Goal: Information Seeking & Learning: Understand process/instructions

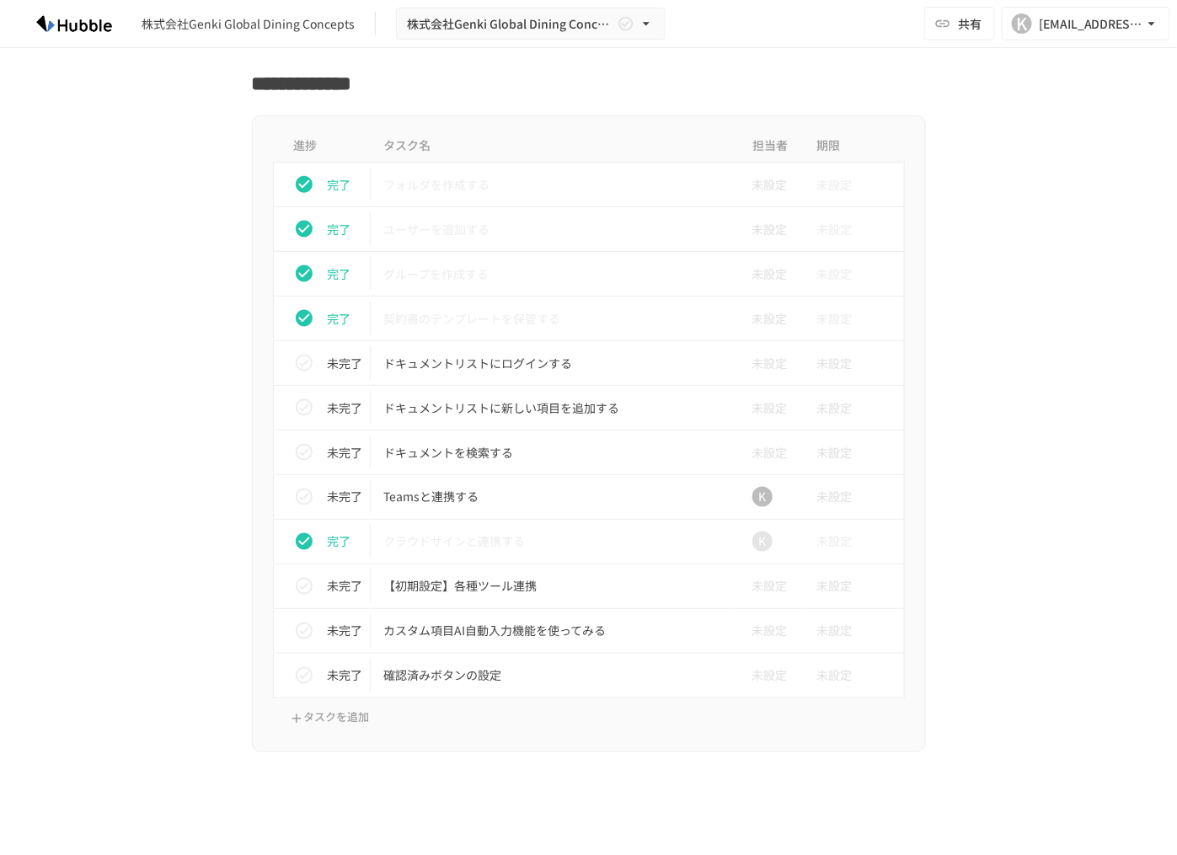
scroll to position [657, 0]
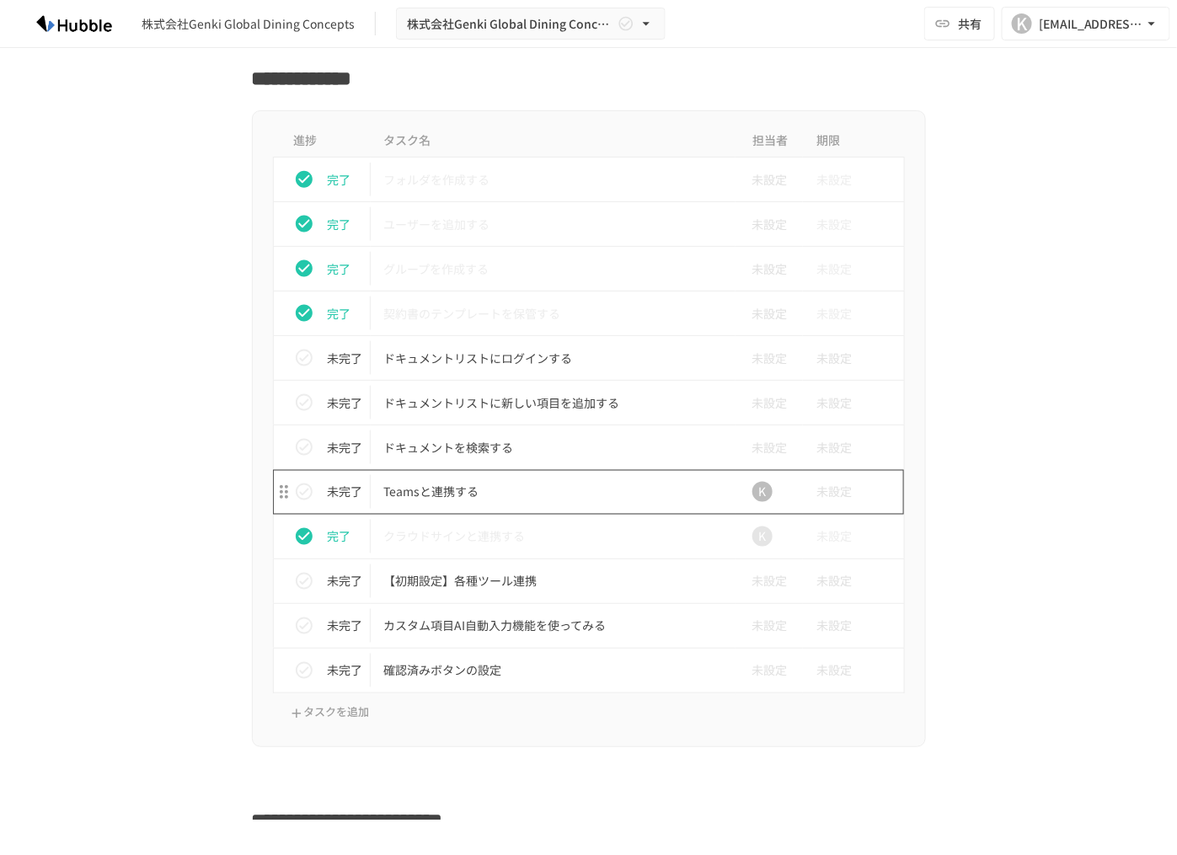
click at [455, 488] on p "Teamsと連携する" at bounding box center [553, 492] width 339 height 21
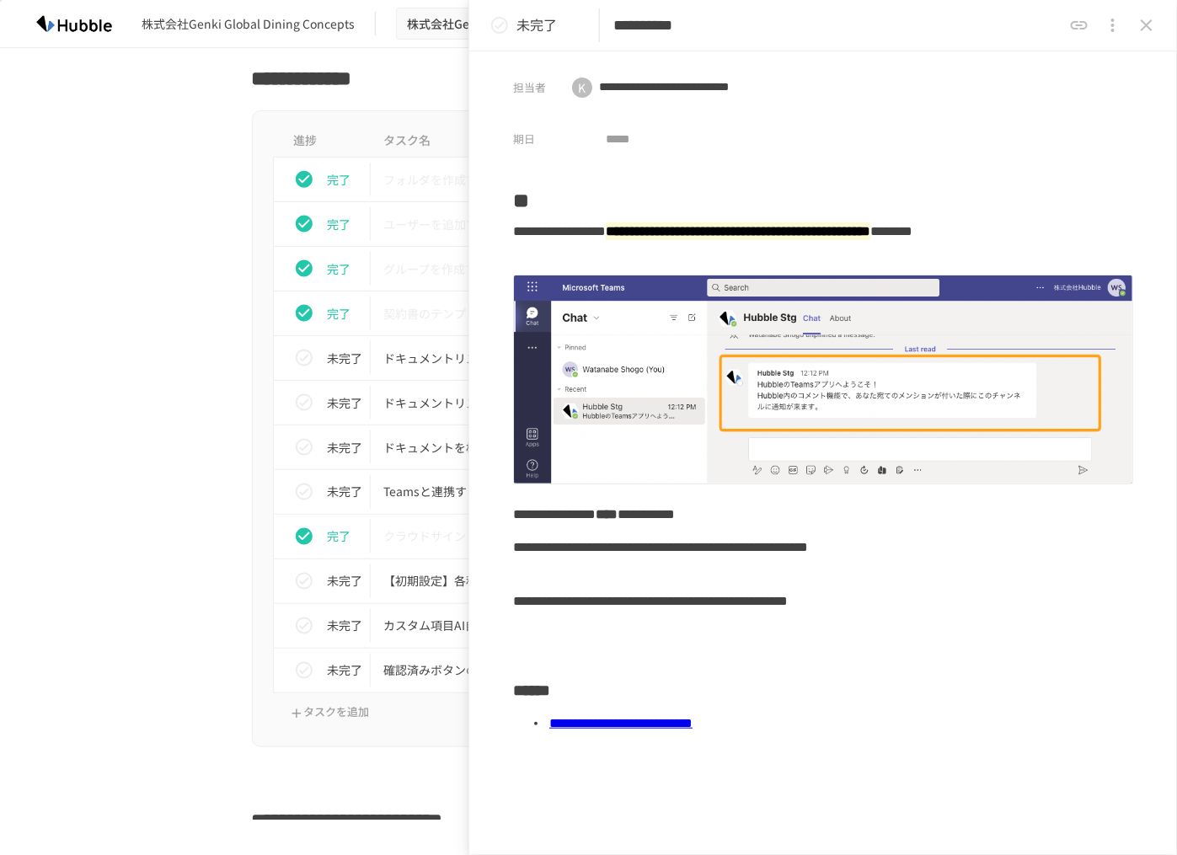
scroll to position [137, 0]
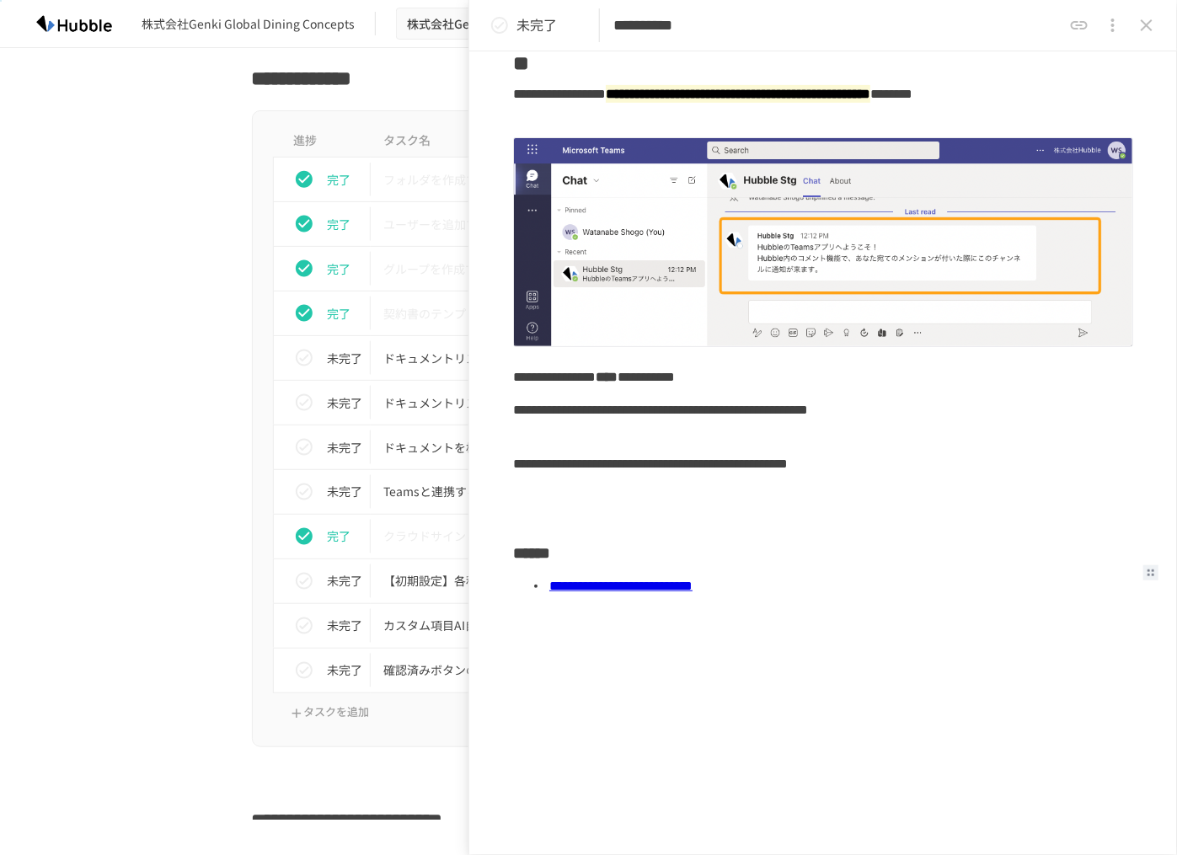
click at [659, 589] on link "**********" at bounding box center [620, 585] width 143 height 13
click at [106, 437] on div "進捗 タスク名 担当者 期限 完了 フォルダを作成する 未設定 未設定 完了 ユーザーを追加する 未設定 未設定 完了 グループを作成する 未設定 未設定 完…" at bounding box center [589, 428] width 1028 height 637
click at [1150, 21] on icon "close drawer" at bounding box center [1146, 25] width 12 height 12
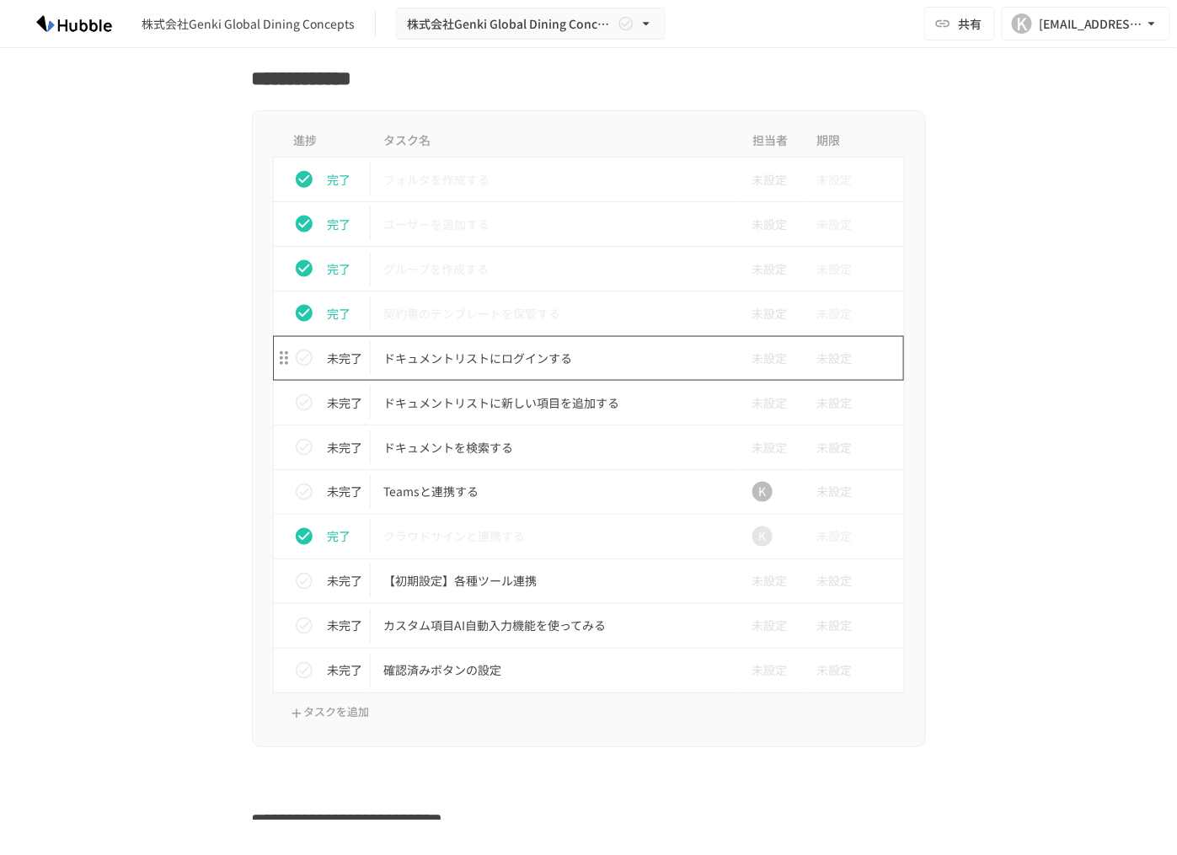
scroll to position [885, 0]
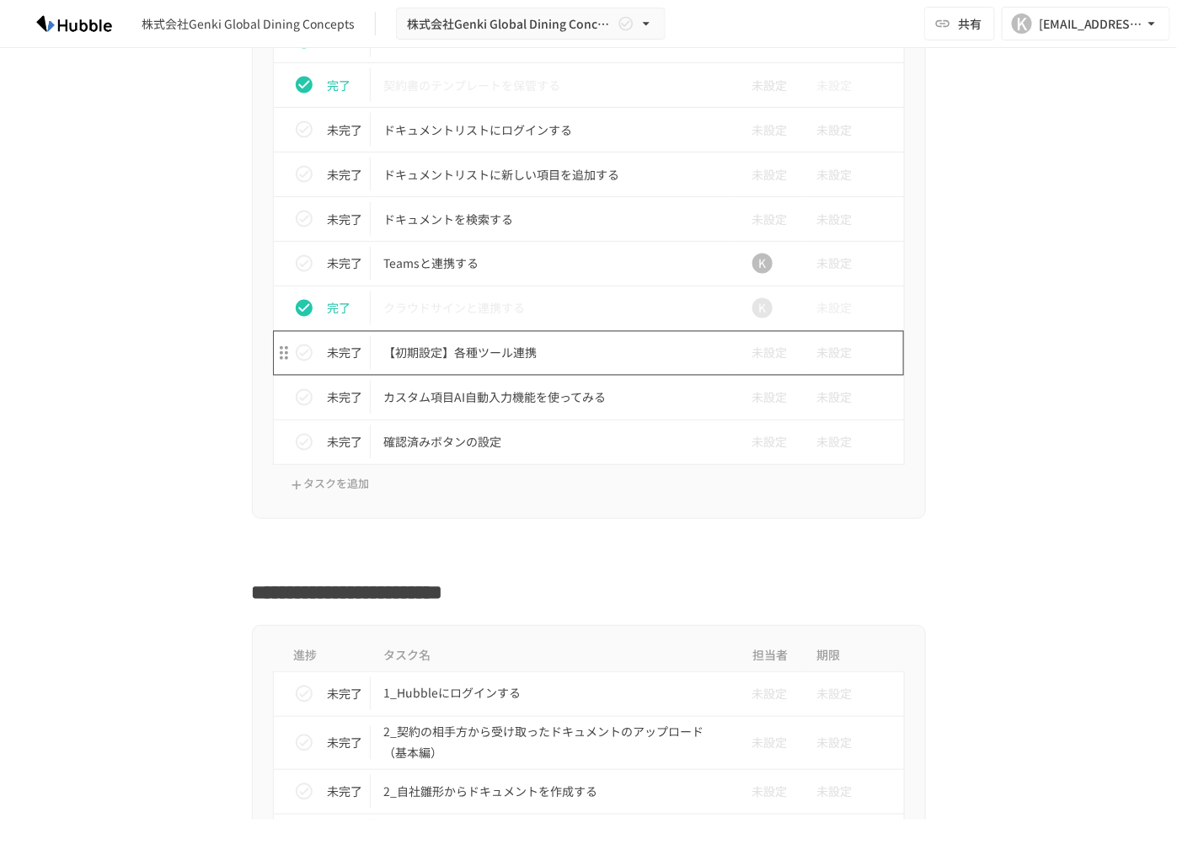
click at [523, 351] on p "【初期設定】各種ツール連携" at bounding box center [553, 353] width 339 height 21
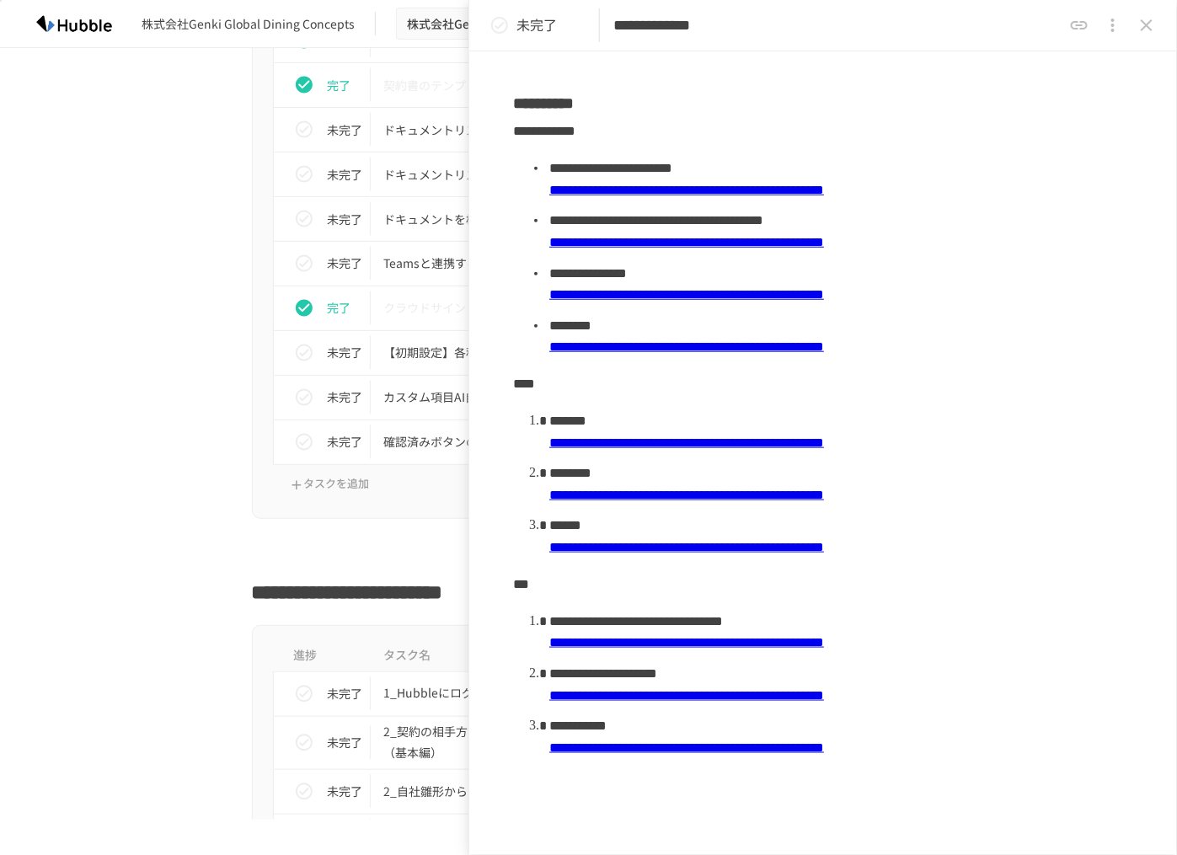
scroll to position [382, 0]
click at [577, 344] on link "**********" at bounding box center [686, 346] width 275 height 13
click at [1144, 30] on icon "close drawer" at bounding box center [1146, 25] width 20 height 20
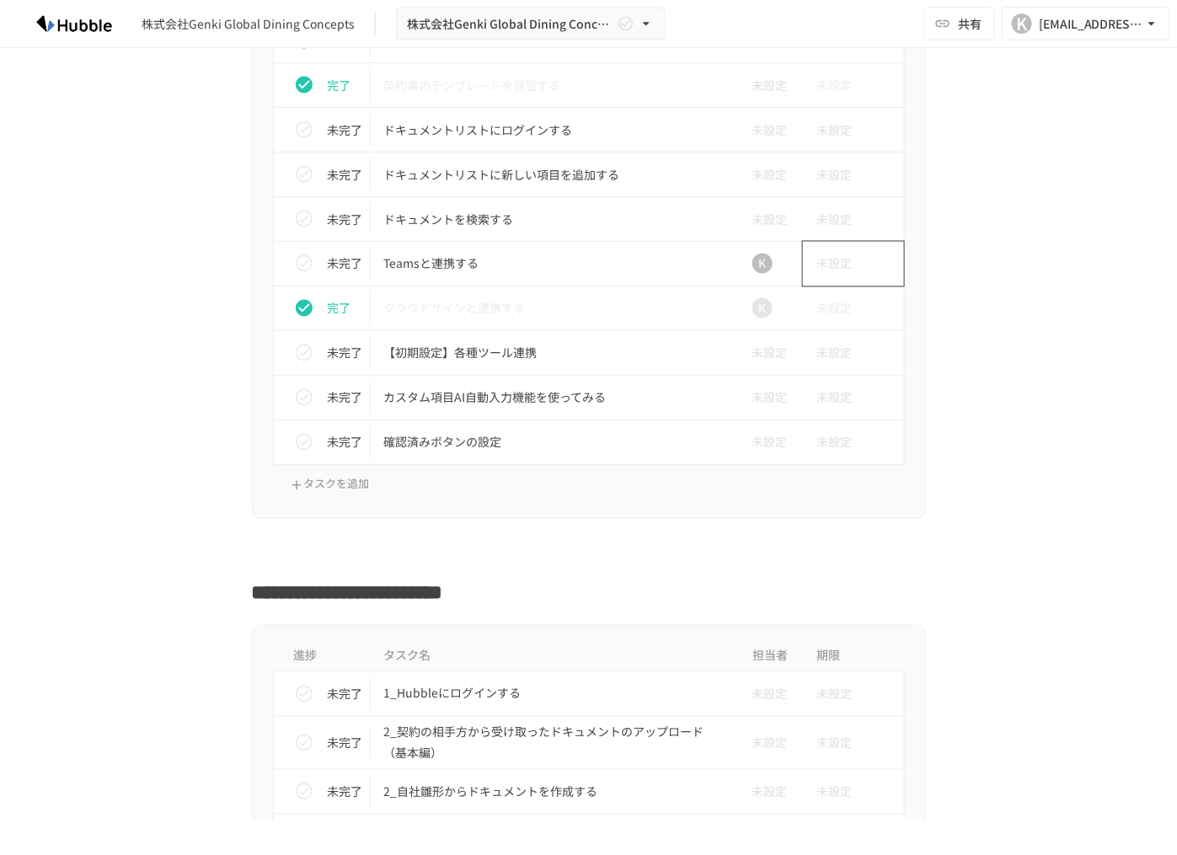
click at [841, 262] on span "未設定" at bounding box center [833, 264] width 35 height 34
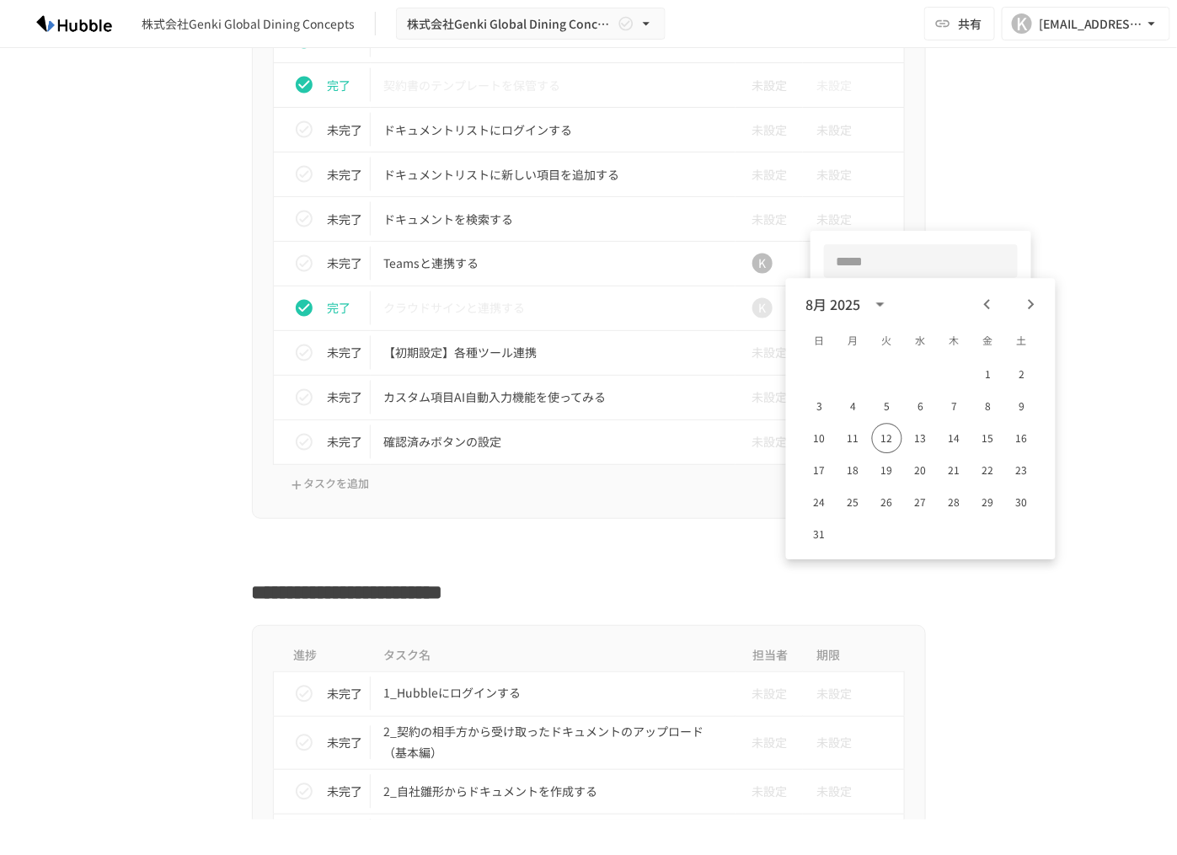
click at [812, 254] on div "​" at bounding box center [920, 261] width 221 height 61
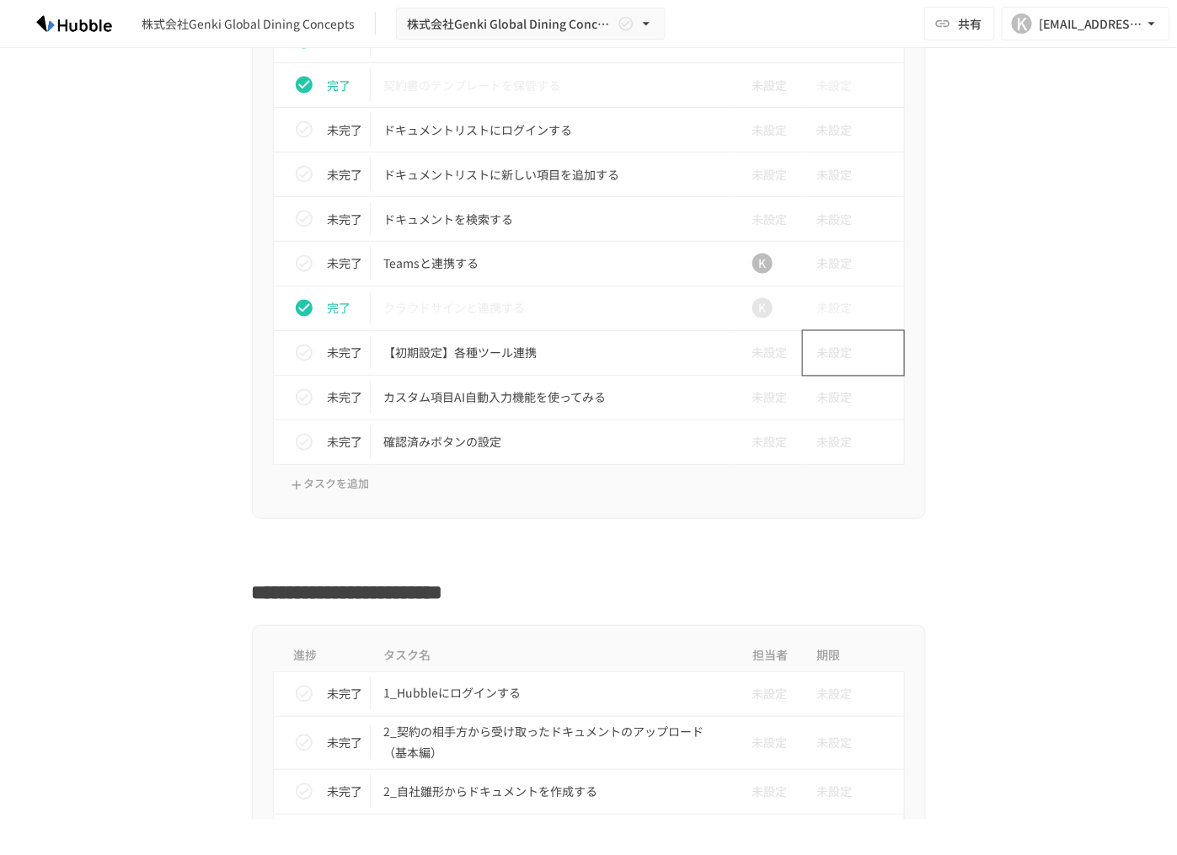
click at [826, 352] on span "未設定" at bounding box center [833, 353] width 35 height 34
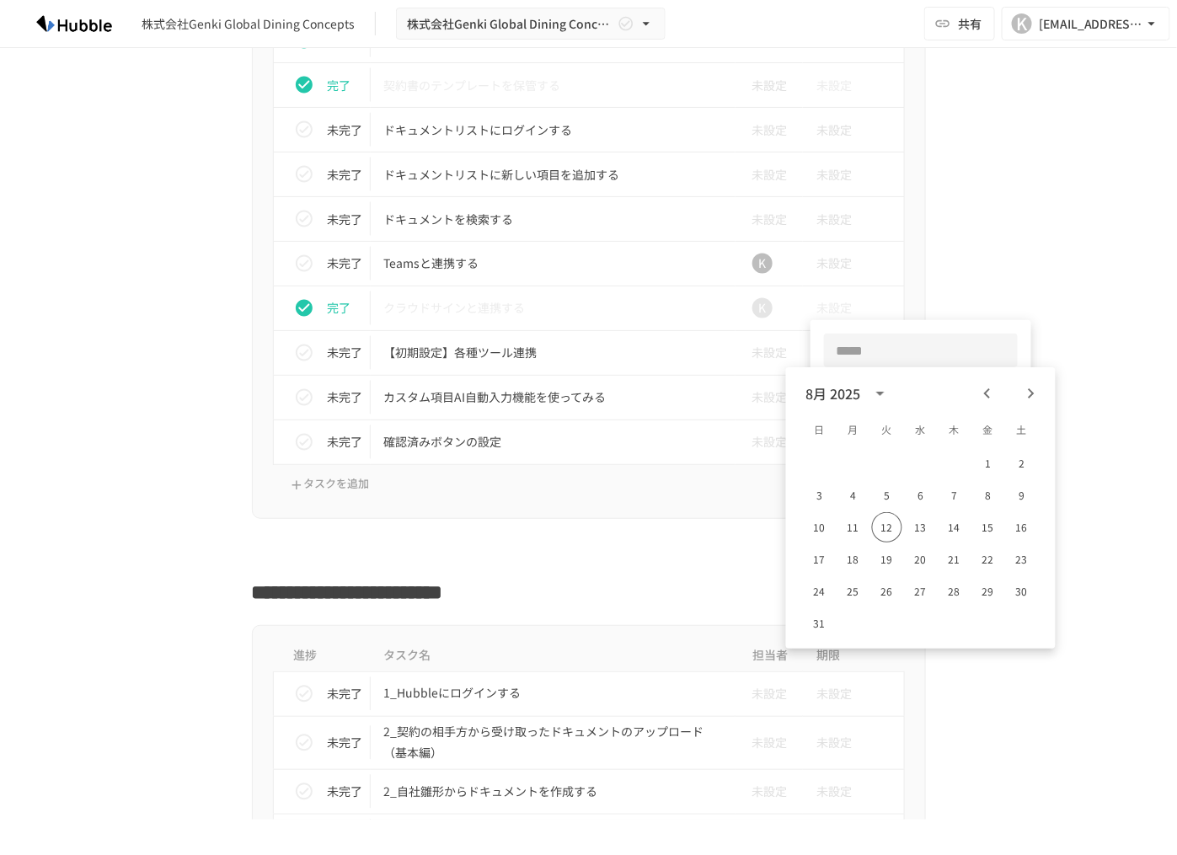
click at [486, 506] on div at bounding box center [588, 427] width 1177 height 855
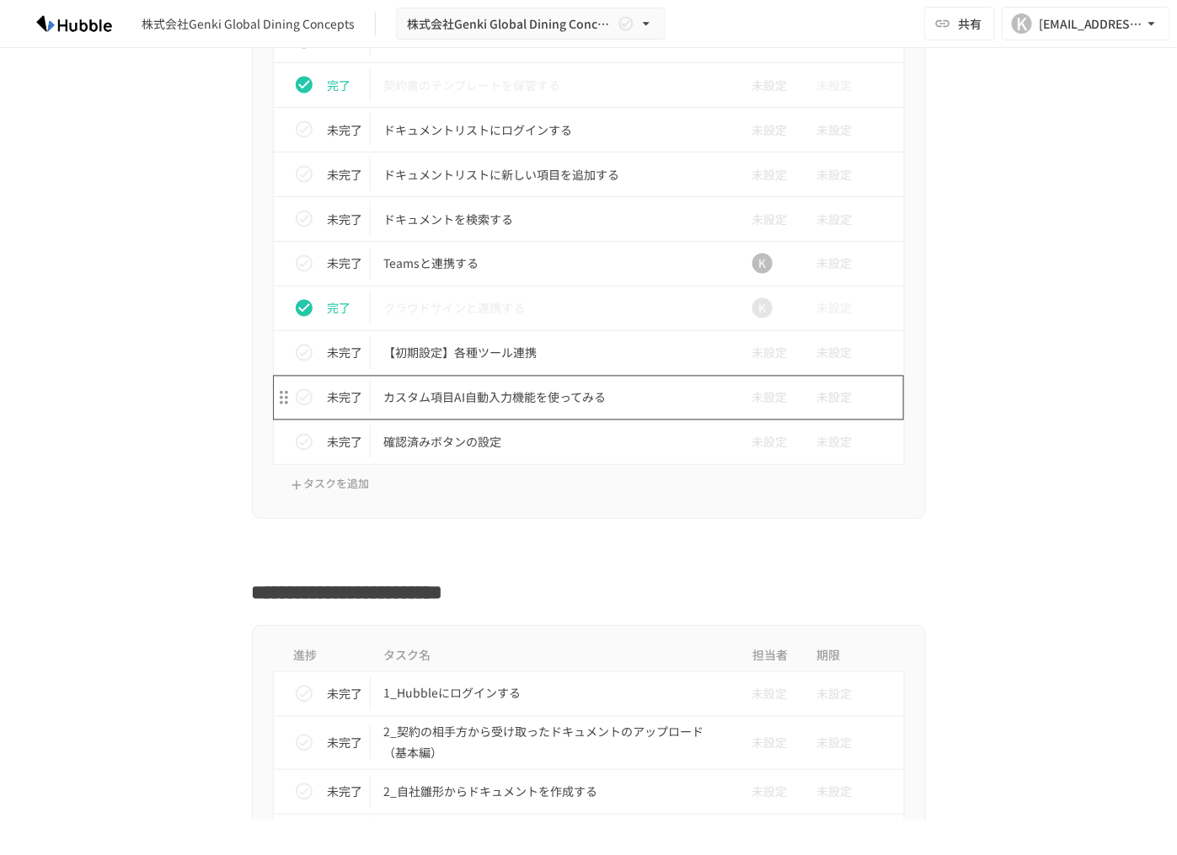
click at [622, 402] on p "カスタム項目AI自動入力機能を使ってみる" at bounding box center [553, 397] width 339 height 21
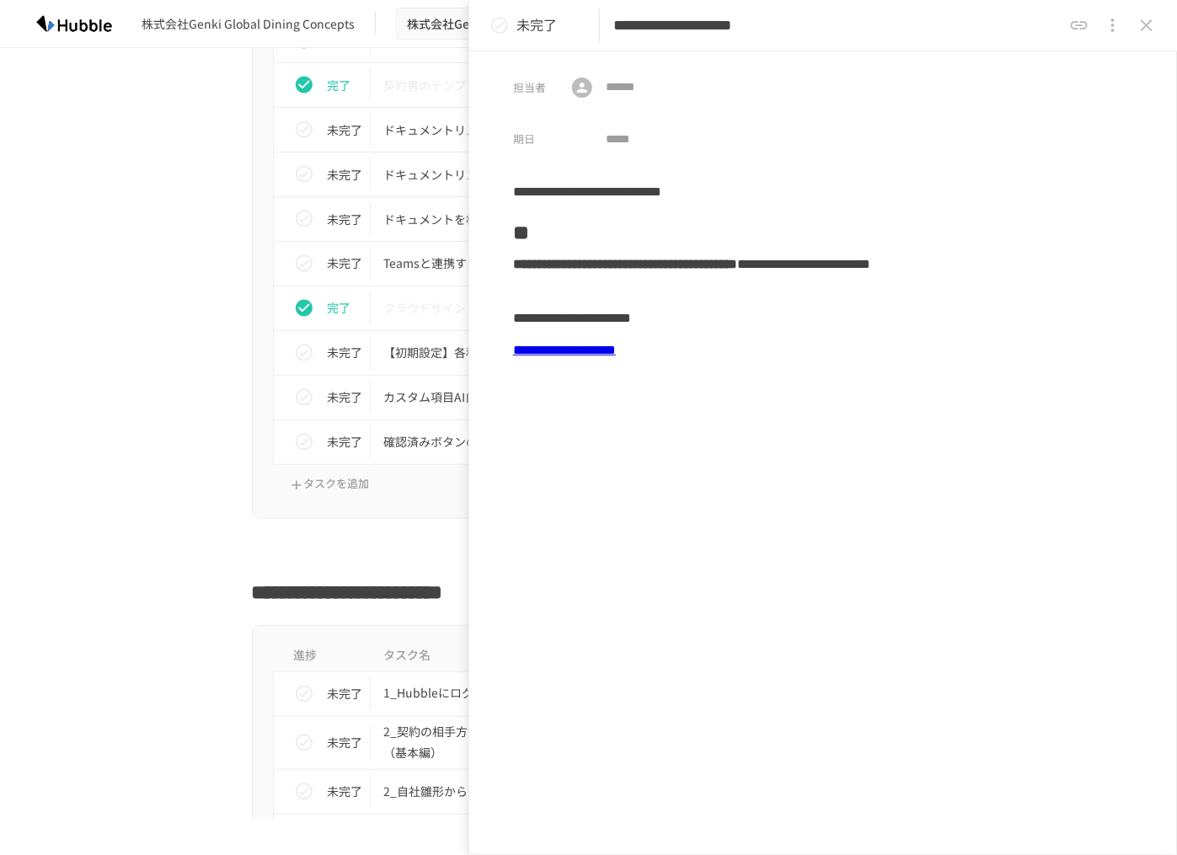
click at [567, 353] on link "**********" at bounding box center [564, 350] width 103 height 13
click at [179, 394] on div "進捗 タスク名 担当者 期限 完了 フォルダを作成する 未設定 未設定 完了 ユーザーを追加する 未設定 未設定 完了 グループを作成する 未設定 未設定 完…" at bounding box center [589, 200] width 1028 height 637
click at [1159, 16] on button "close drawer" at bounding box center [1146, 25] width 34 height 34
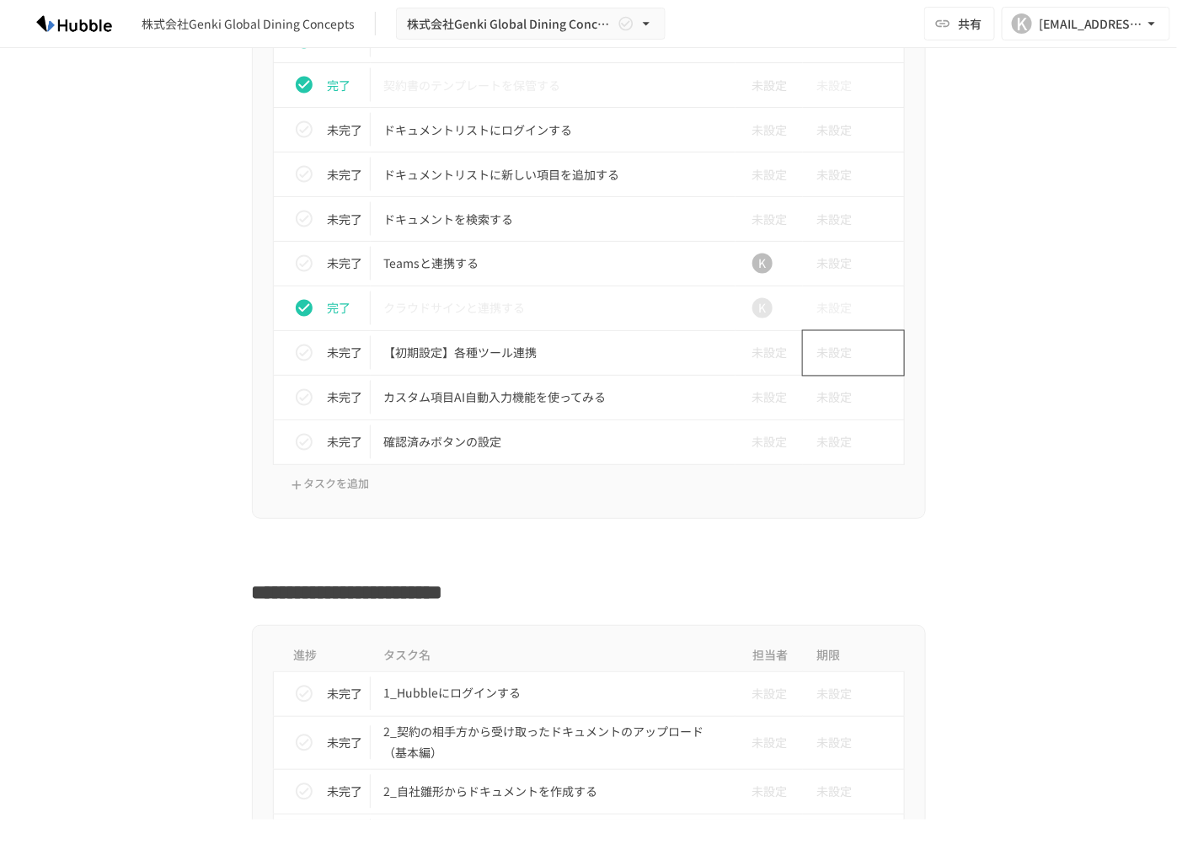
click at [835, 345] on span "未設定" at bounding box center [833, 353] width 35 height 34
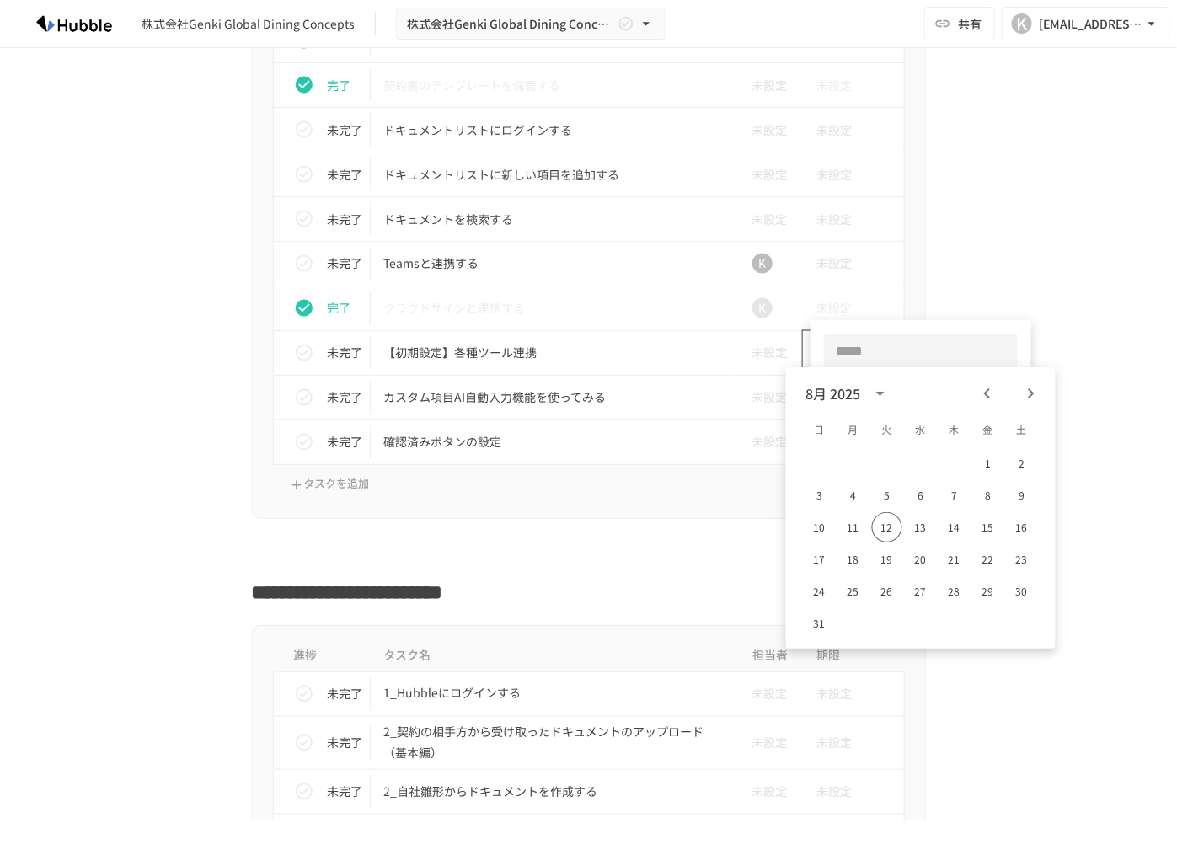
click at [835, 345] on input "tel" at bounding box center [921, 351] width 194 height 34
click at [519, 533] on div at bounding box center [588, 427] width 1177 height 855
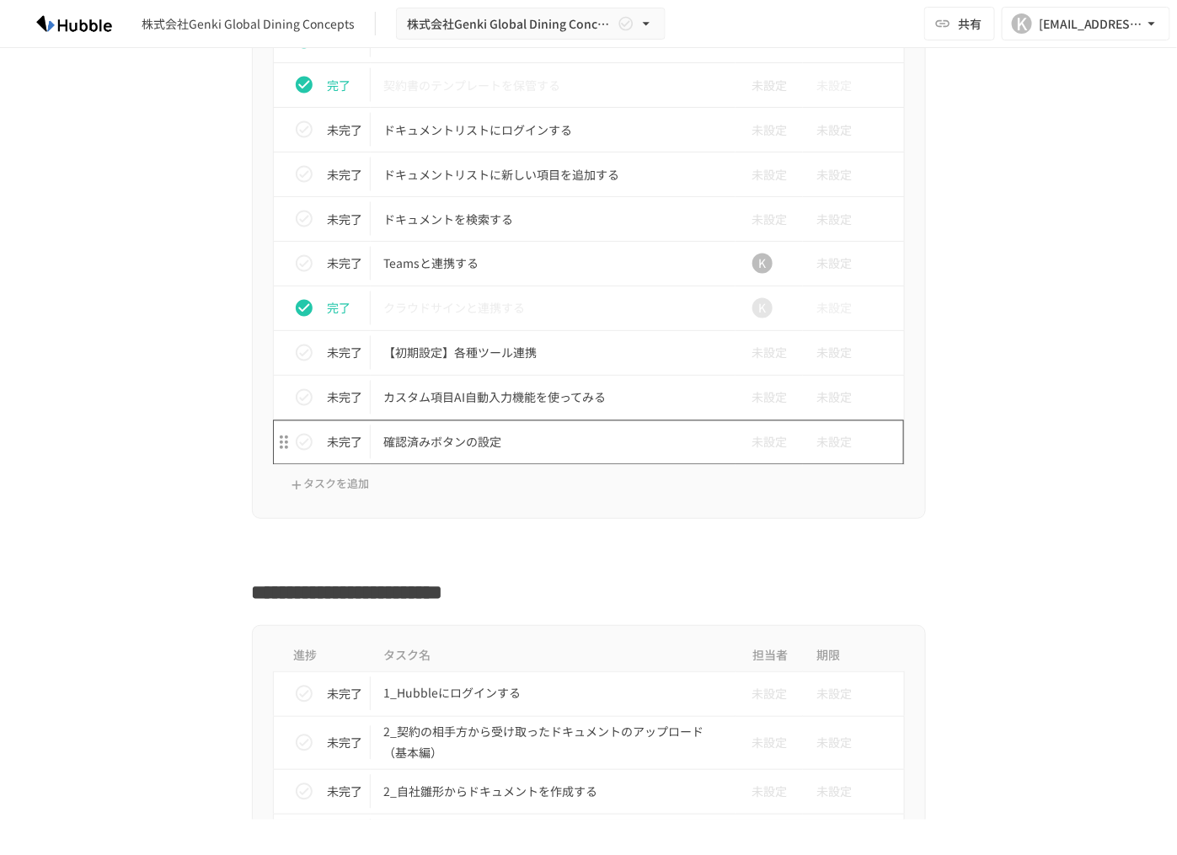
click at [439, 436] on p "確認済みボタンの設定" at bounding box center [553, 442] width 339 height 21
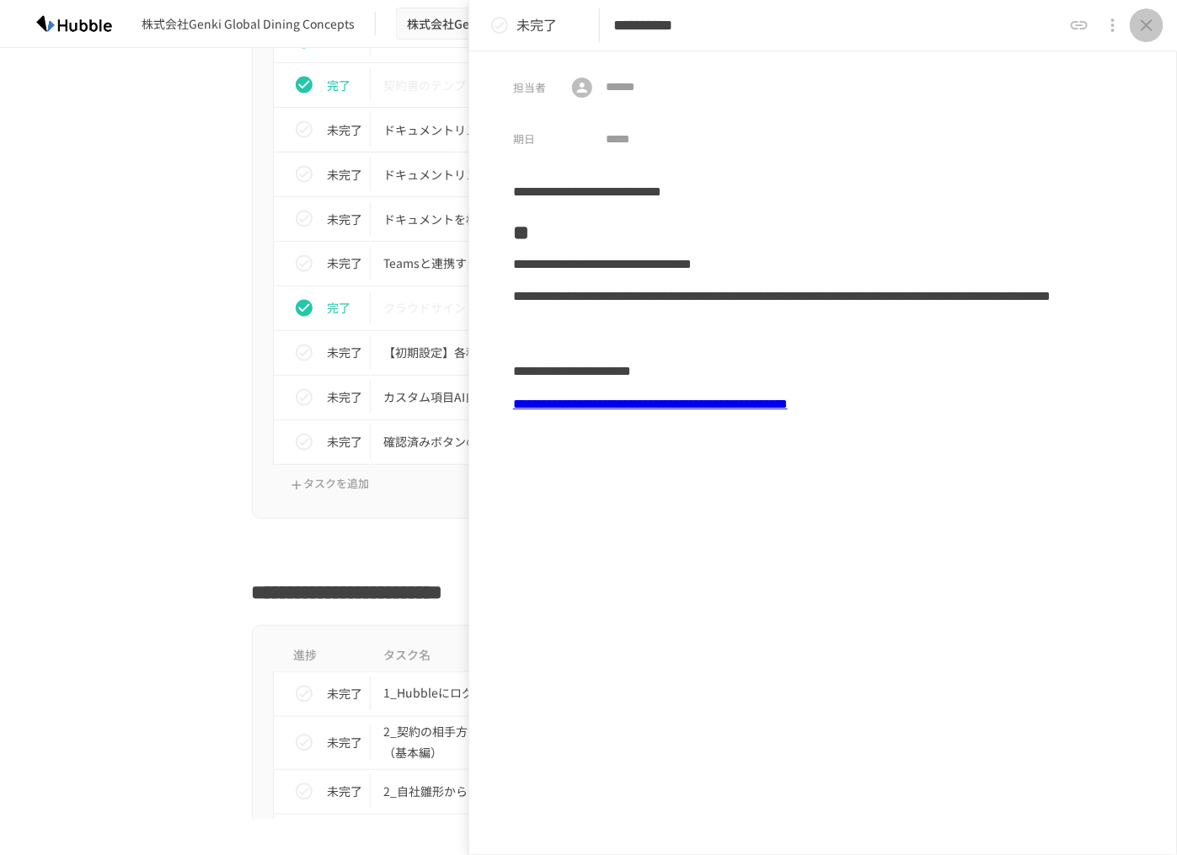
click at [1137, 24] on icon "close drawer" at bounding box center [1146, 25] width 20 height 20
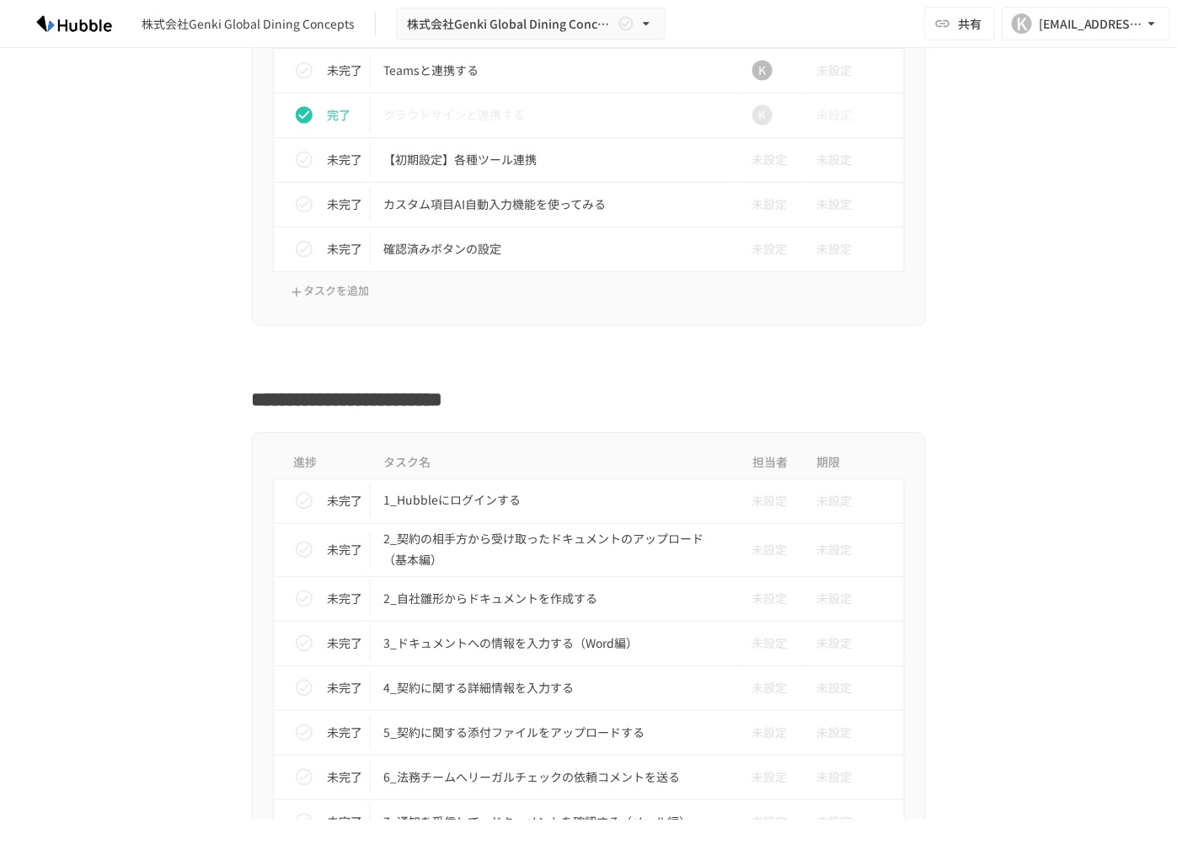
scroll to position [1076, 0]
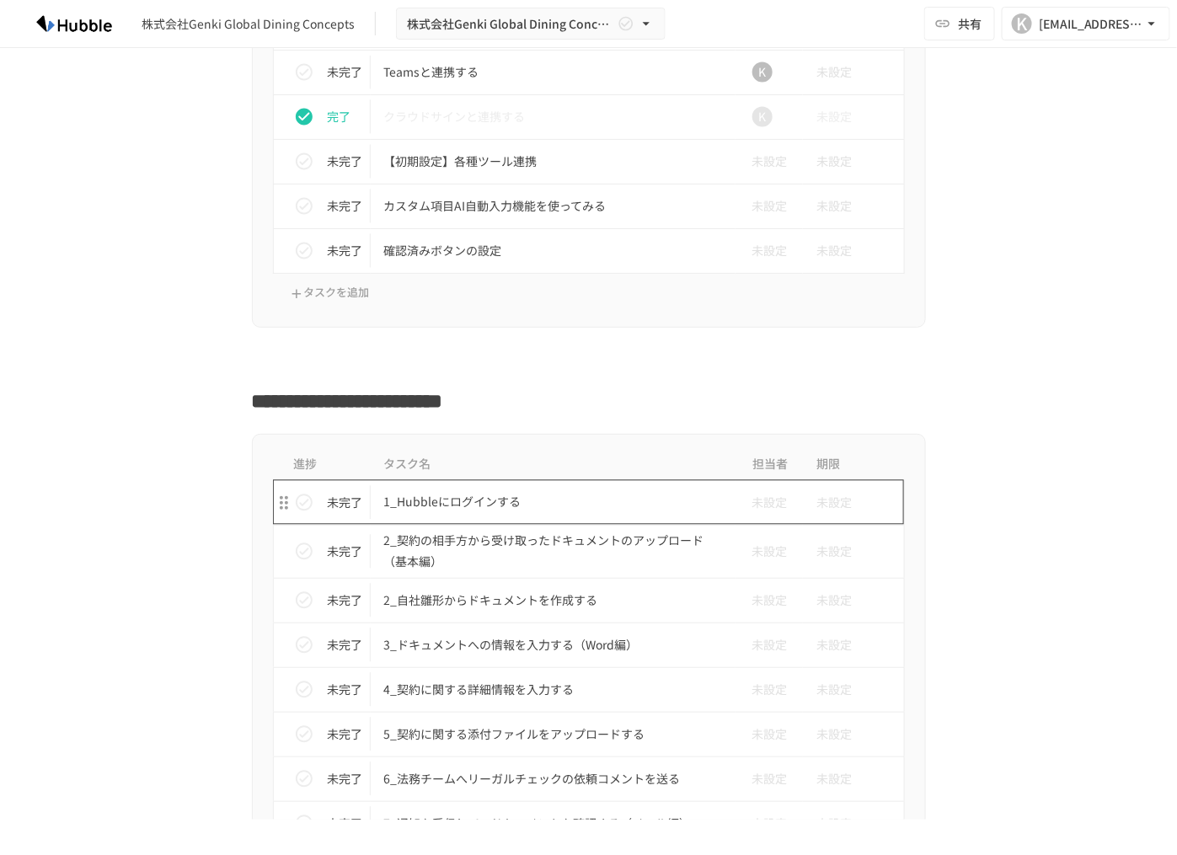
click at [459, 511] on td "1_Hubbleにログインする" at bounding box center [554, 502] width 366 height 45
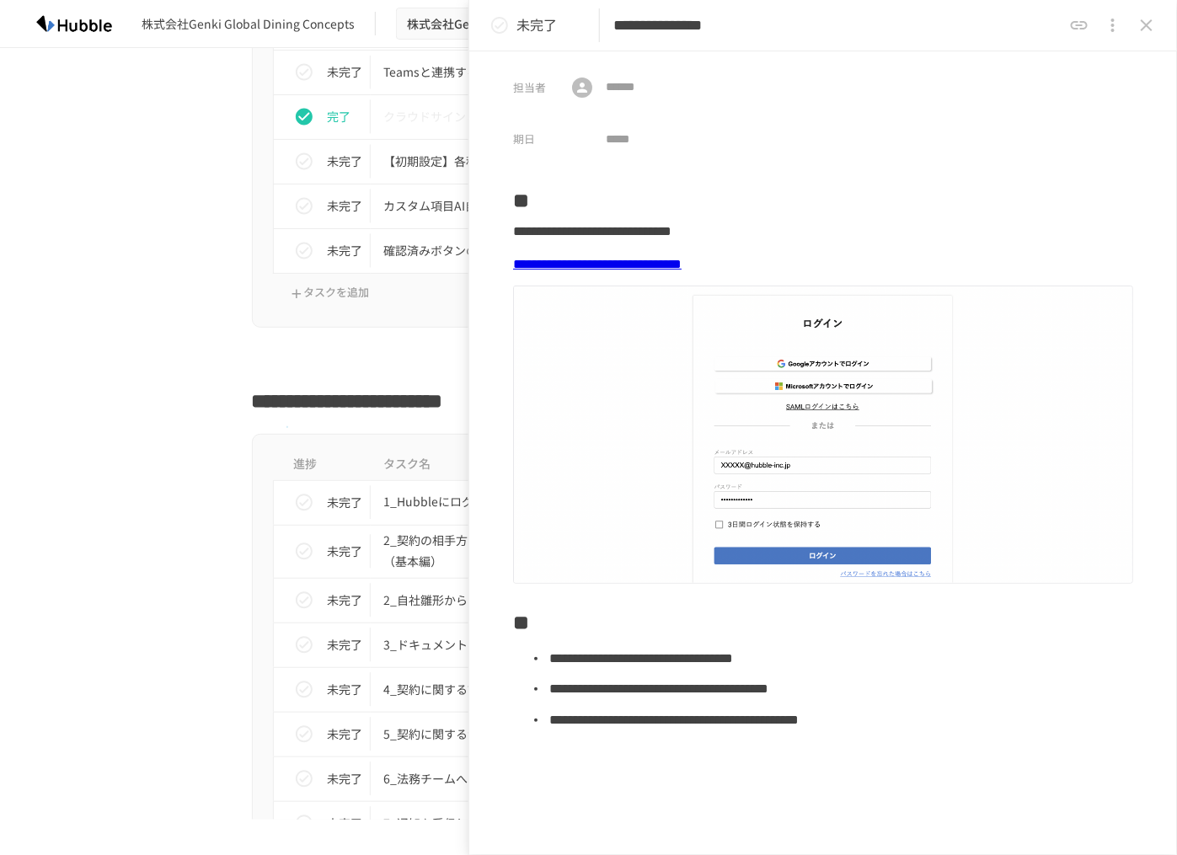
click at [302, 503] on icon "status" at bounding box center [304, 503] width 20 height 20
click at [402, 560] on p "2_契約の相手方から受け取ったドキュメントのアップロード（基本編）" at bounding box center [553, 552] width 339 height 42
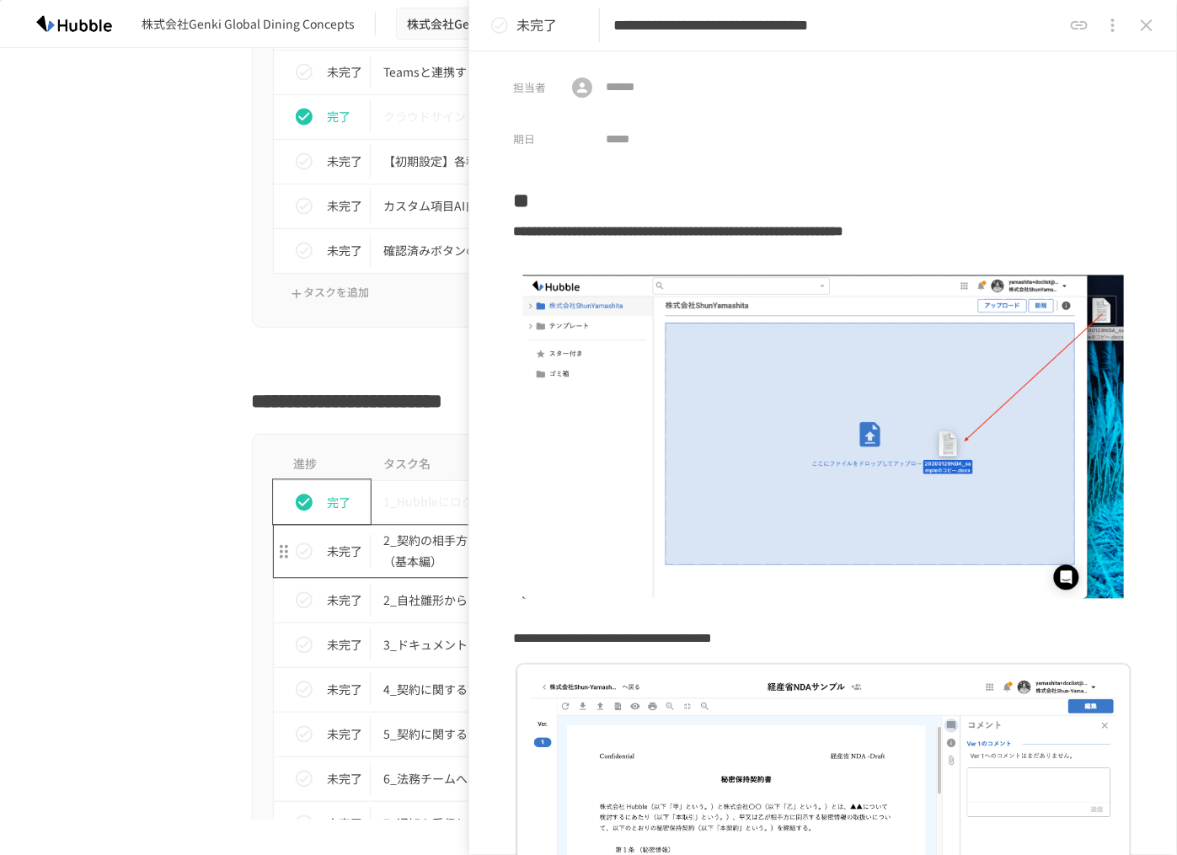
click at [402, 560] on p "2_契約の相手方から受け取ったドキュメントのアップロード（基本編）" at bounding box center [553, 552] width 339 height 42
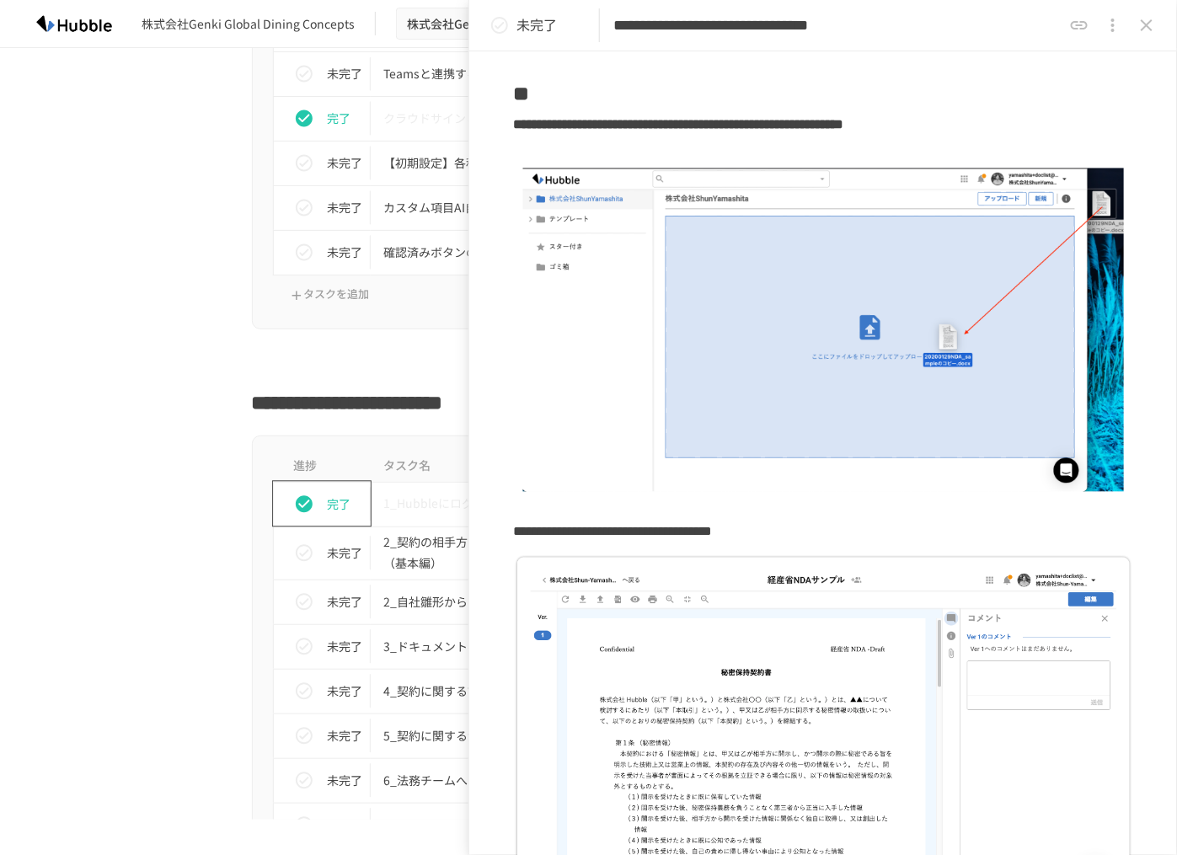
scroll to position [1125, 0]
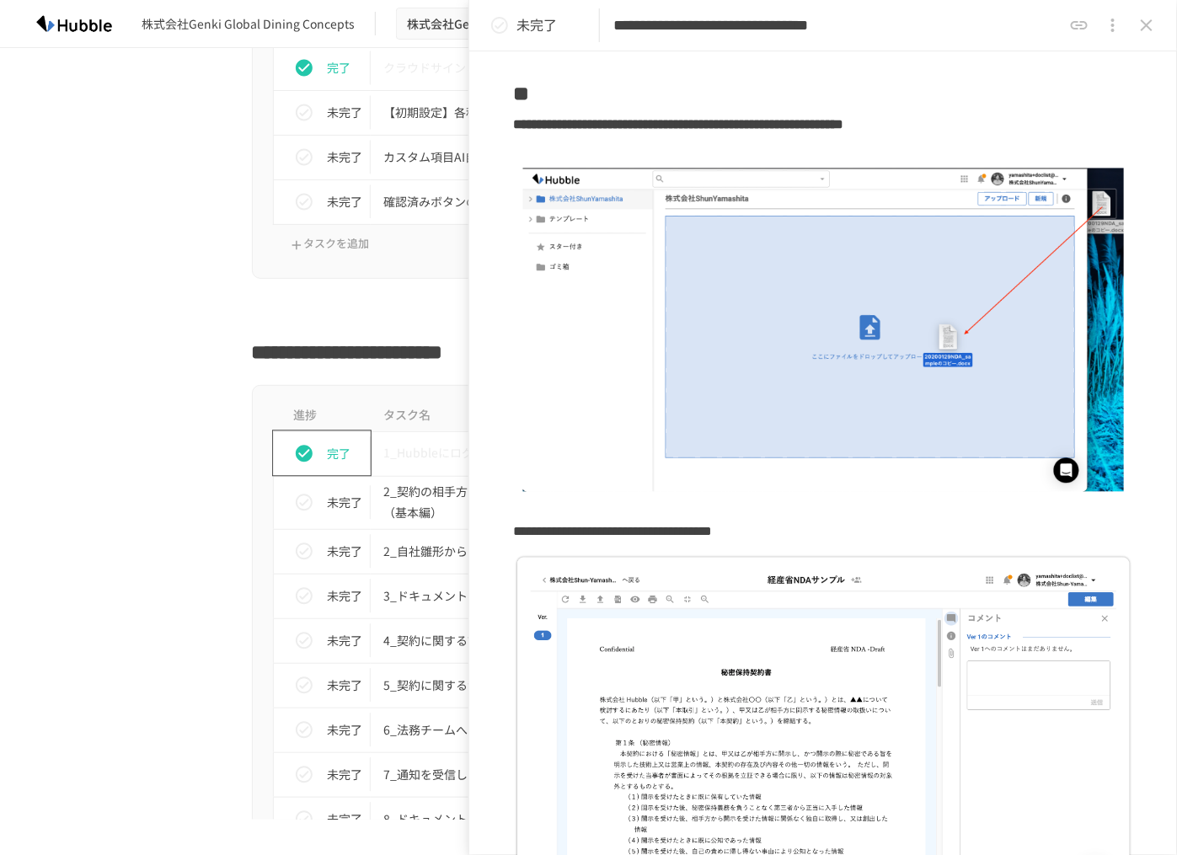
click at [464, 349] on h2 "**********" at bounding box center [589, 348] width 674 height 40
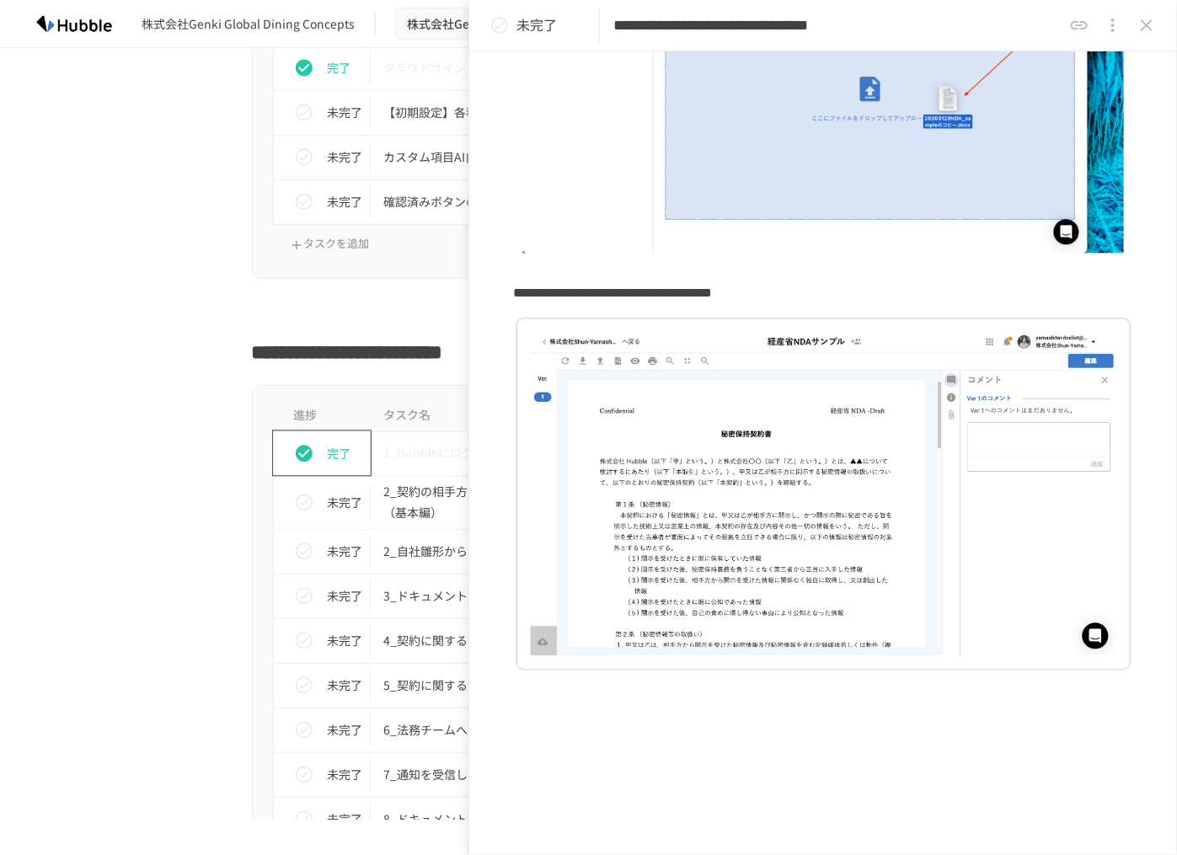
scroll to position [415, 0]
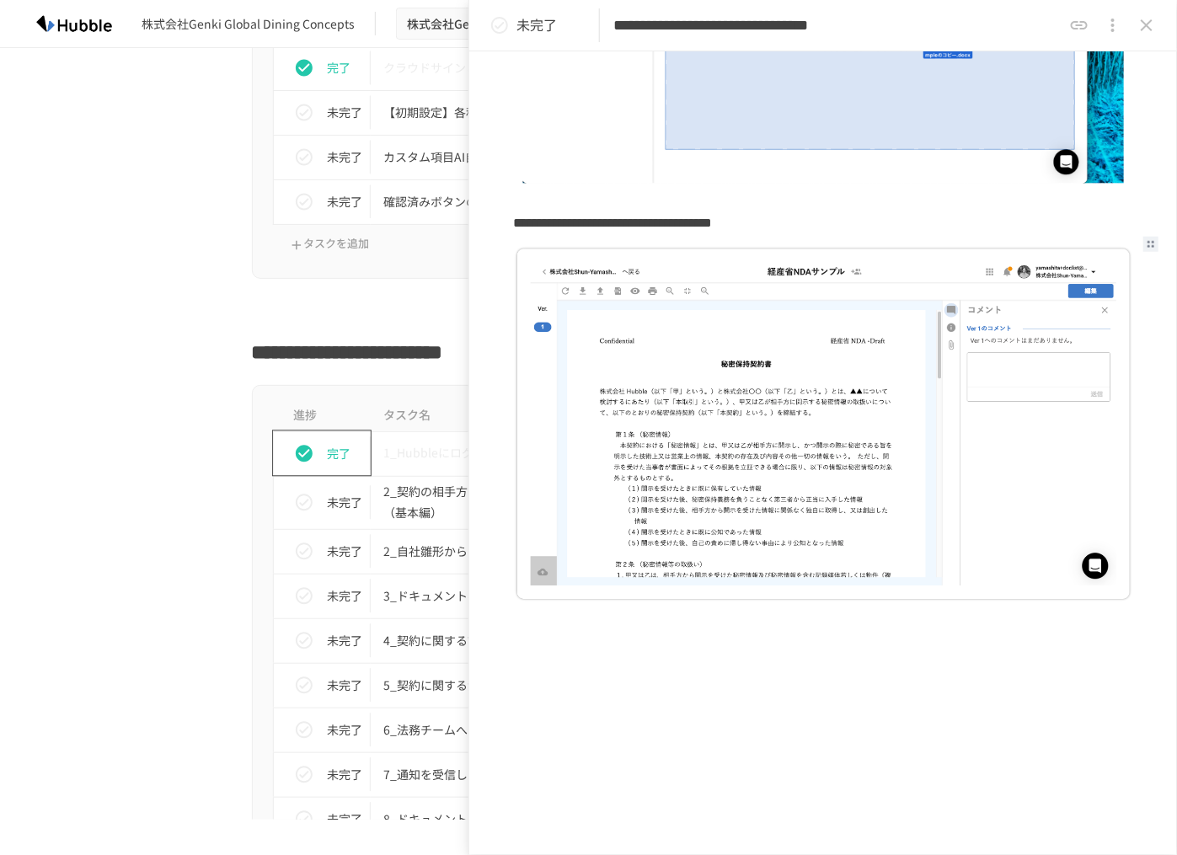
click at [581, 275] on img at bounding box center [823, 424] width 620 height 359
click at [538, 297] on img at bounding box center [823, 424] width 620 height 359
click at [1143, 28] on icon "close drawer" at bounding box center [1146, 25] width 12 height 12
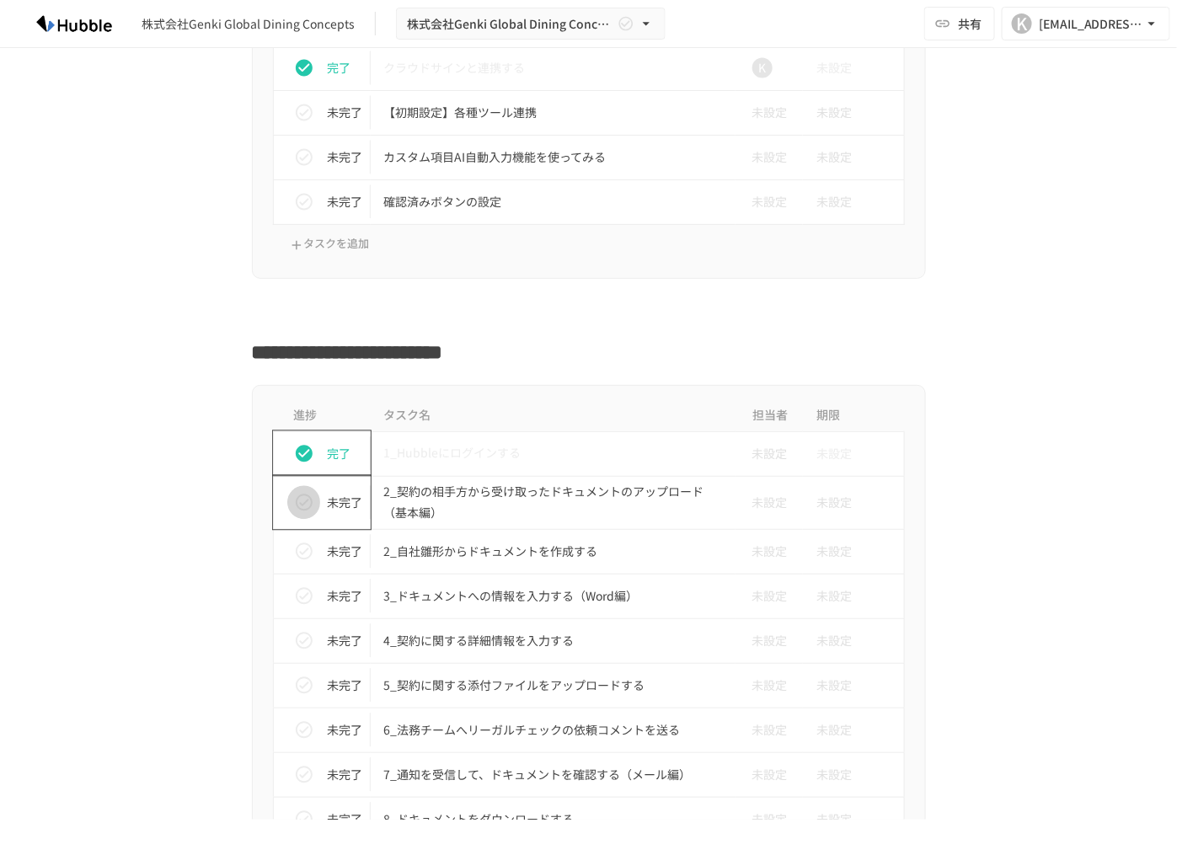
click at [287, 503] on button "status" at bounding box center [304, 503] width 34 height 34
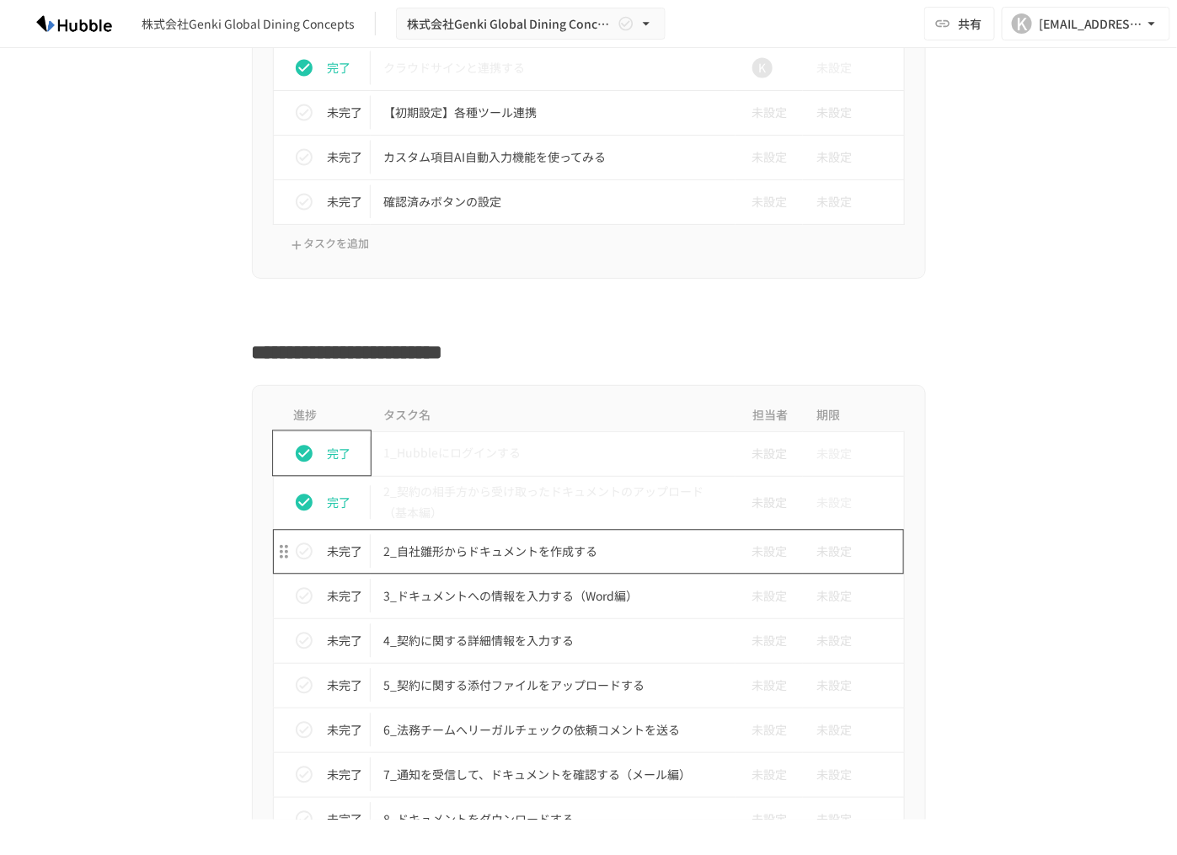
click at [438, 545] on p "2_自社雛形からドキュメントを作成する" at bounding box center [553, 552] width 339 height 21
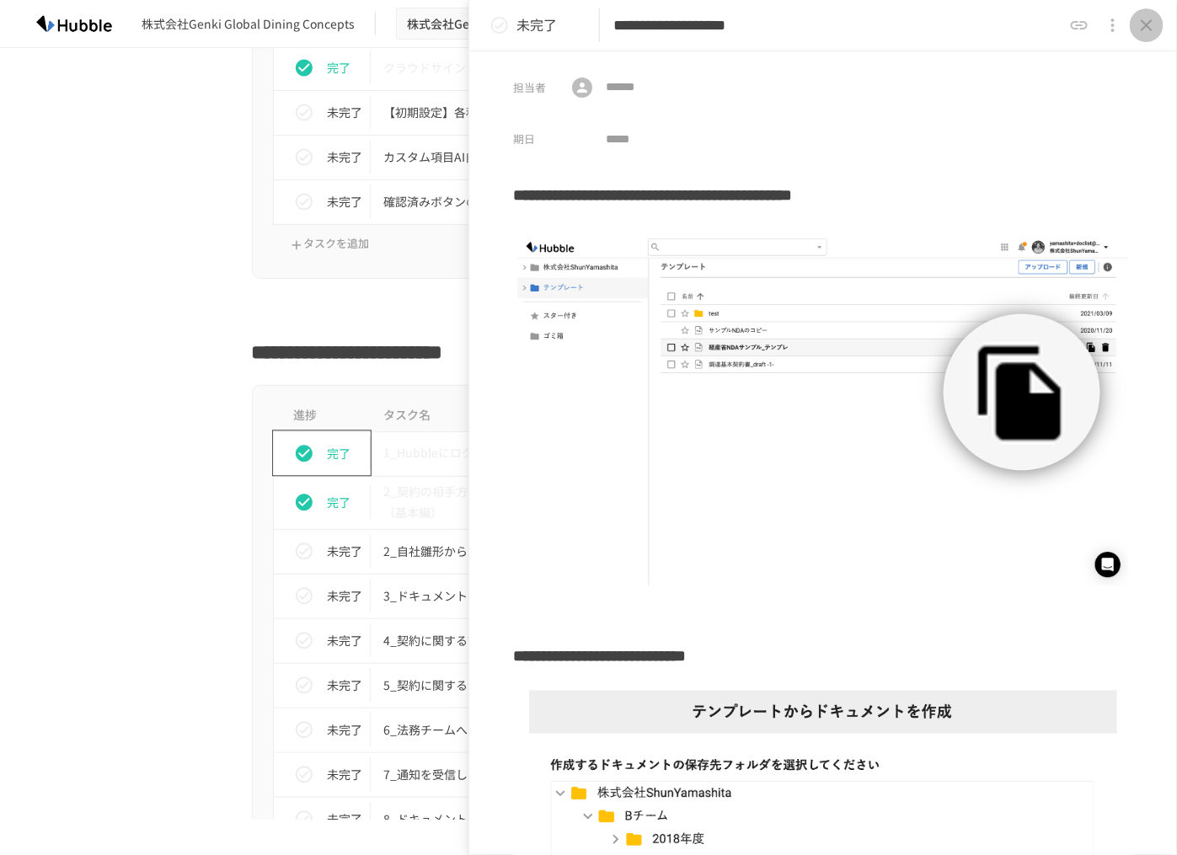
click at [1148, 22] on icon "close drawer" at bounding box center [1146, 25] width 12 height 12
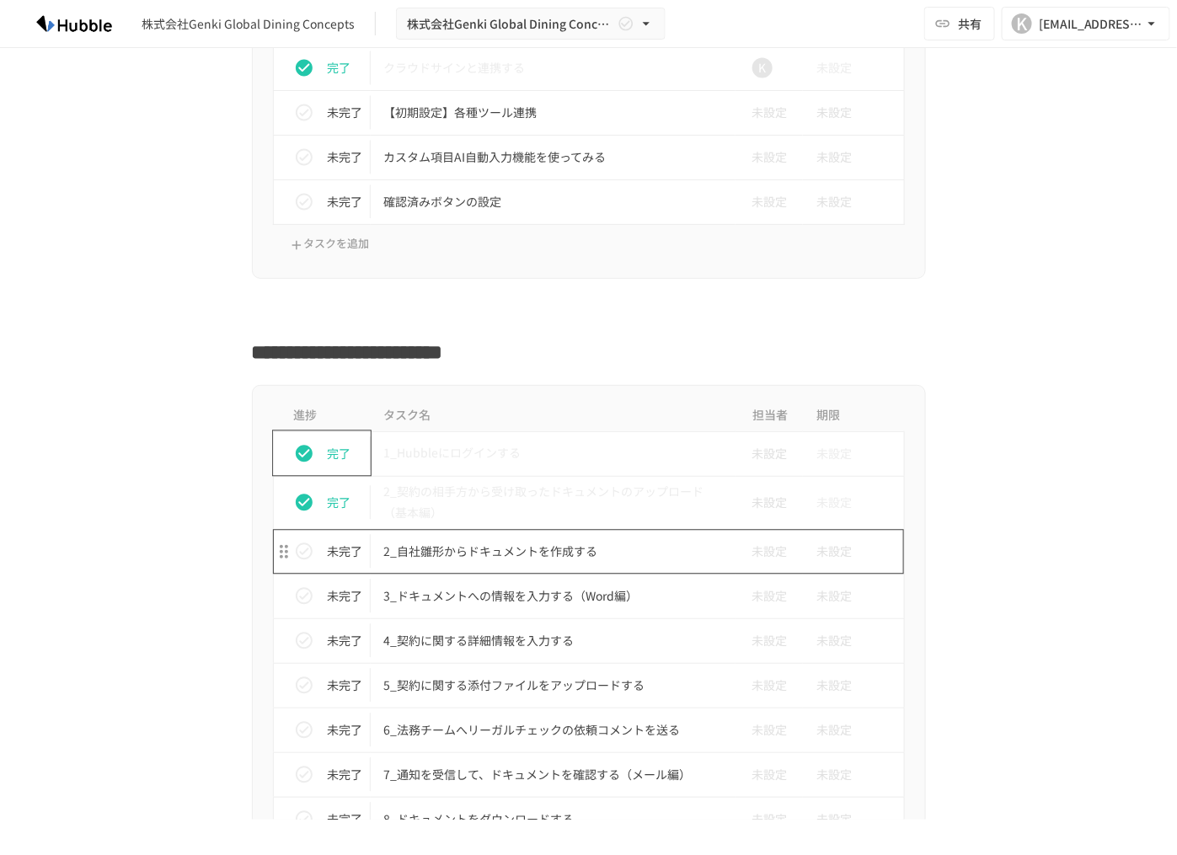
click at [544, 554] on p "2_自社雛形からドキュメントを作成する" at bounding box center [553, 552] width 339 height 21
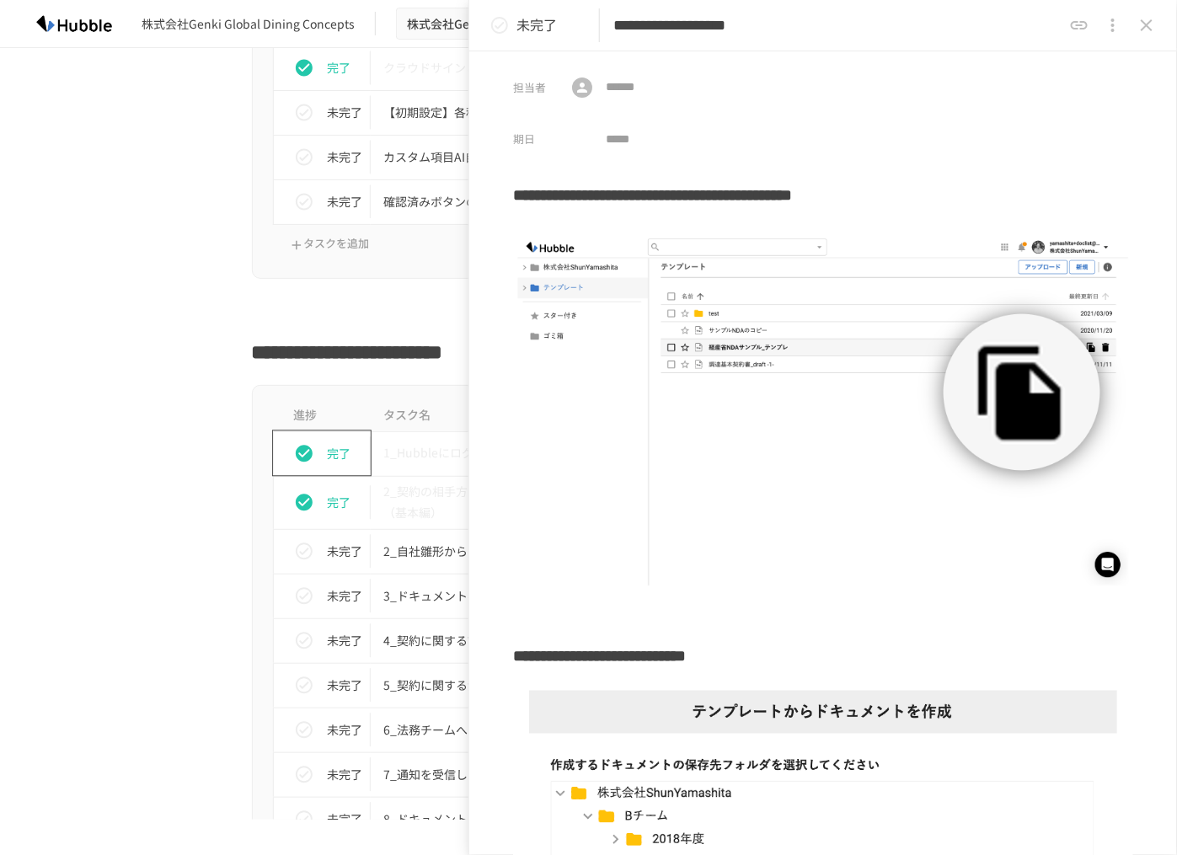
click at [189, 479] on div "進捗 タスク名 担当者 期限 完了 1_Hubbleにログインする 未設定 未設定 完了 2_契約の相手方から受け取ったドキュメントのアップロード（基本編） …" at bounding box center [589, 752] width 1028 height 734
click at [1146, 31] on icon "close drawer" at bounding box center [1146, 25] width 20 height 20
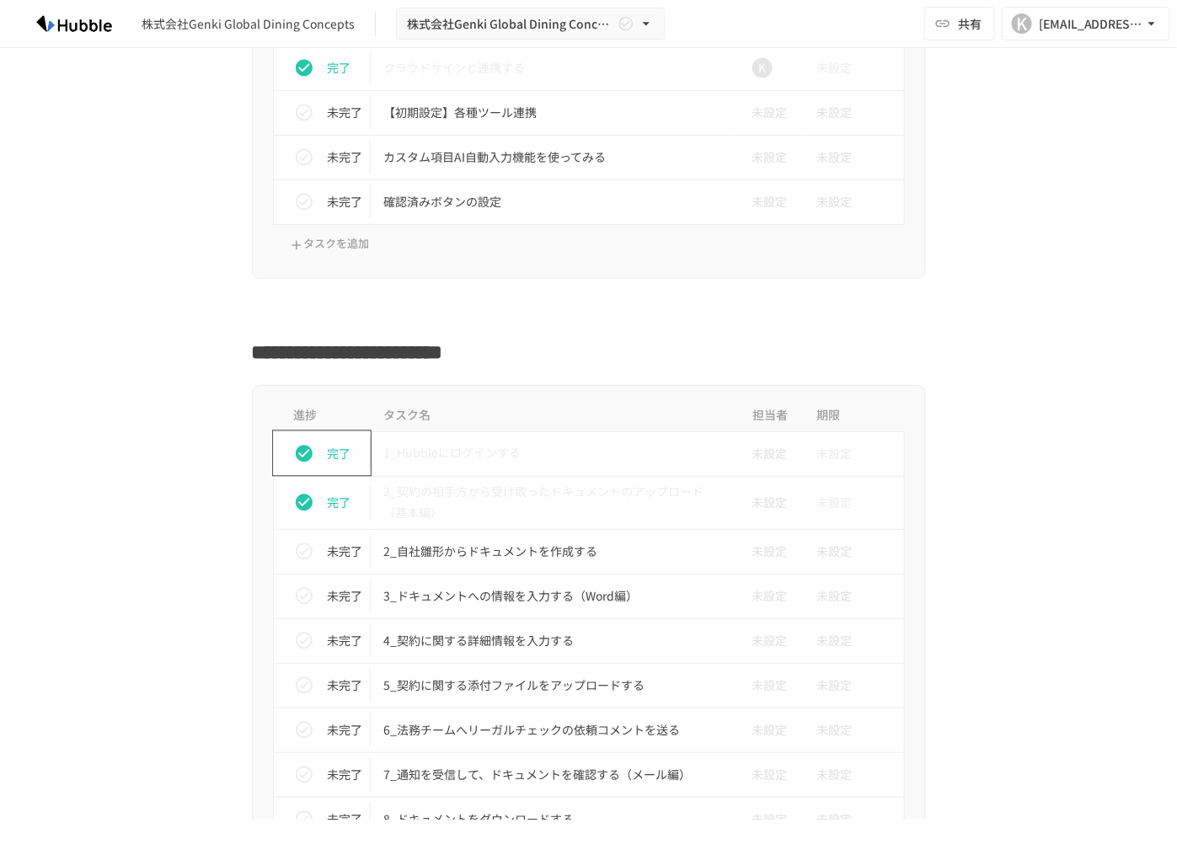
scroll to position [1465, 0]
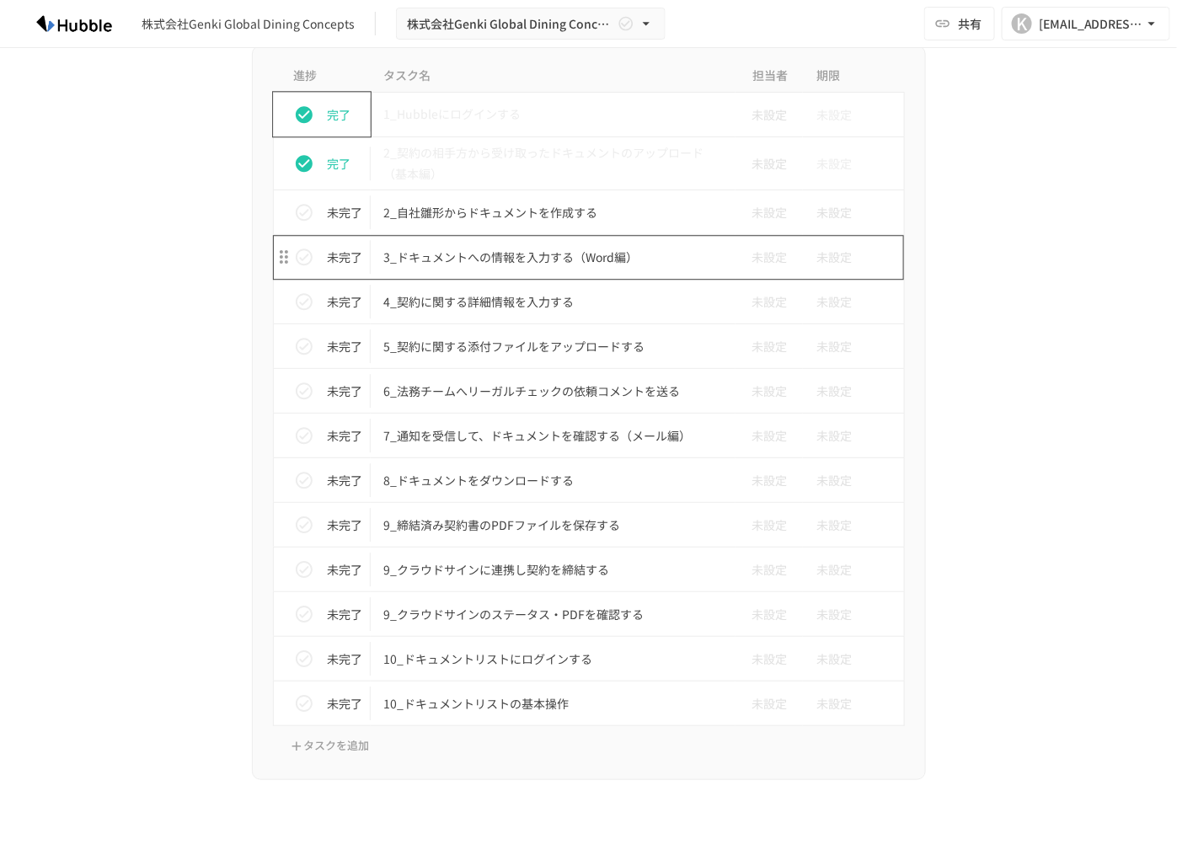
click at [486, 254] on p "3_ドキュメントへの情報を入力する（Word編）" at bounding box center [553, 257] width 339 height 21
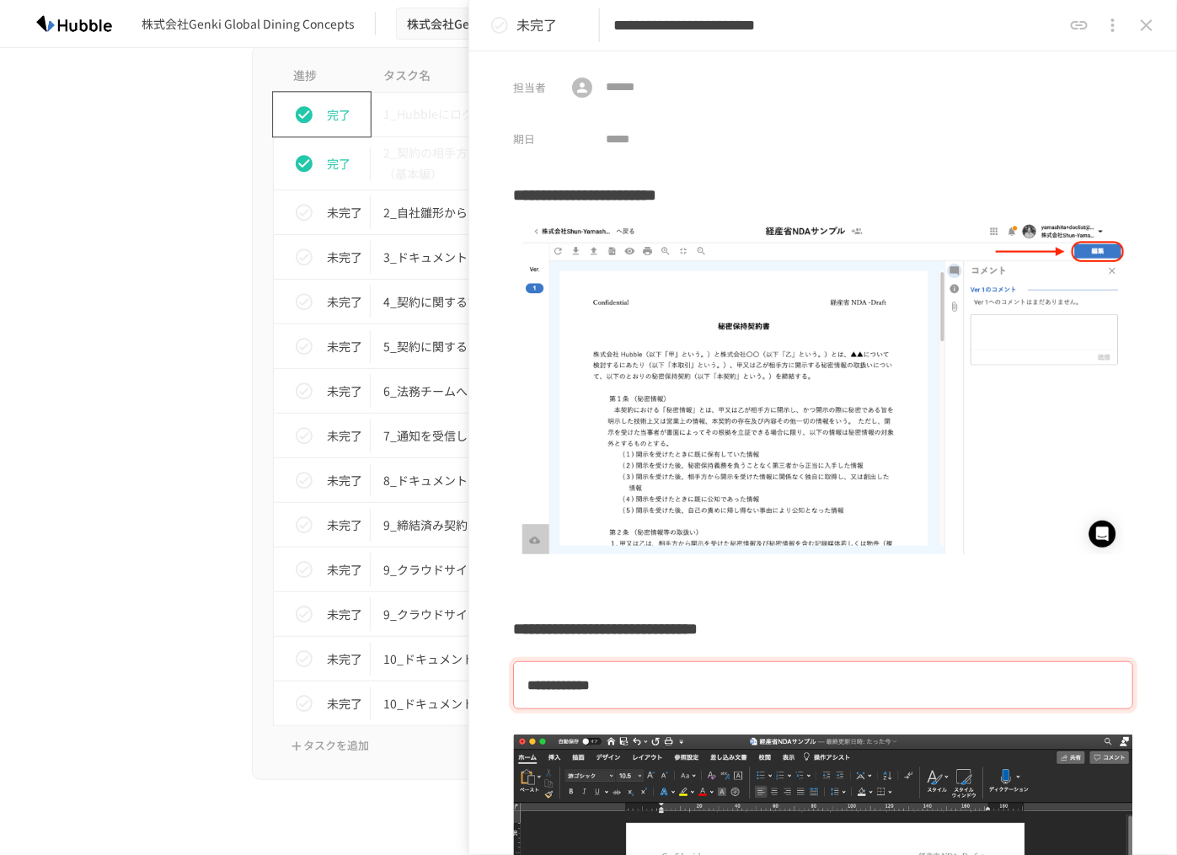
click at [1151, 35] on icon "close drawer" at bounding box center [1146, 25] width 20 height 20
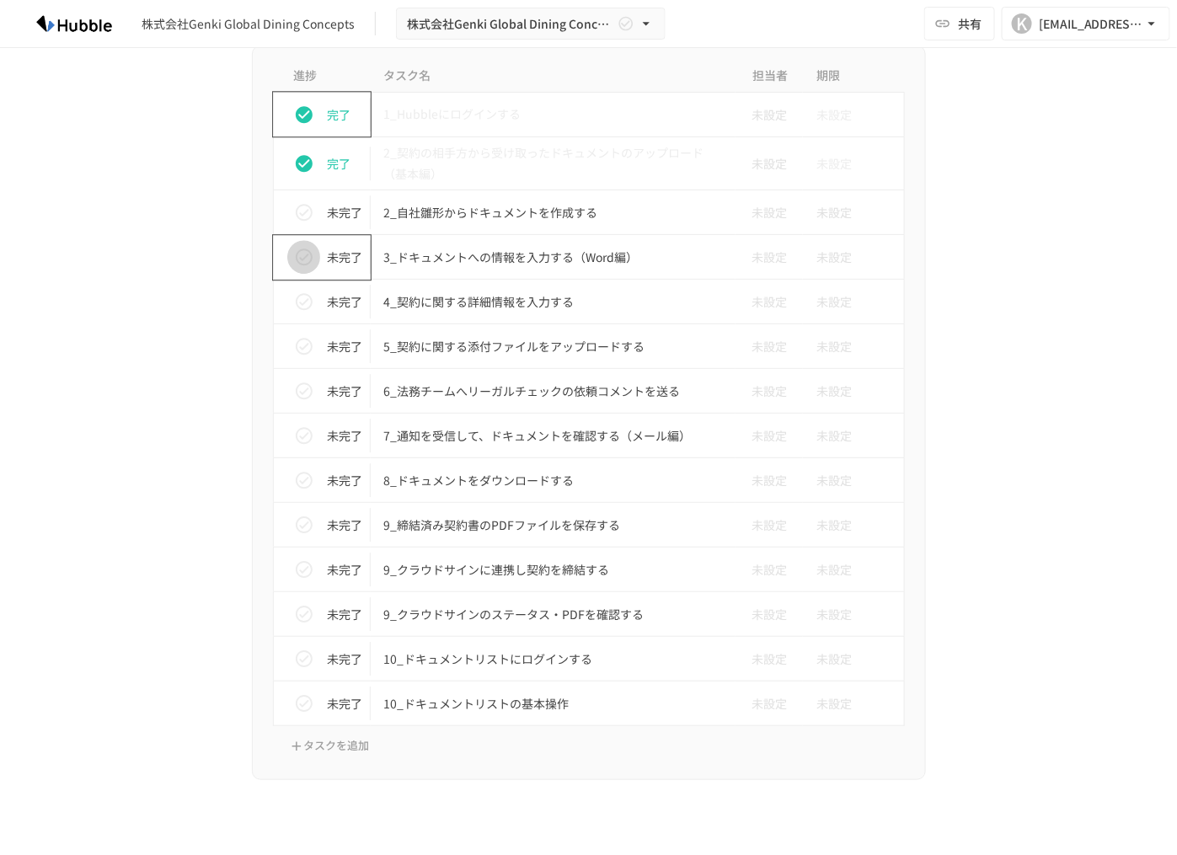
click at [294, 255] on icon "status" at bounding box center [304, 257] width 20 height 20
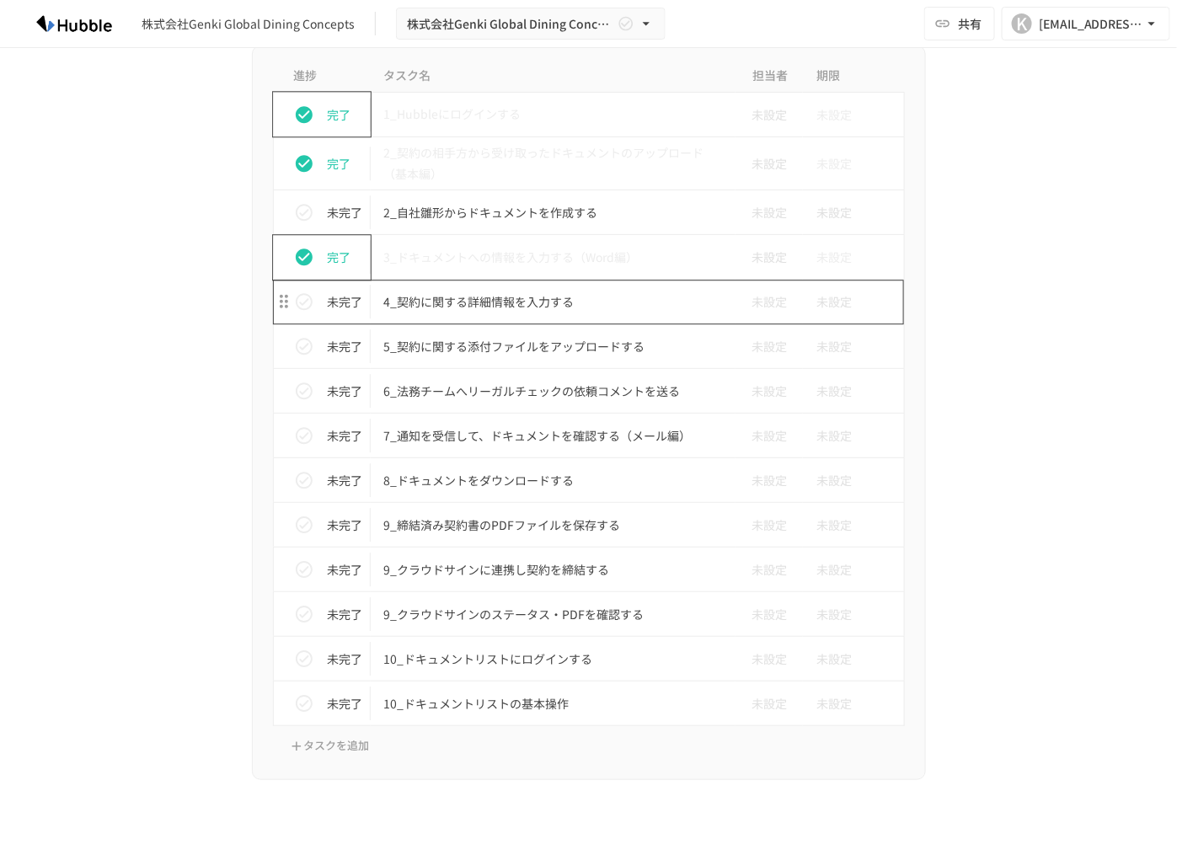
click at [500, 299] on p "4_契約に関する詳細情報を入力する" at bounding box center [553, 301] width 339 height 21
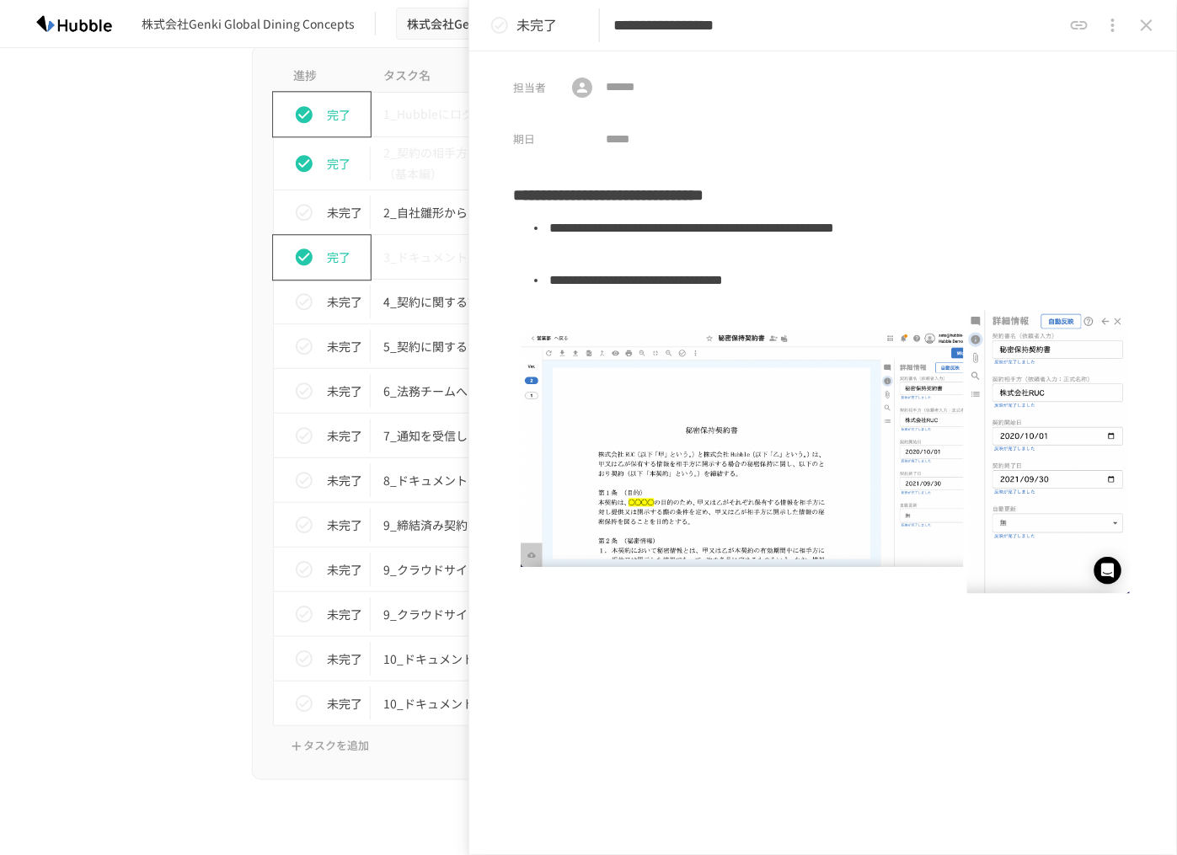
click at [1156, 33] on icon "close drawer" at bounding box center [1146, 25] width 20 height 20
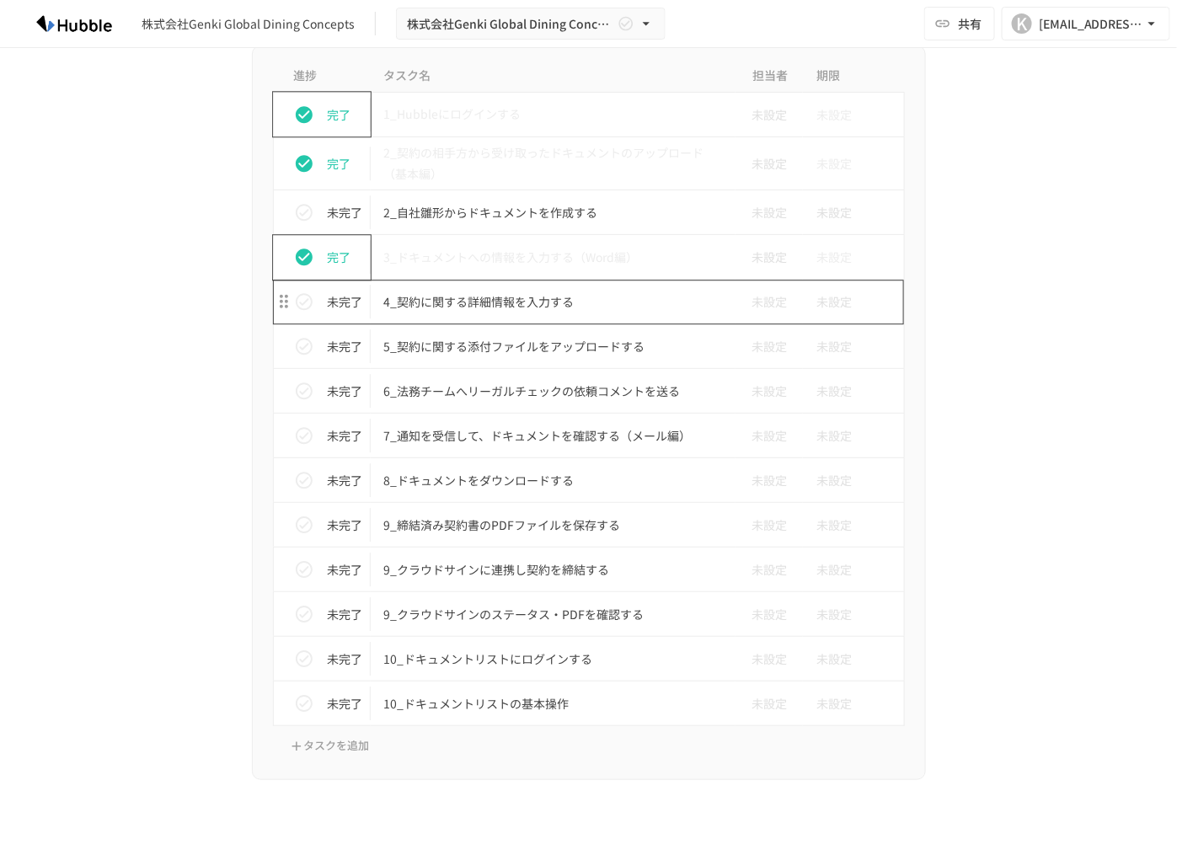
click at [531, 296] on p "4_契約に関する詳細情報を入力する" at bounding box center [553, 301] width 339 height 21
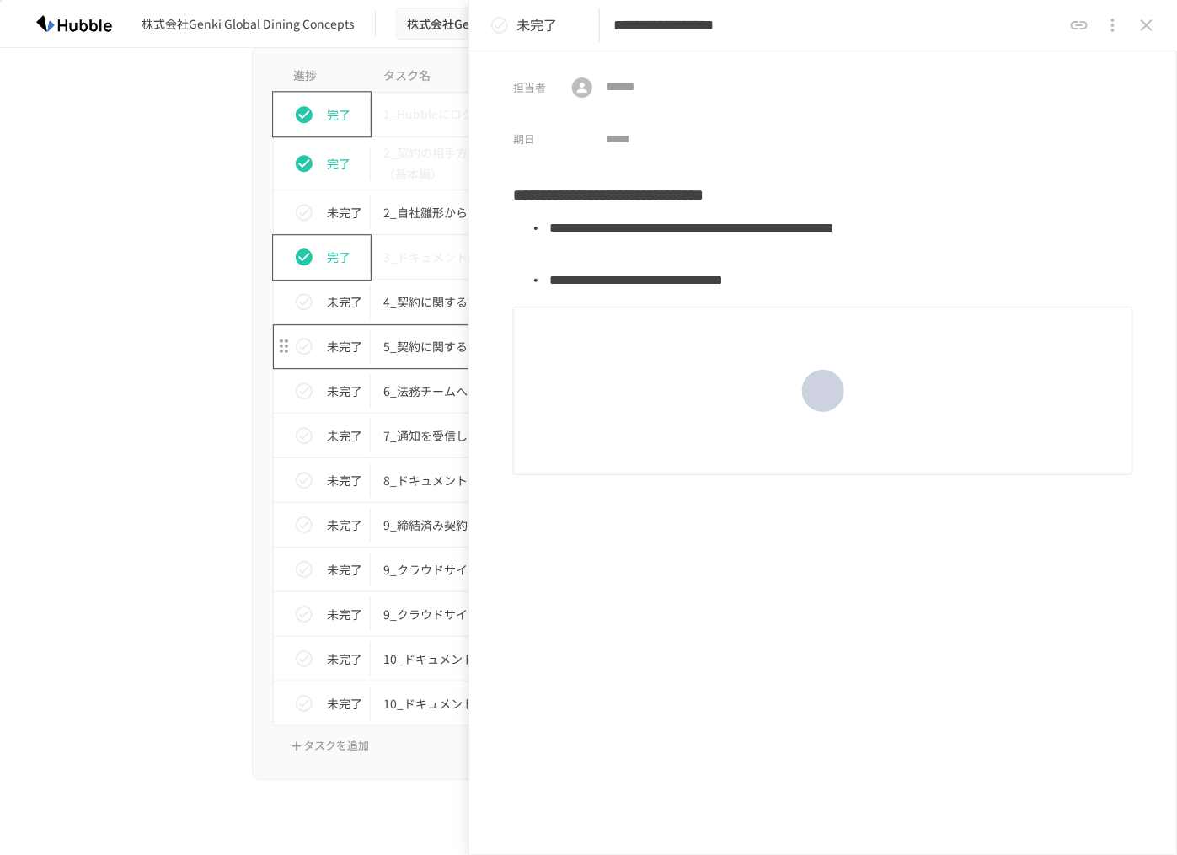
click at [418, 348] on p "5_契約に関する添付ファイルをアップロードする" at bounding box center [553, 346] width 339 height 21
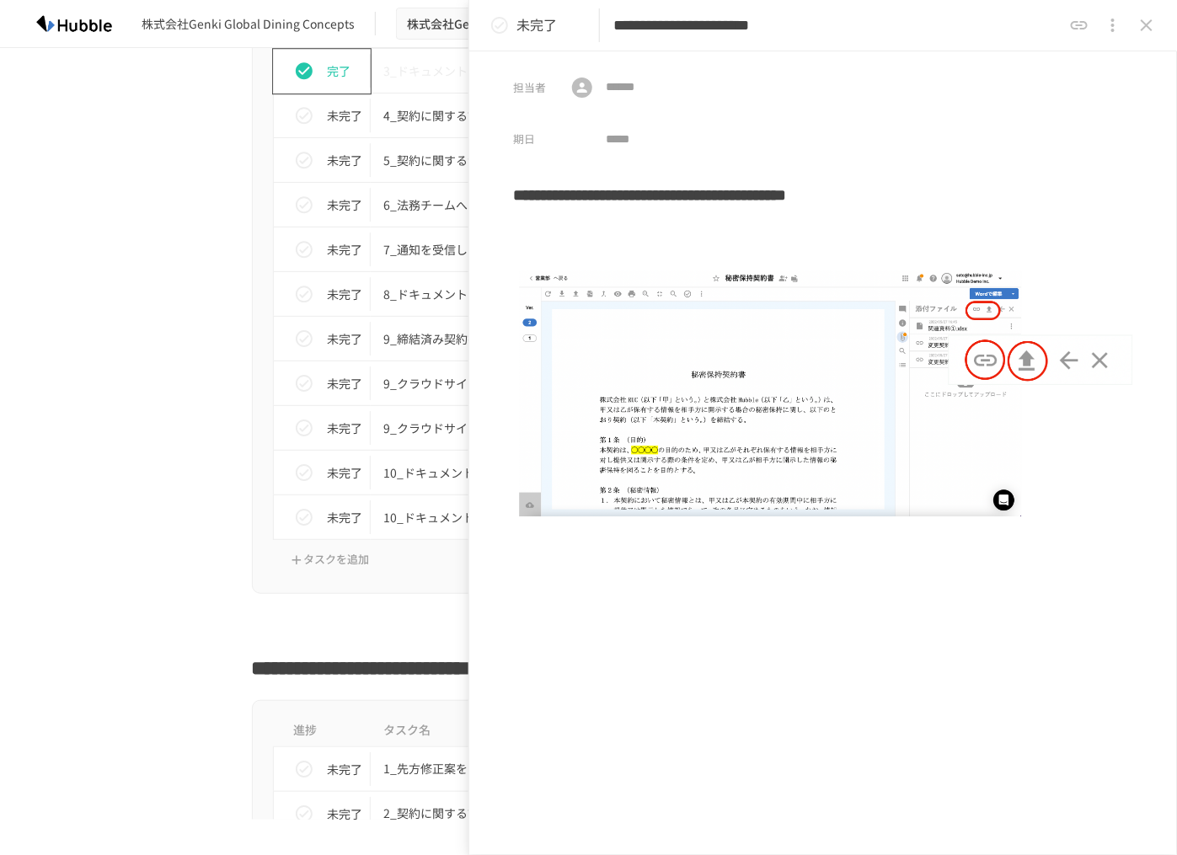
scroll to position [1656, 0]
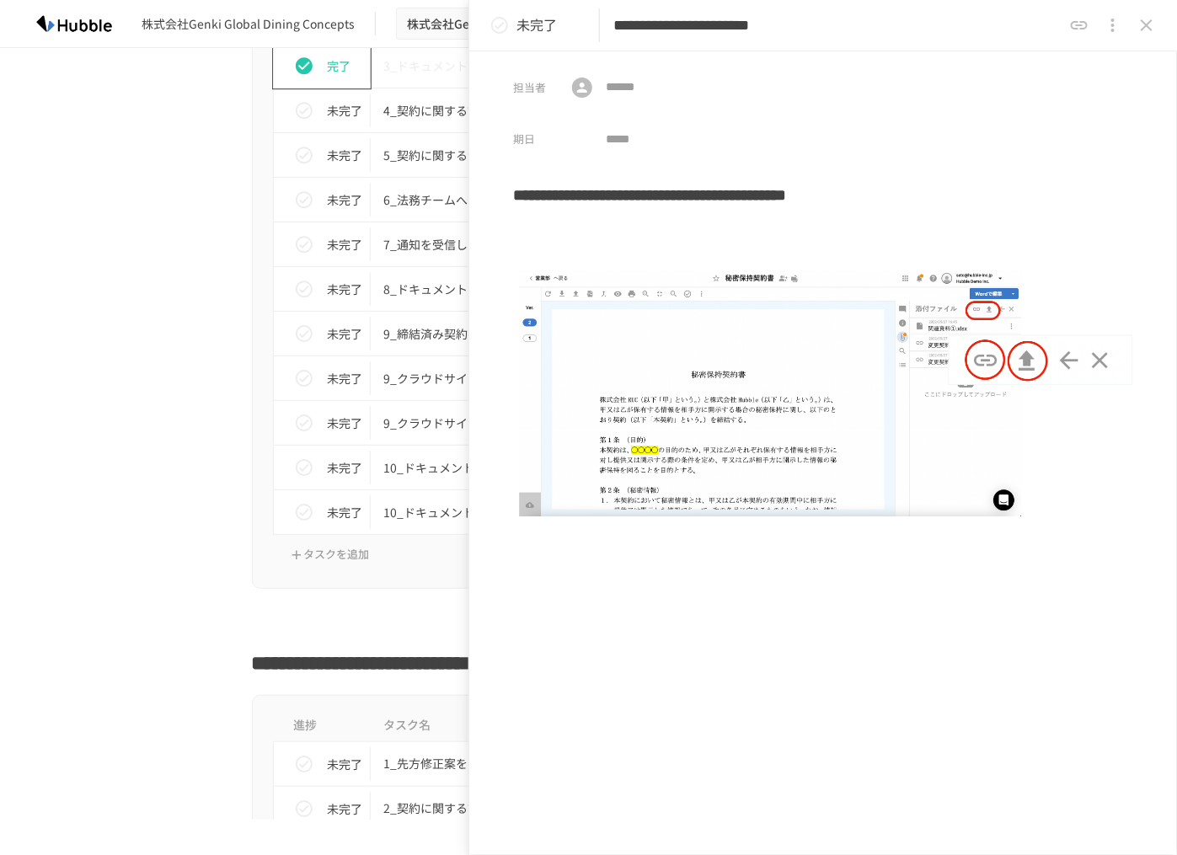
click at [797, 640] on div "**********" at bounding box center [823, 482] width 620 height 614
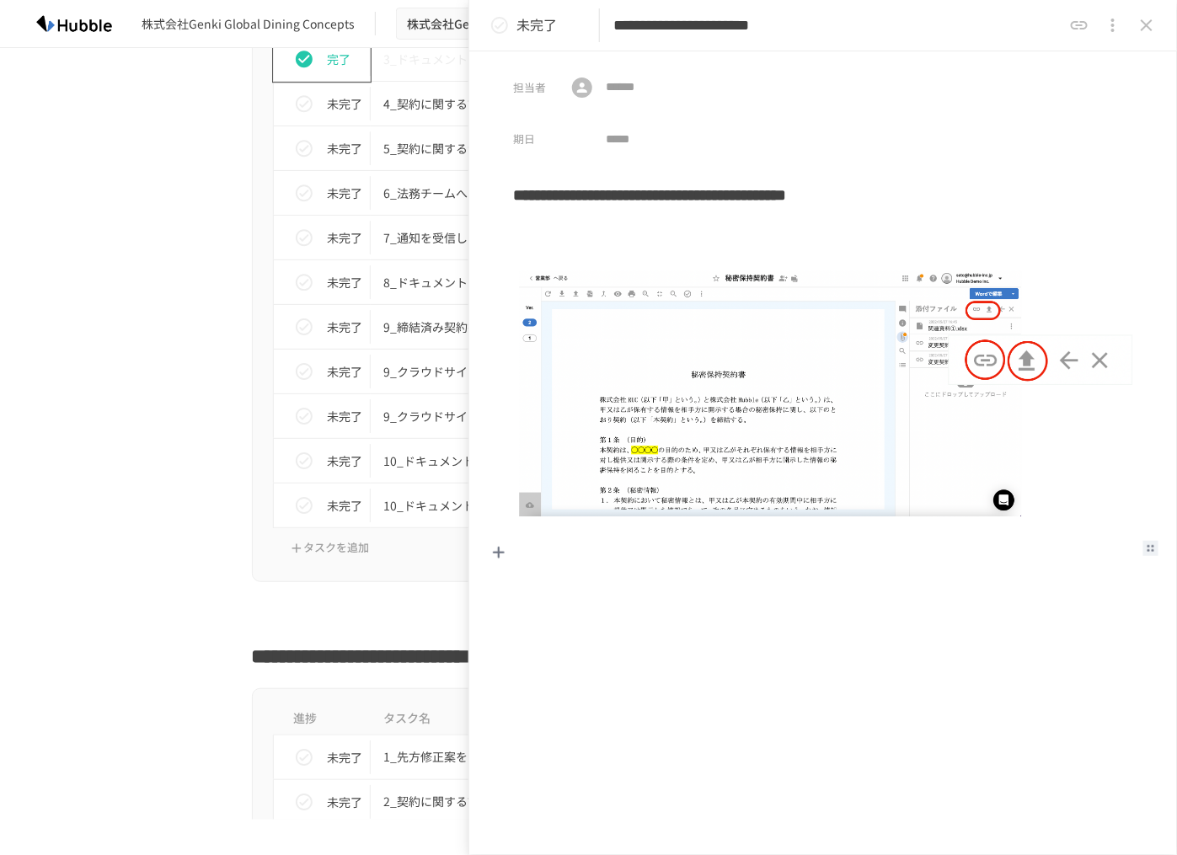
scroll to position [1662, 0]
click at [1152, 16] on icon "close drawer" at bounding box center [1146, 25] width 20 height 20
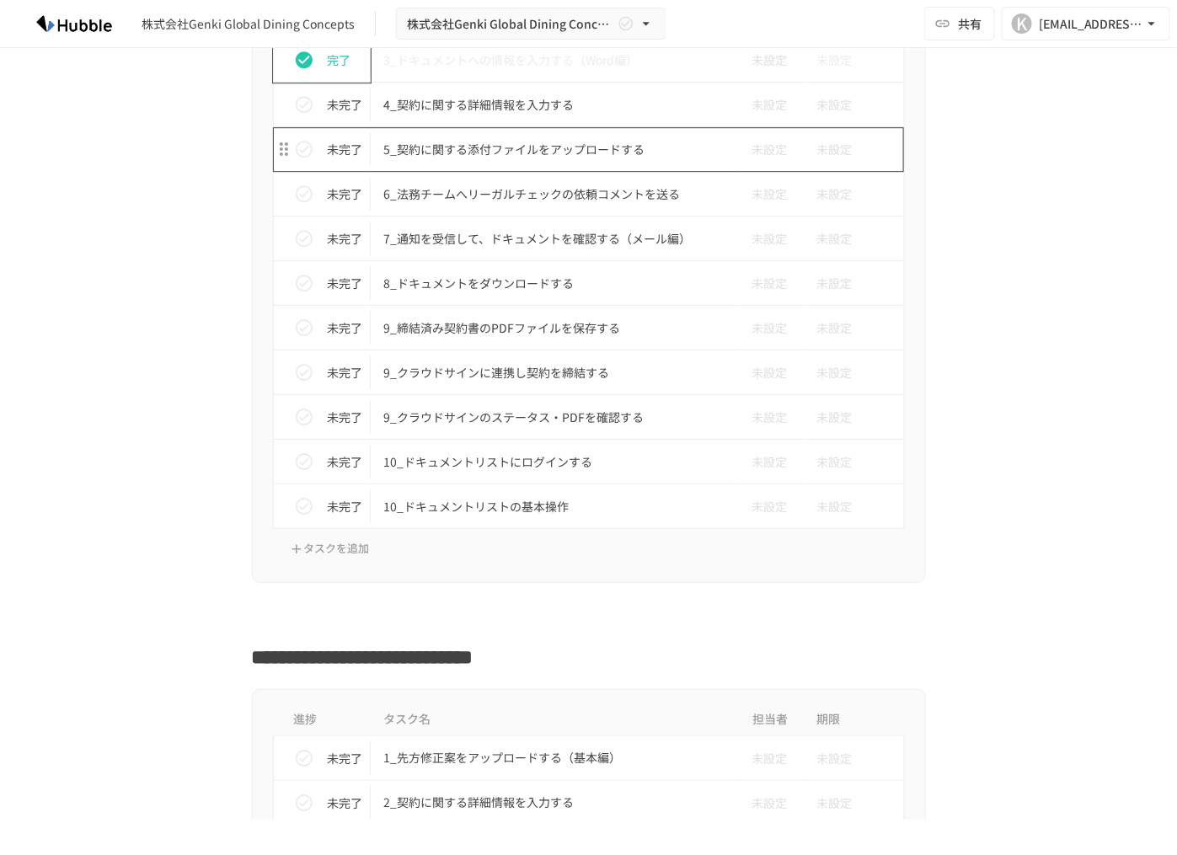
click at [495, 146] on p "5_契約に関する添付ファイルをアップロードする" at bounding box center [553, 149] width 339 height 21
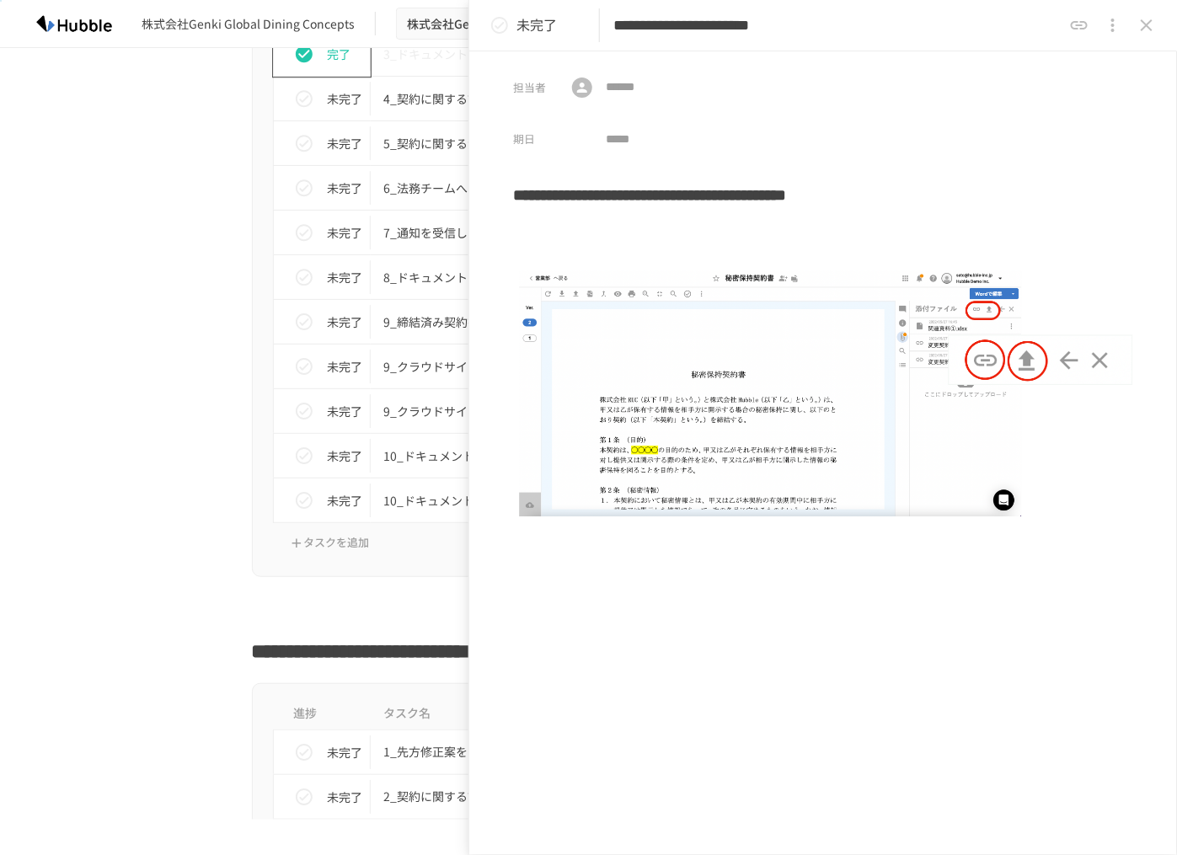
scroll to position [1657, 0]
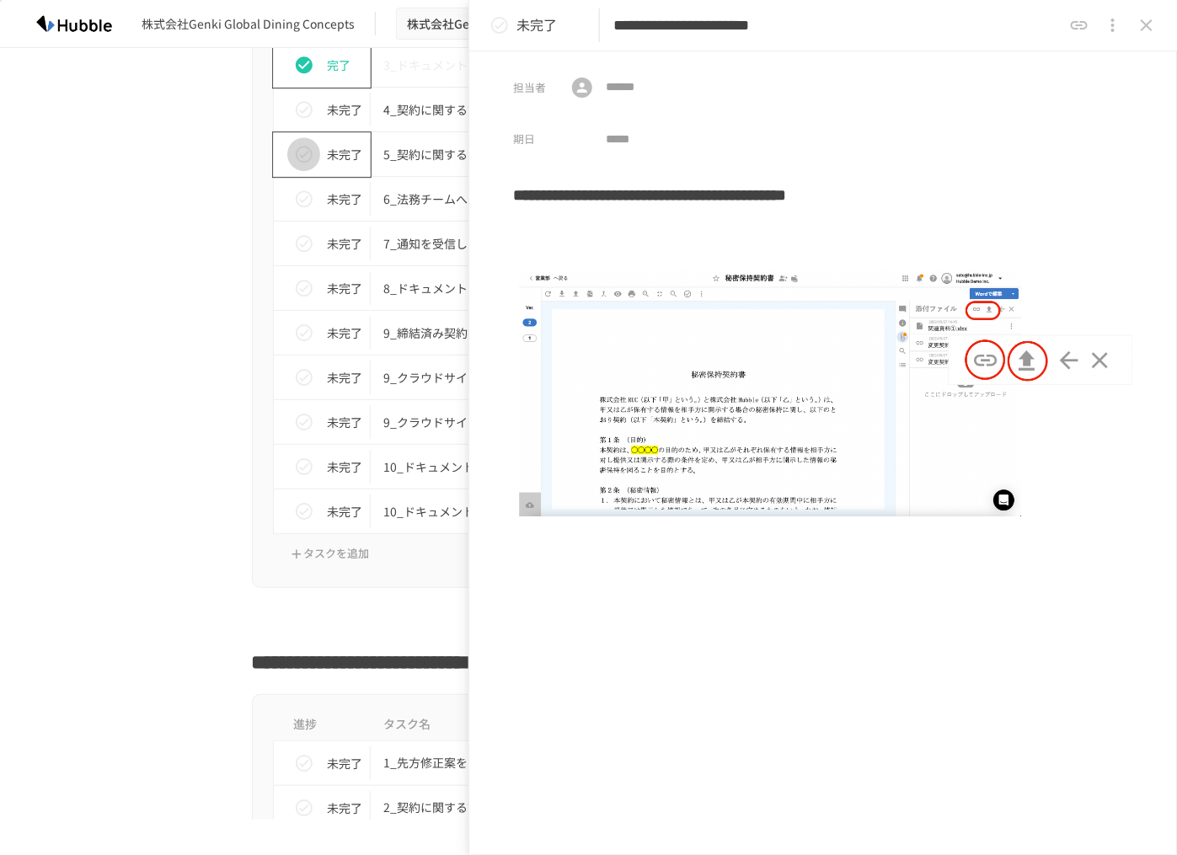
click at [295, 151] on icon "status" at bounding box center [304, 154] width 20 height 20
click at [1145, 31] on icon "close drawer" at bounding box center [1146, 25] width 20 height 20
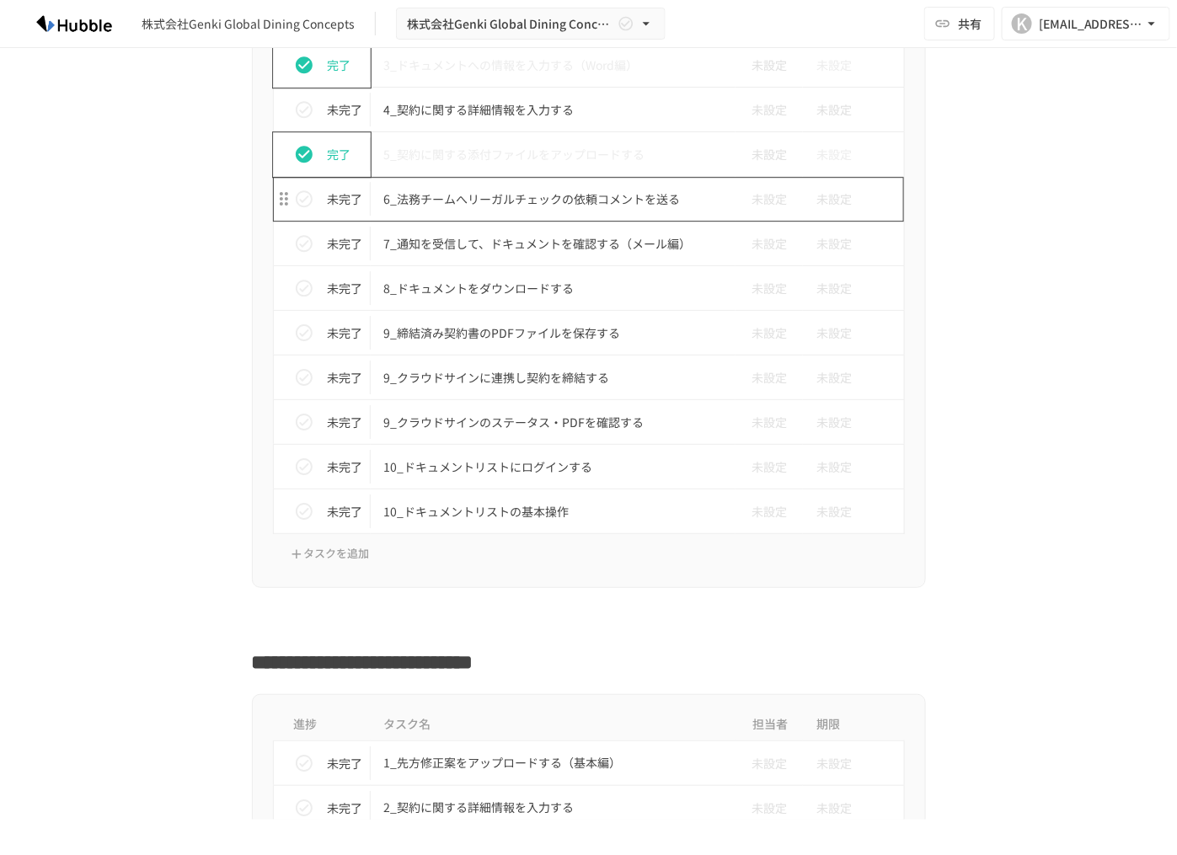
click at [526, 205] on td "6_法務チームへリーガルチェックの依頼コメントを送る" at bounding box center [554, 199] width 366 height 45
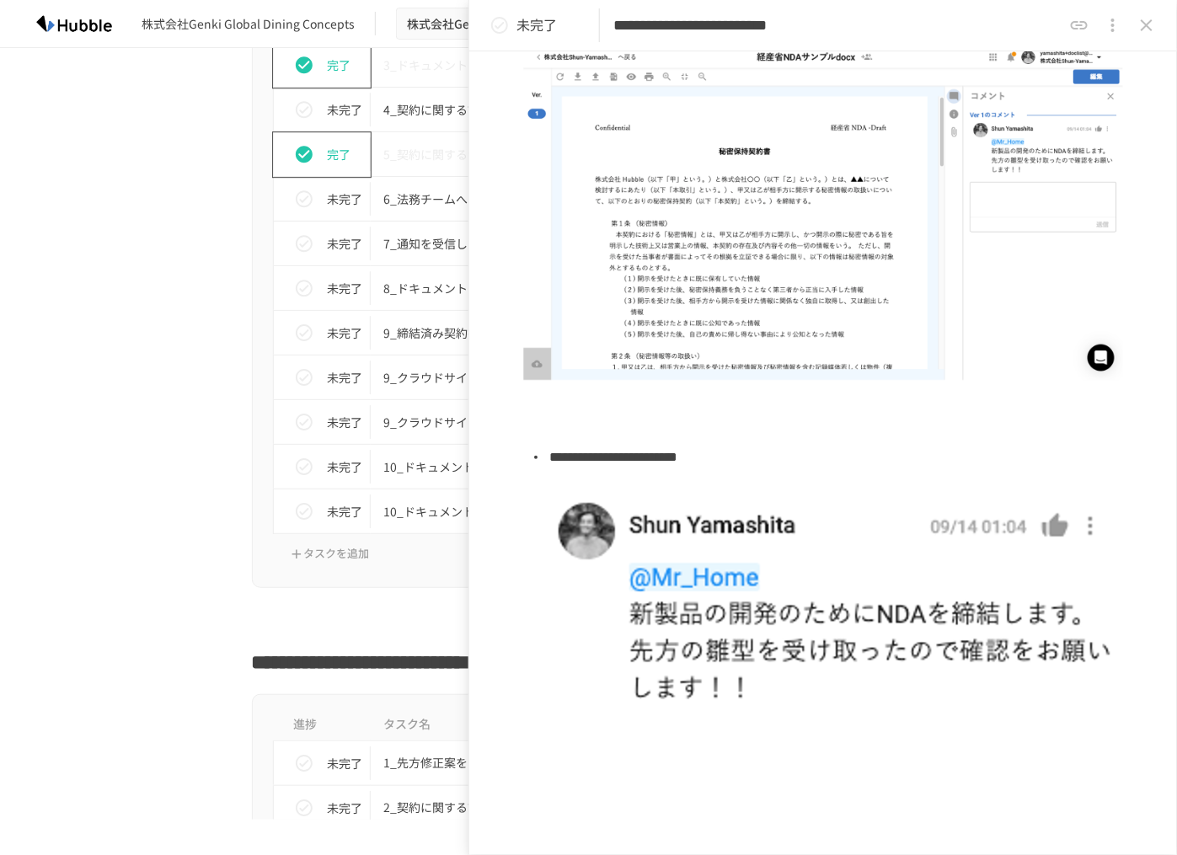
scroll to position [413, 0]
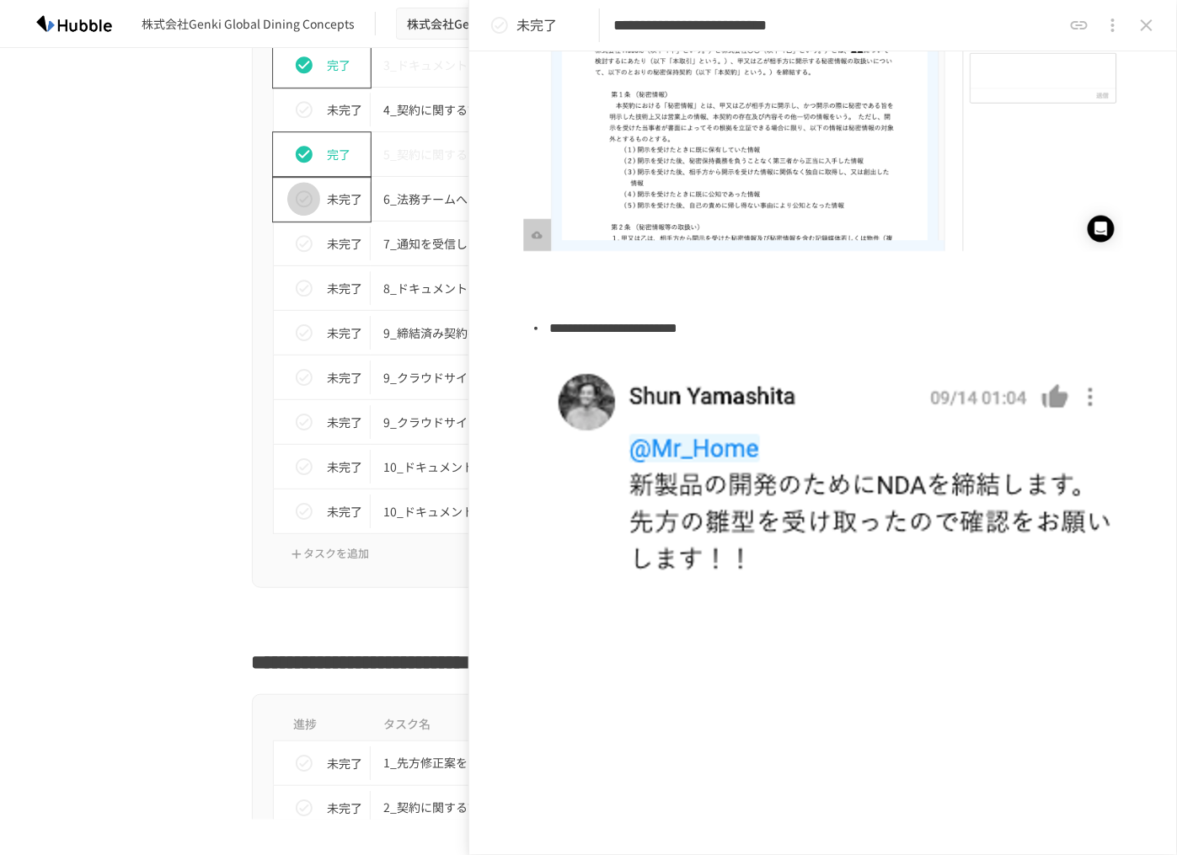
click at [296, 190] on icon "status" at bounding box center [304, 199] width 20 height 20
click at [176, 327] on div "進捗 タスク名 担当者 期限 完了 1_Hubbleにログインする 未設定 未設定 完了 2_契約の相手方から受け取ったドキュメントのアップロード（基本編） …" at bounding box center [589, 220] width 1028 height 734
click at [409, 243] on p "7_通知を受信して、ドキュメントを確認する（メール編）" at bounding box center [553, 243] width 339 height 21
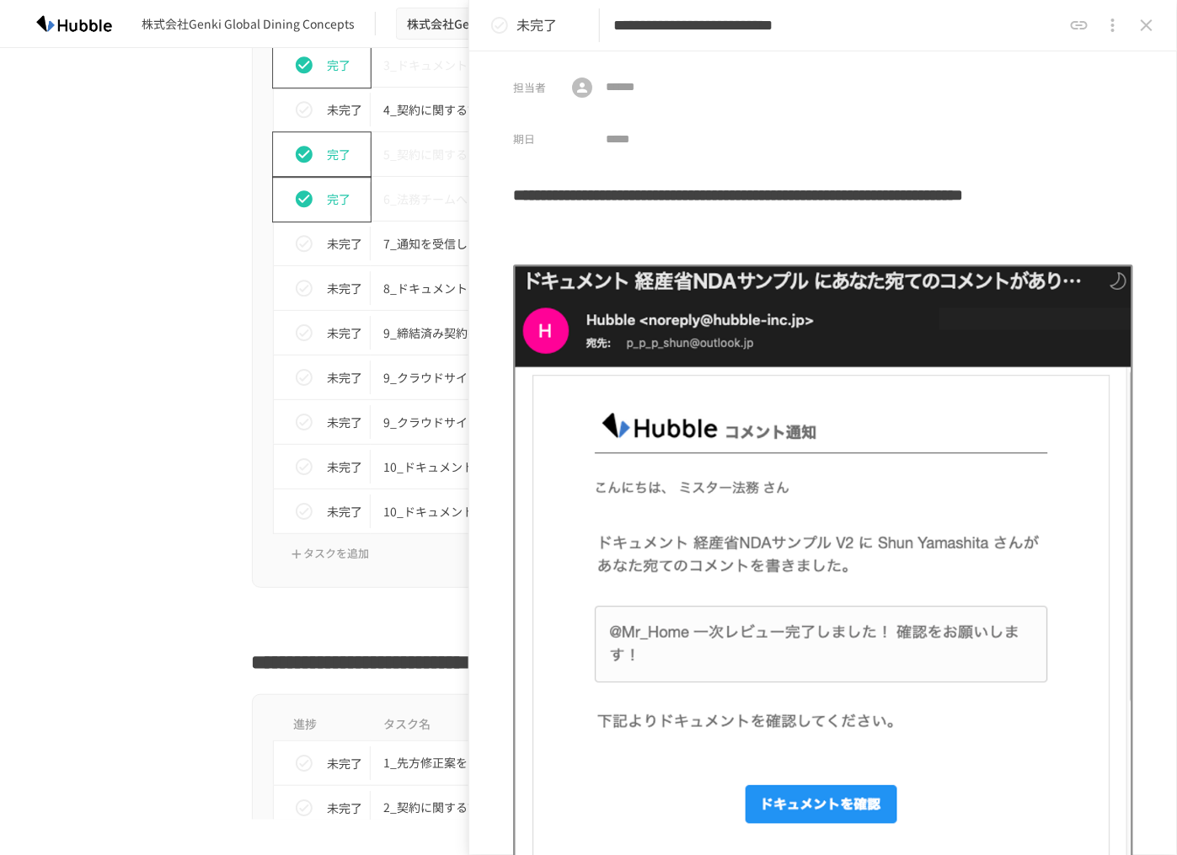
click at [126, 414] on div "進捗 タスク名 担当者 期限 完了 1_Hubbleにログインする 未設定 未設定 完了 2_契約の相手方から受け取ったドキュメントのアップロード（基本編） …" at bounding box center [589, 220] width 1028 height 734
click at [1141, 21] on icon "close drawer" at bounding box center [1146, 25] width 20 height 20
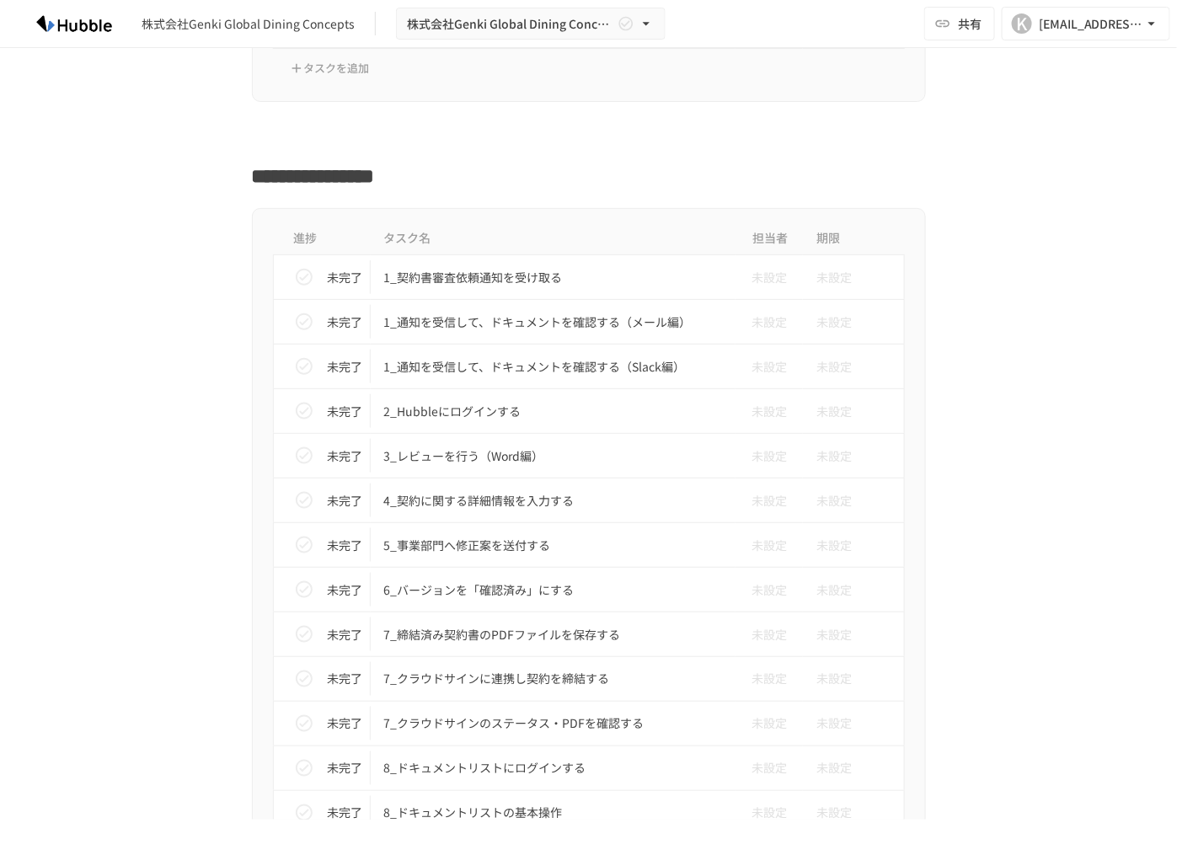
scroll to position [2661, 0]
click at [458, 275] on p "1_契約書審査依頼通知を受け取る" at bounding box center [553, 278] width 339 height 21
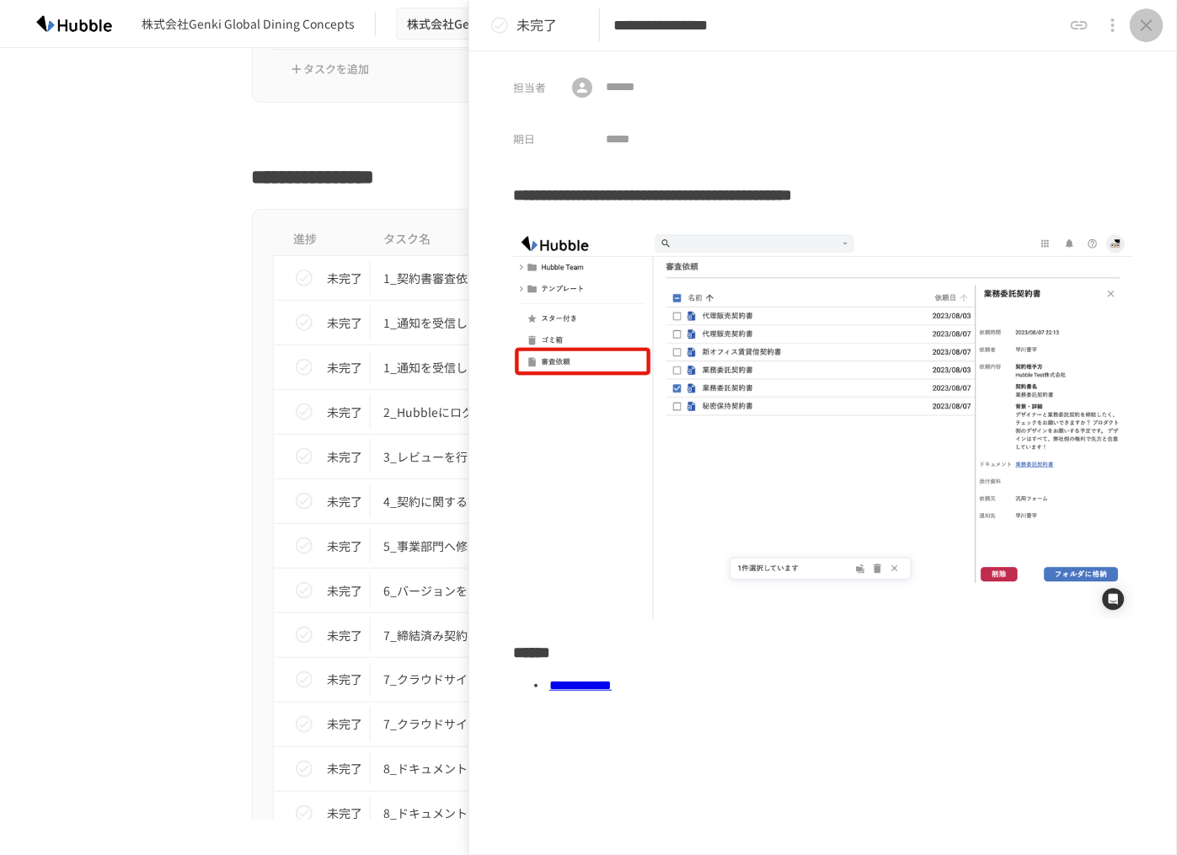
click at [1151, 28] on icon "close drawer" at bounding box center [1146, 25] width 20 height 20
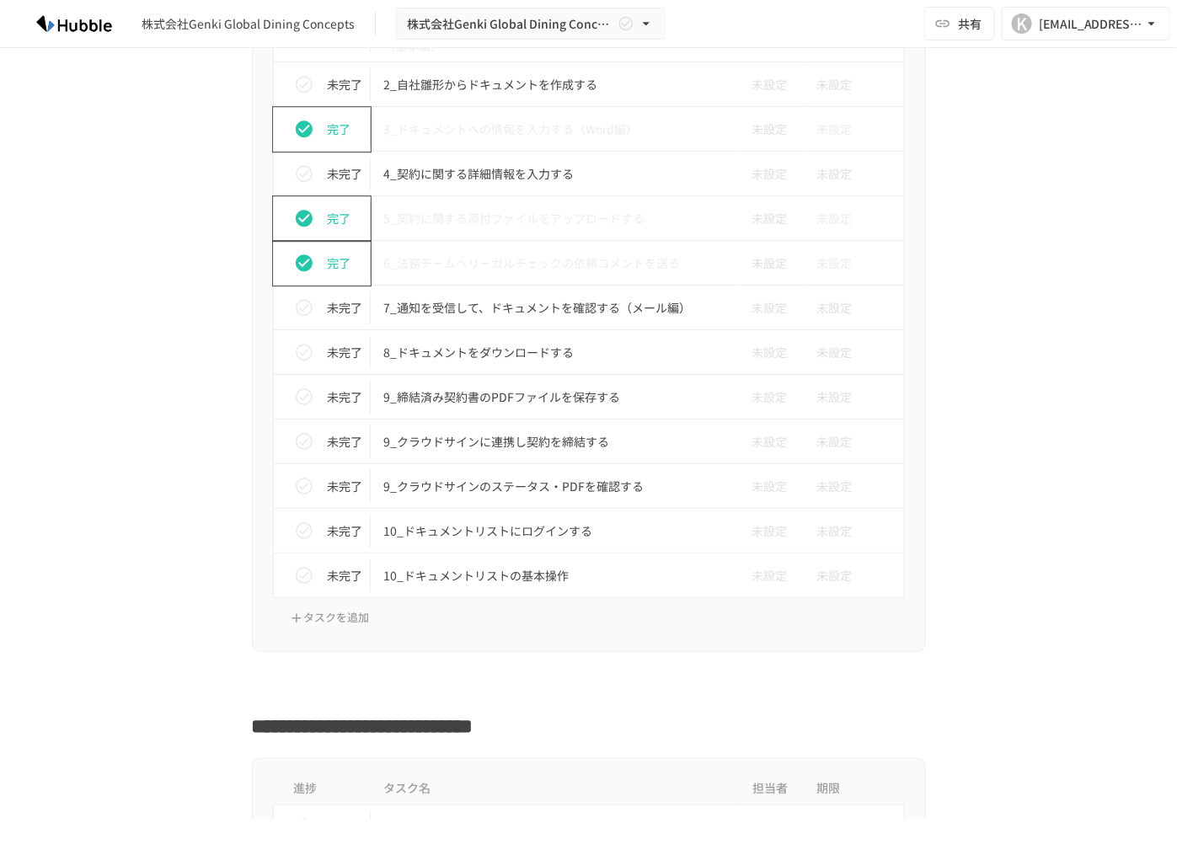
scroll to position [1527, 0]
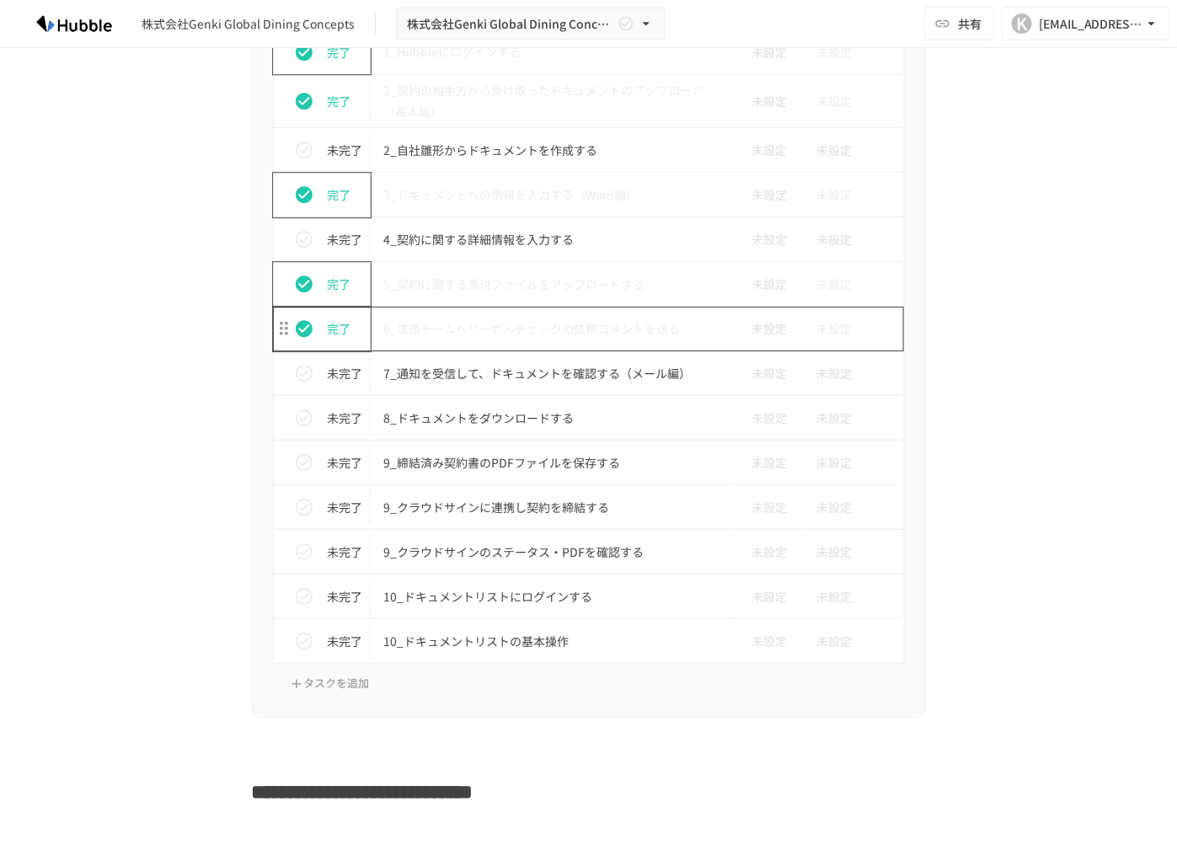
click at [481, 334] on td "6_法務チームへリーガルチェックの依頼コメントを送る" at bounding box center [554, 329] width 366 height 45
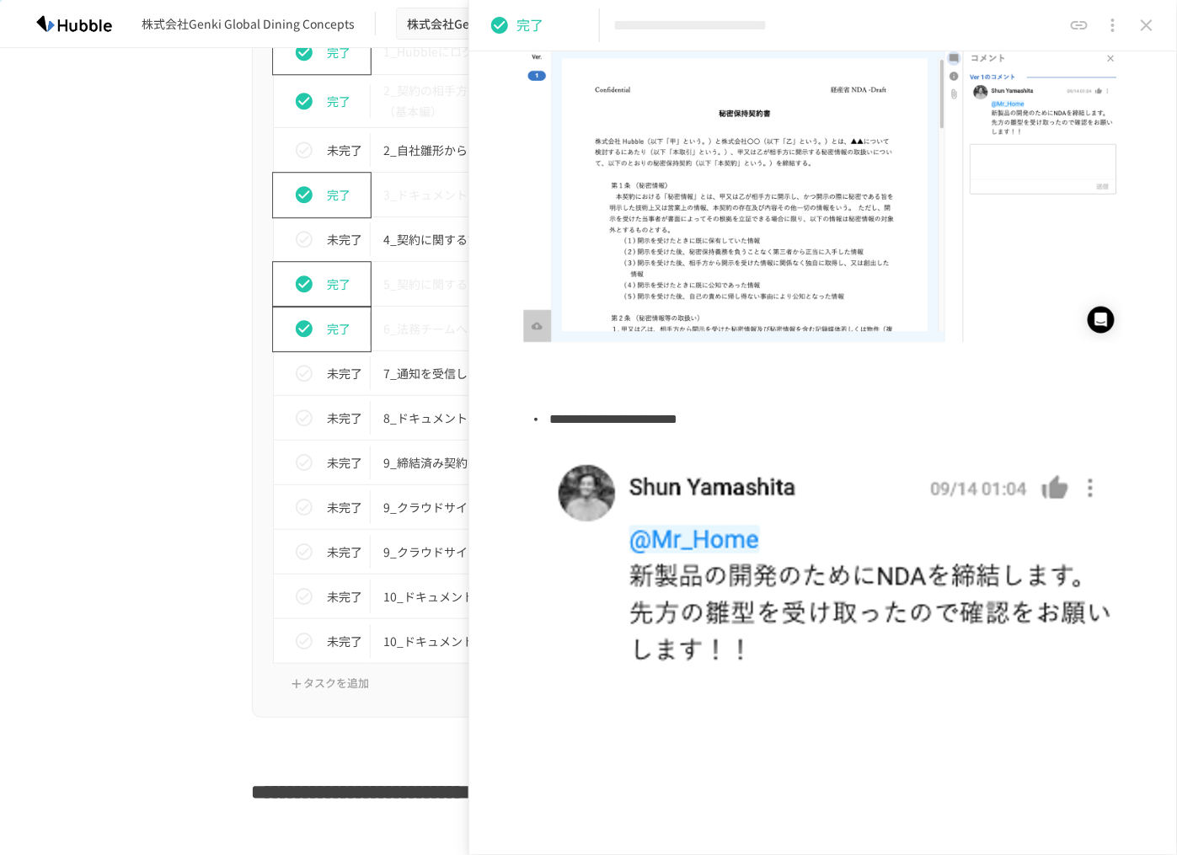
scroll to position [323, 0]
click at [424, 380] on td "7_通知を受信して、ドキュメントを確認する（メール編）" at bounding box center [554, 373] width 366 height 45
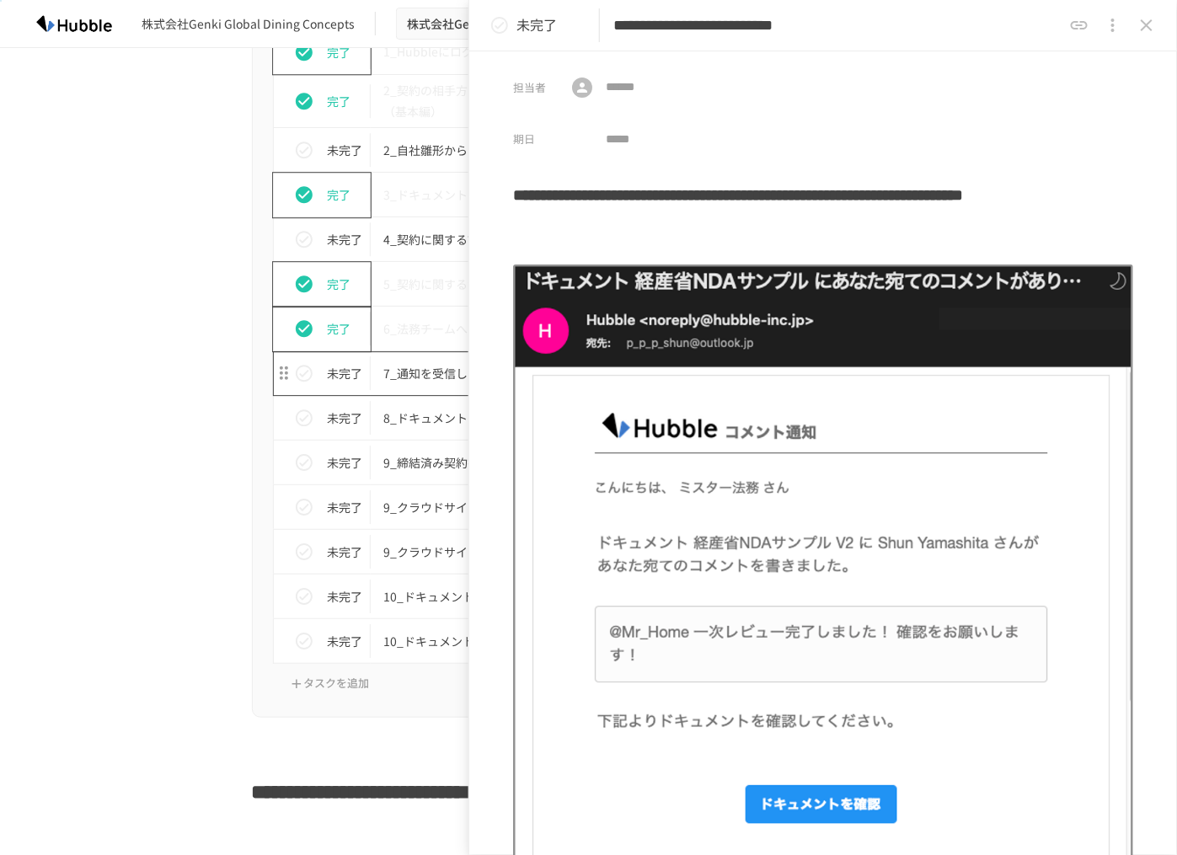
click at [424, 380] on td "7_通知を受信して、ドキュメントを確認する（メール編）" at bounding box center [554, 373] width 366 height 45
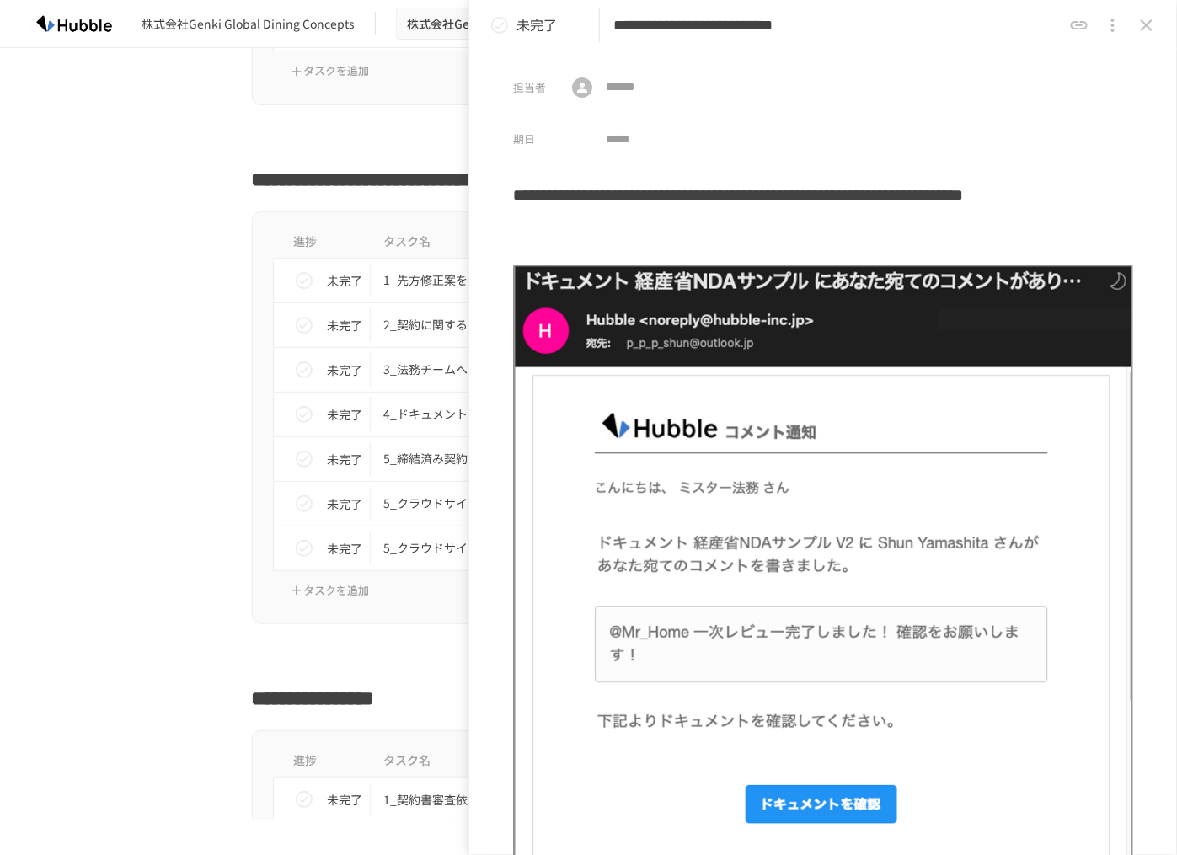
scroll to position [2284, 0]
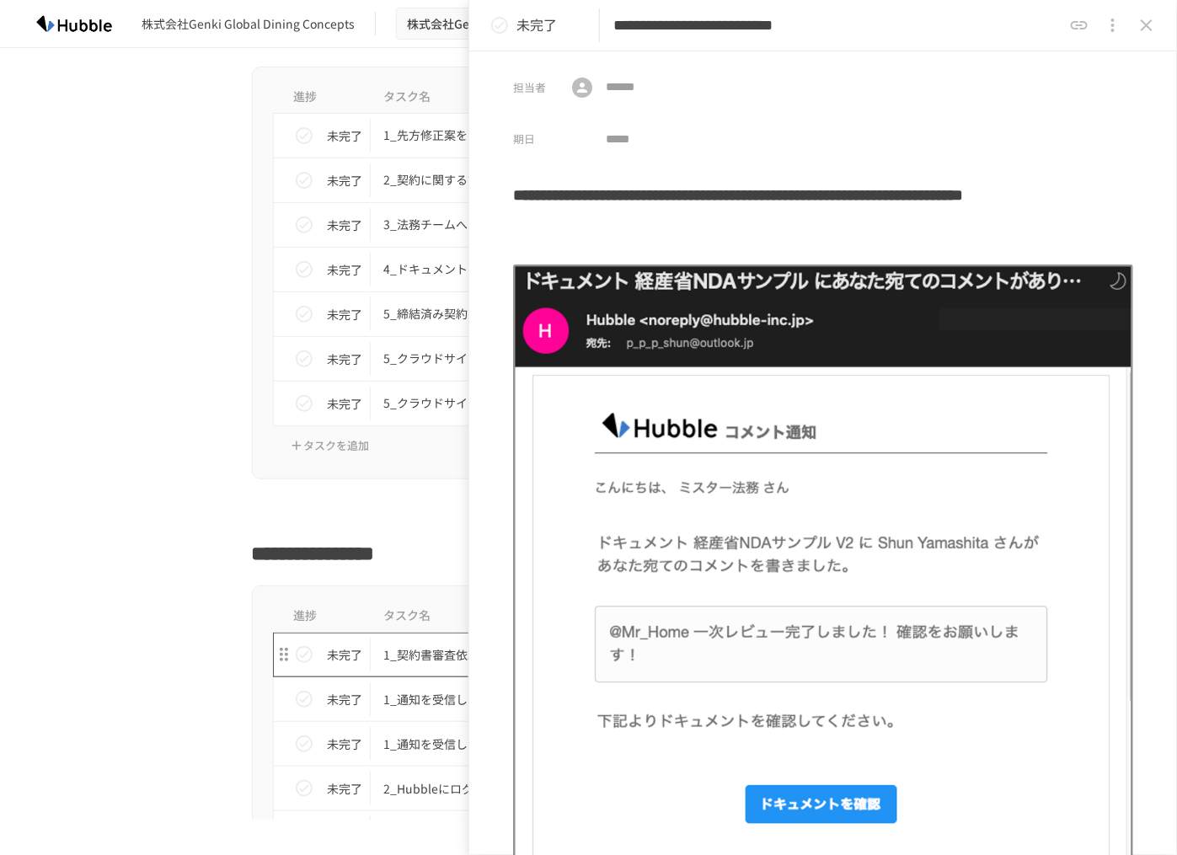
click at [411, 648] on p "1_契約書審査依頼通知を受け取る" at bounding box center [553, 654] width 339 height 21
type input "**********"
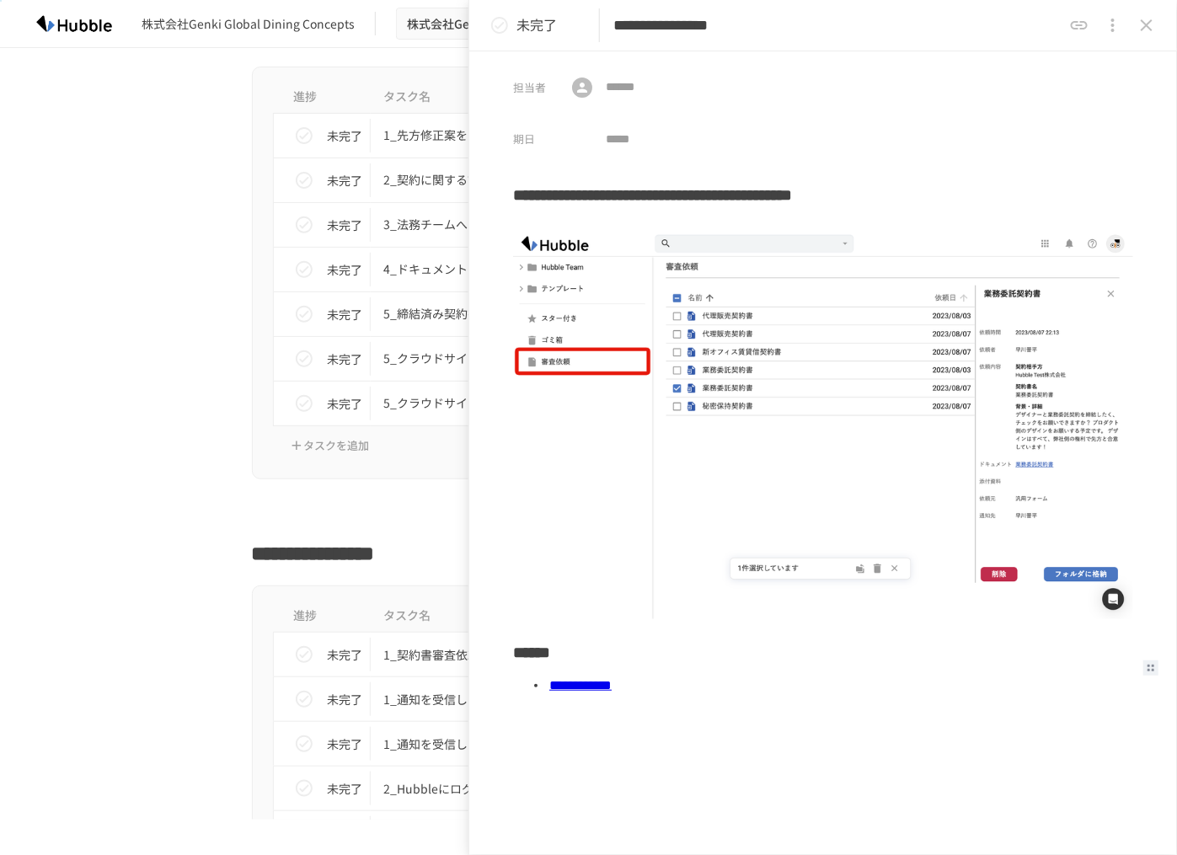
click at [611, 684] on link "**********" at bounding box center [580, 685] width 62 height 13
click at [184, 437] on div "進捗 タスク名 担当者 期限 未完了 1_先方修正案をアップロードする（基本編） 未設定 未設定 未完了 2_契約に関する詳細情報を入力する 未設定 未設定 …" at bounding box center [589, 274] width 1028 height 414
click at [302, 520] on div at bounding box center [589, 512] width 674 height 32
click at [1140, 24] on icon "close drawer" at bounding box center [1146, 25] width 20 height 20
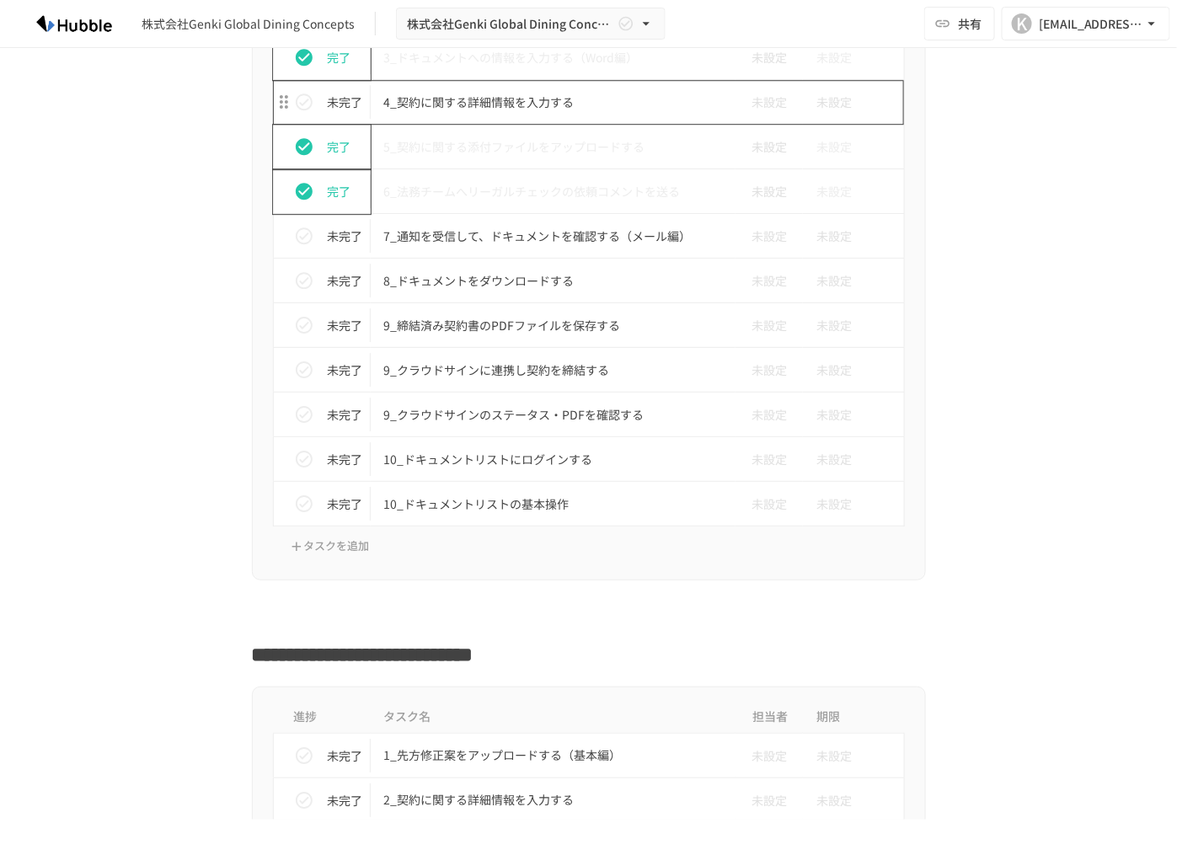
scroll to position [1664, 0]
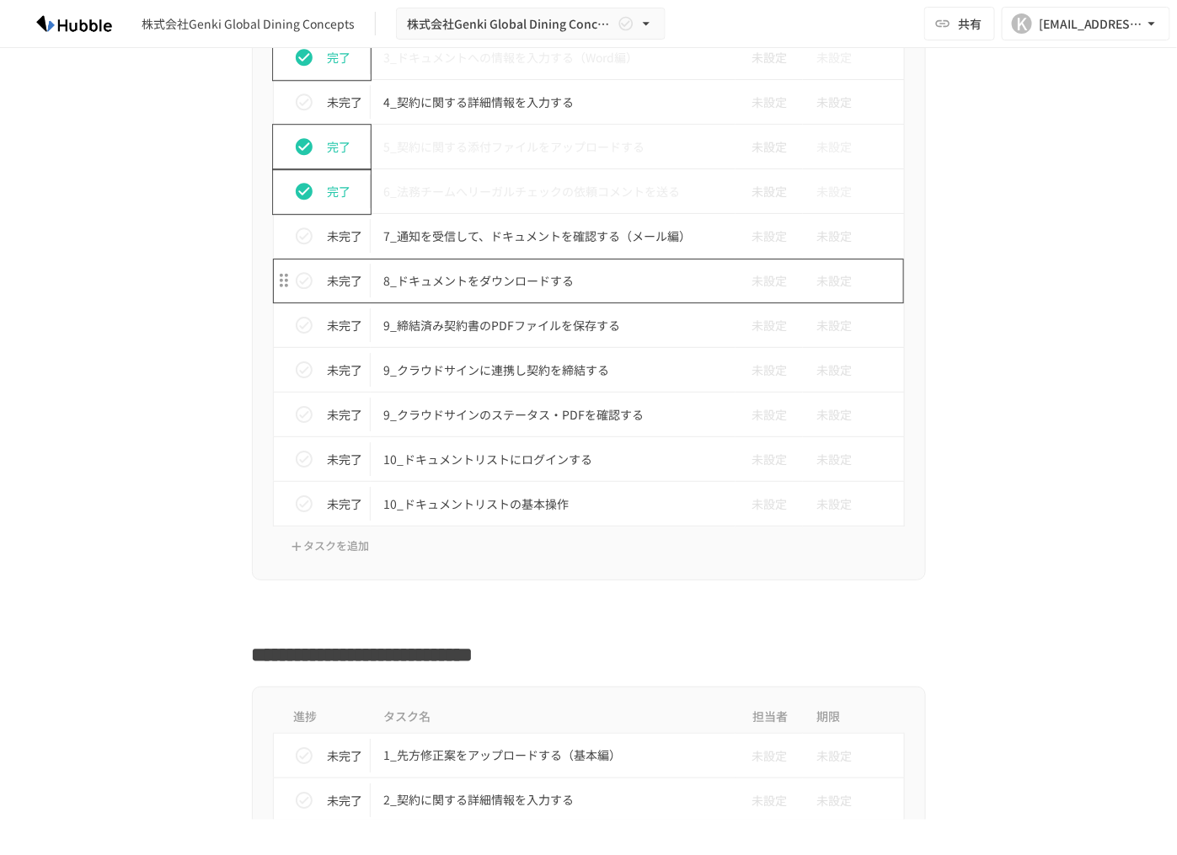
click at [424, 291] on td "8_ドキュメントをダウンロードする" at bounding box center [554, 281] width 366 height 45
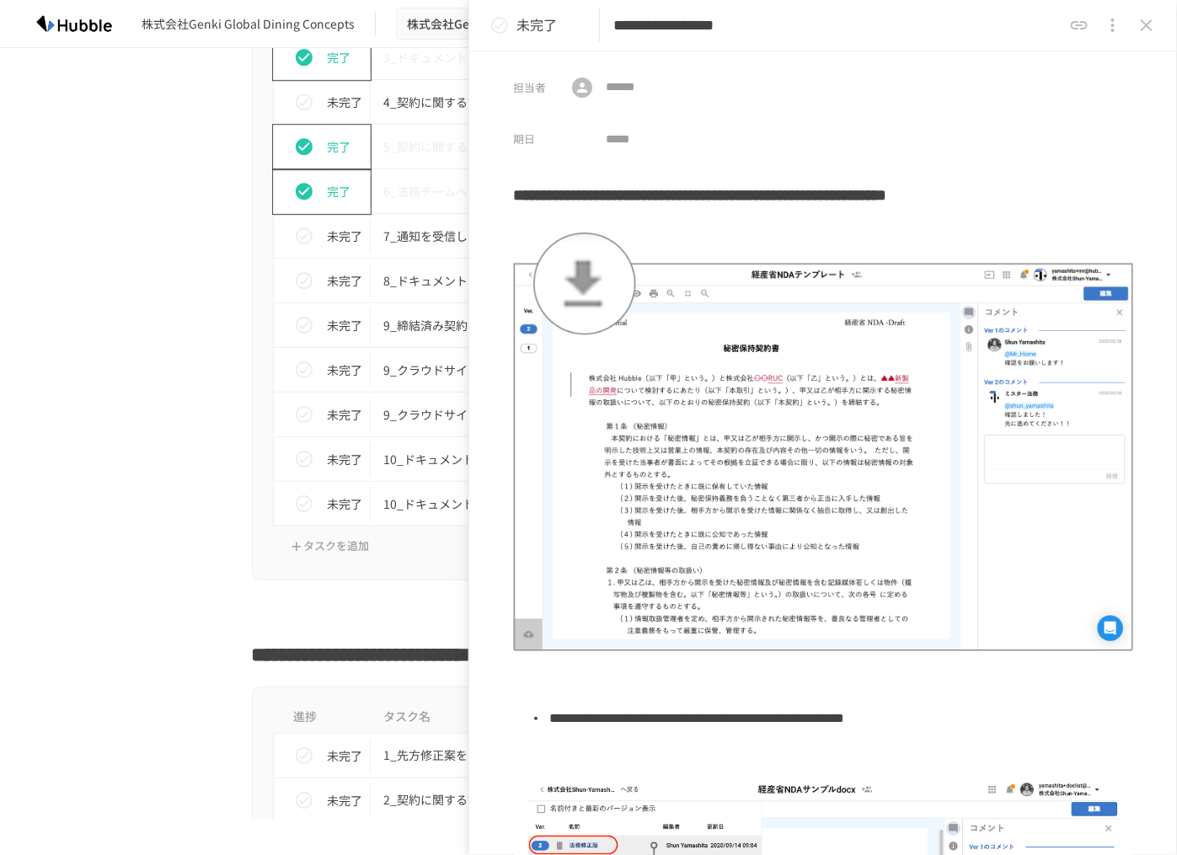
click at [150, 642] on div "**********" at bounding box center [589, 649] width 1028 height 40
click at [1146, 27] on icon "close drawer" at bounding box center [1146, 25] width 20 height 20
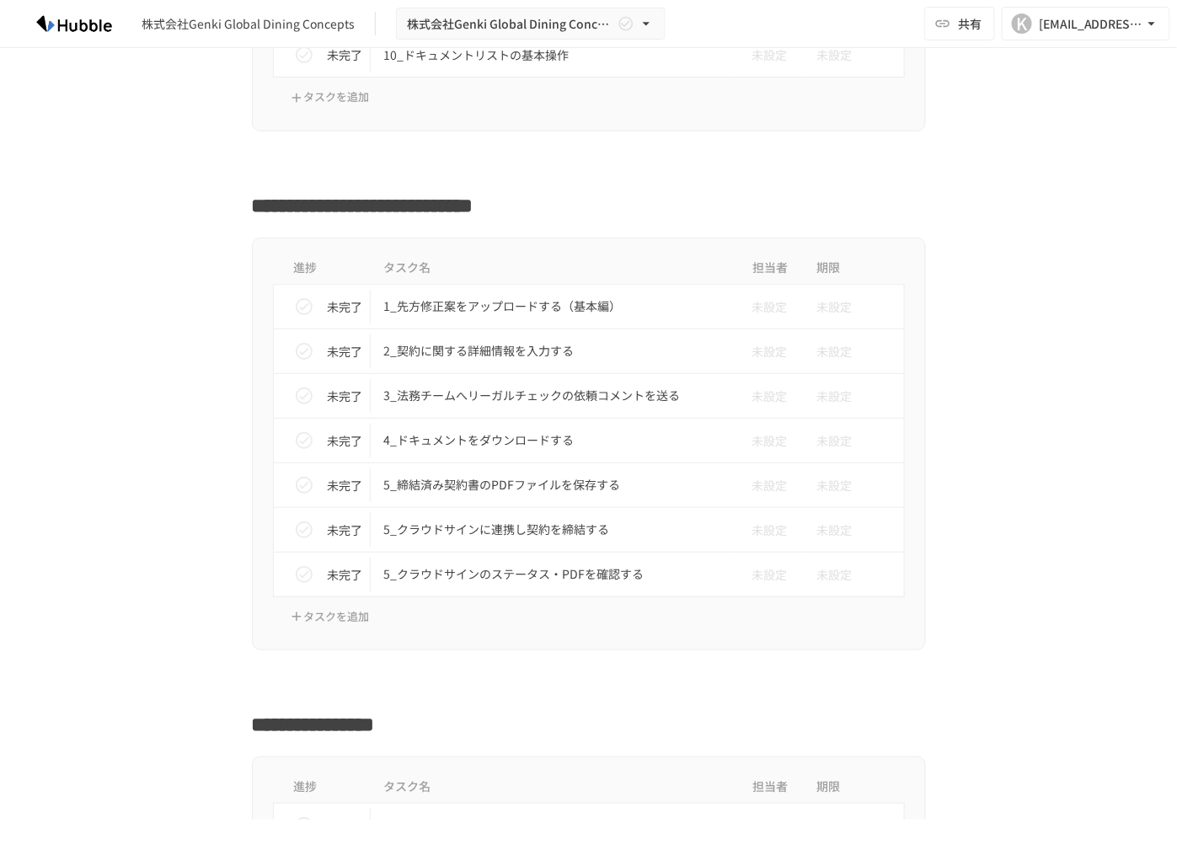
scroll to position [2112, 0]
click at [217, 559] on div "進捗 タスク名 担当者 期限 未完了 1_先方修正案をアップロードする（基本編） 未設定 未設定 未完了 2_契約に関する詳細情報を入力する 未設定 未設定 …" at bounding box center [589, 445] width 1028 height 414
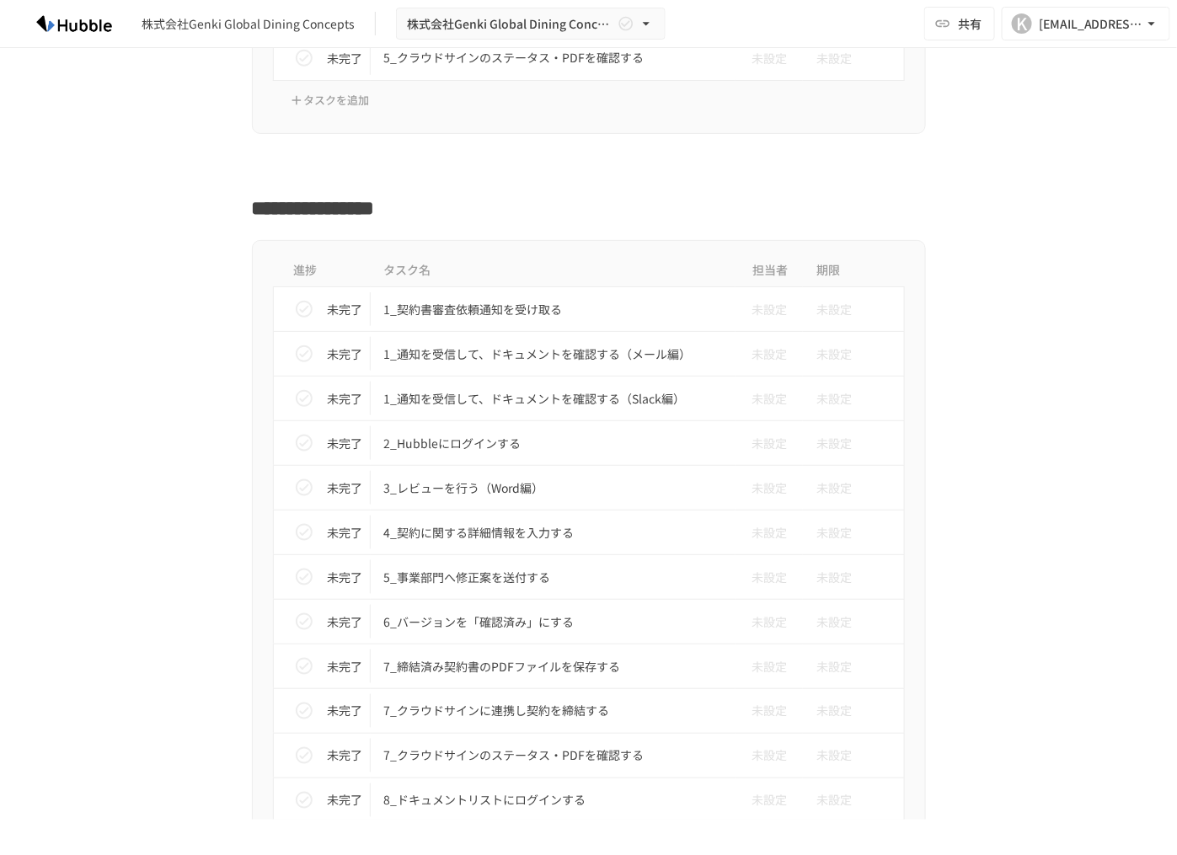
scroll to position [2629, 0]
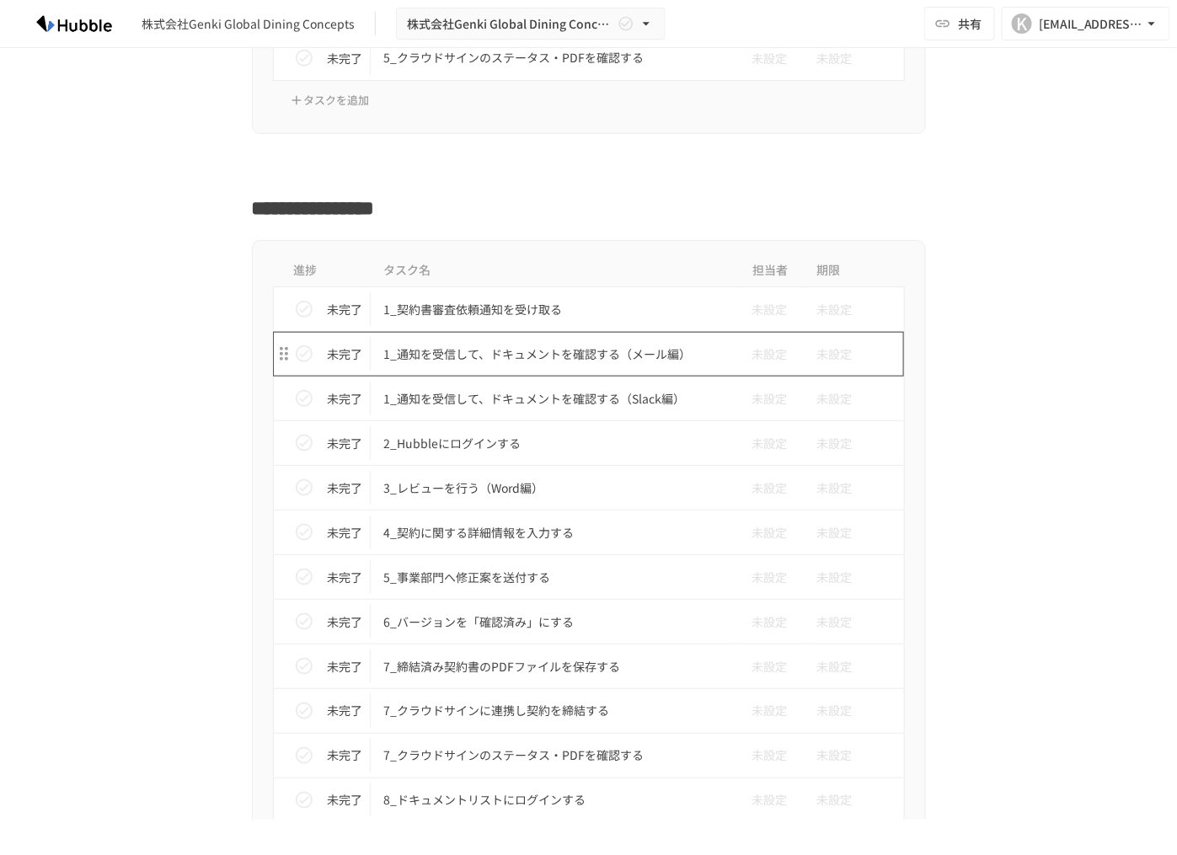
click at [431, 353] on p "1_通知を受信して、ドキュメントを確認する（メール編）" at bounding box center [553, 354] width 339 height 21
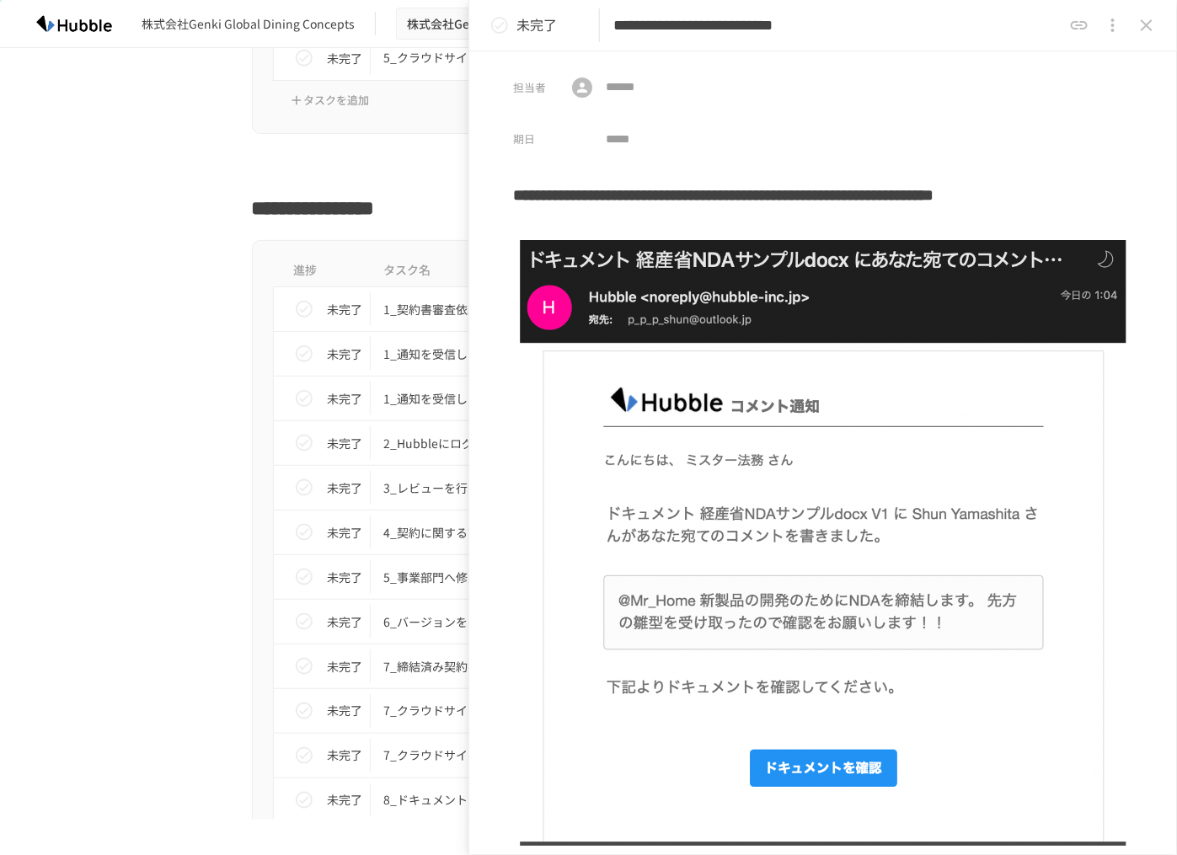
scroll to position [252, 0]
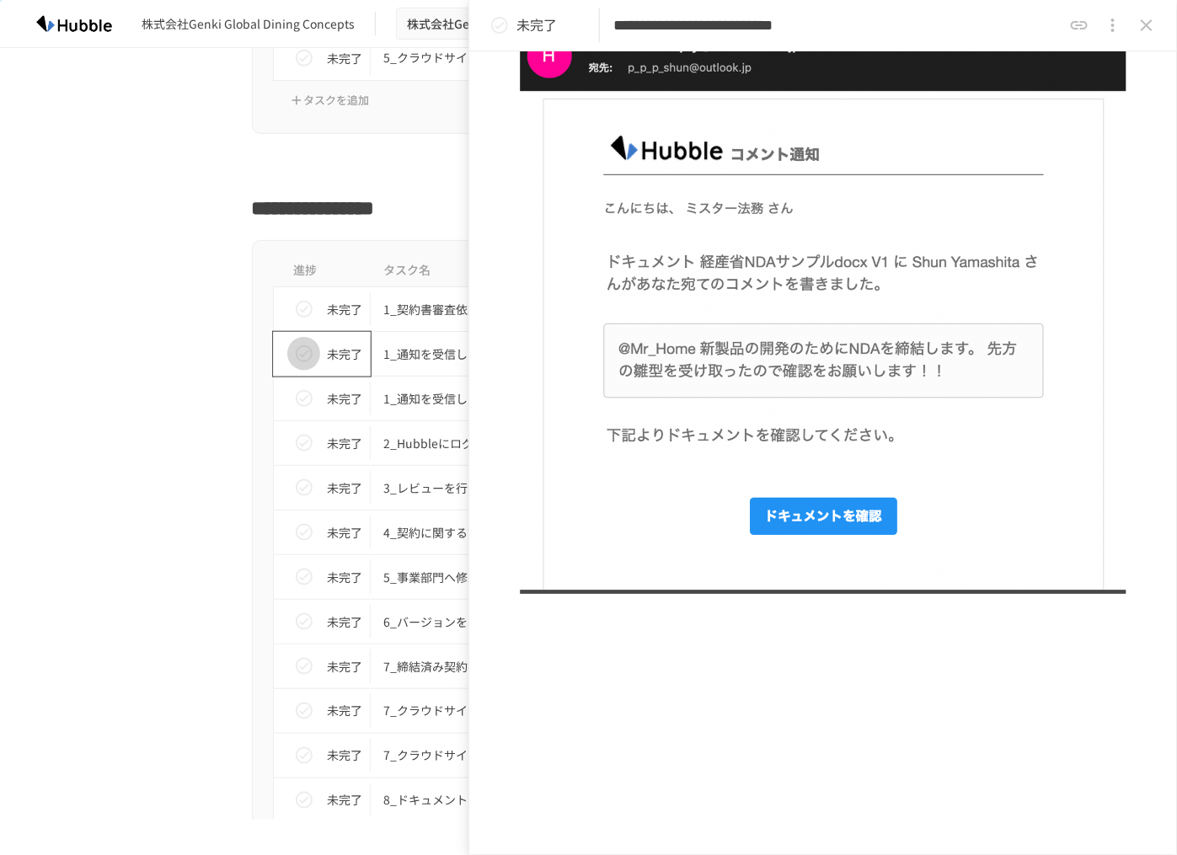
click at [299, 347] on icon "status" at bounding box center [304, 354] width 20 height 20
click at [179, 462] on div "進捗 タスク名 担当者 期限 未完了 1_契約書審査依頼通知を受け取る 未設定 未設定 完了 1_通知を受信して、ドキュメントを確認する（メール編） 未設定 …" at bounding box center [589, 580] width 1028 height 681
click at [1146, 20] on icon "close drawer" at bounding box center [1146, 25] width 20 height 20
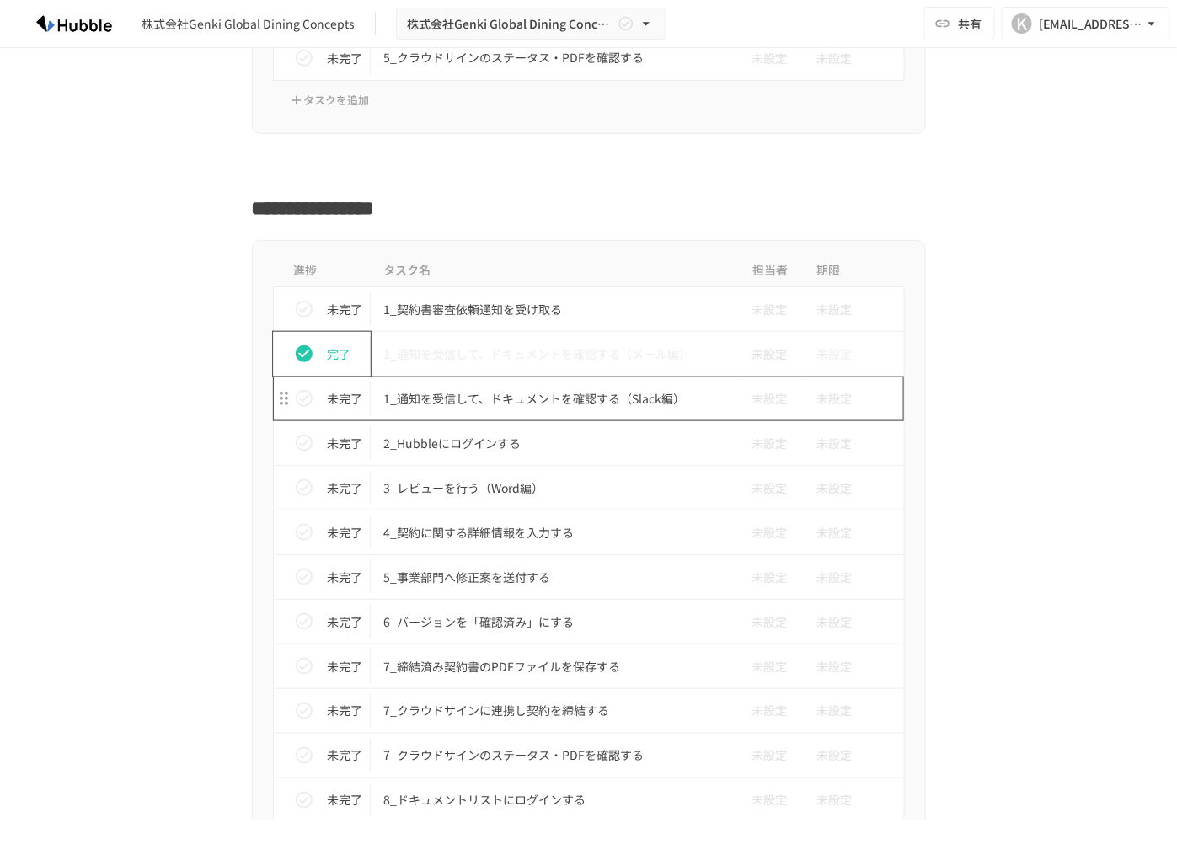
click at [553, 394] on p "1_通知を受信して、ドキュメントを確認する（Slack編）" at bounding box center [553, 398] width 339 height 21
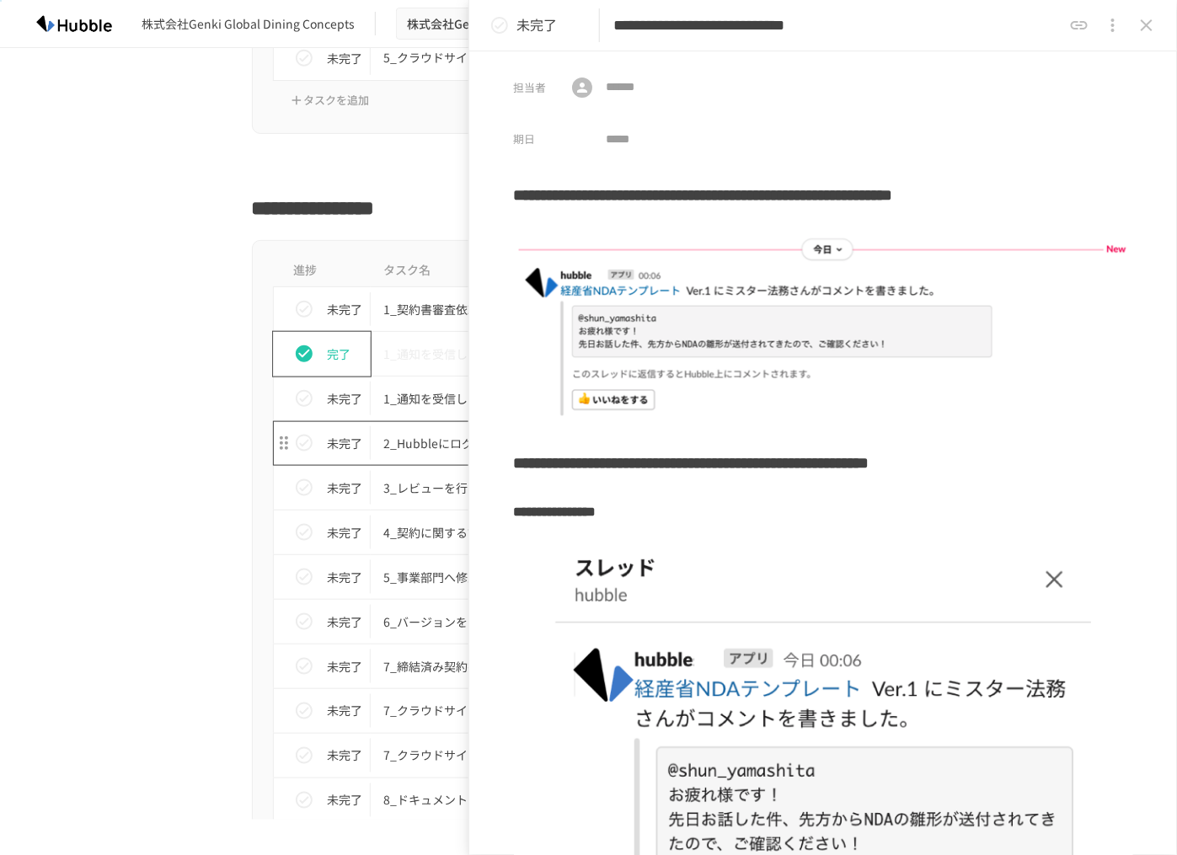
click at [426, 435] on p "2_Hubbleにログインする" at bounding box center [553, 443] width 339 height 21
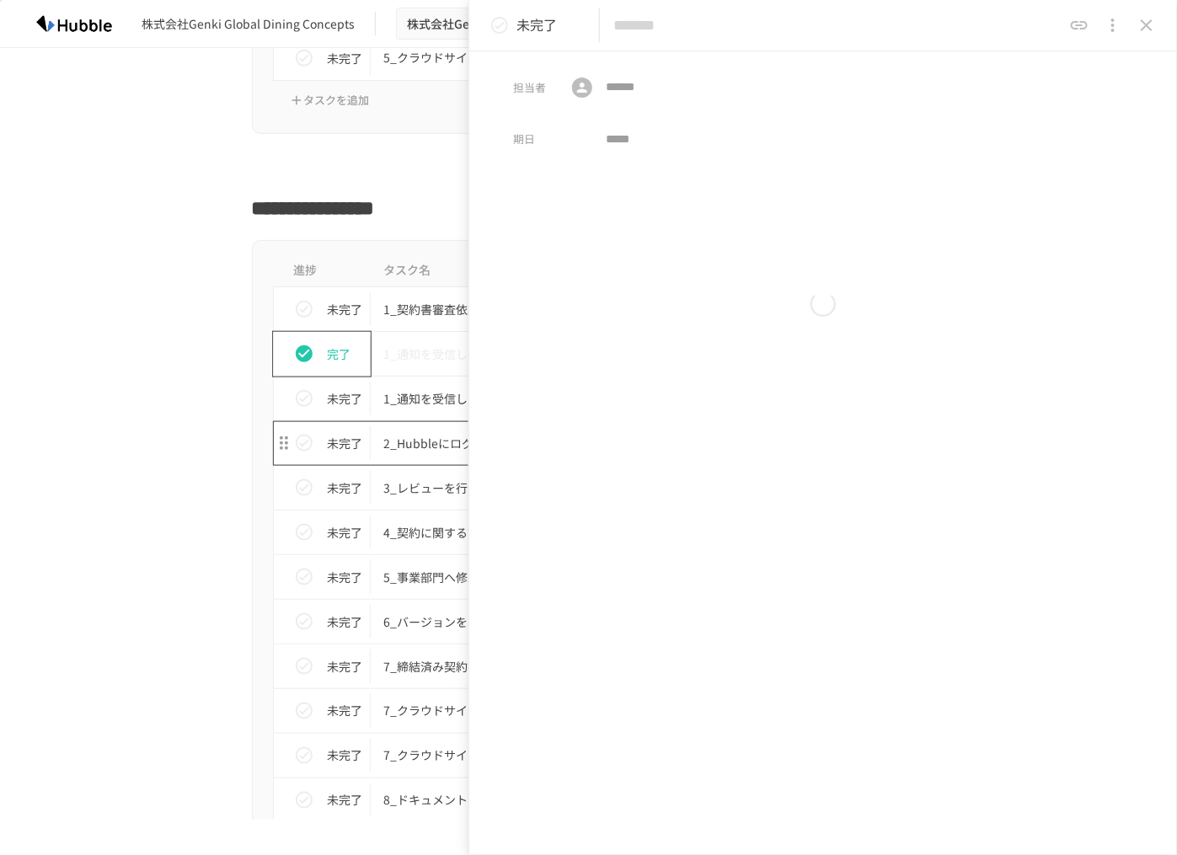
type input "**********"
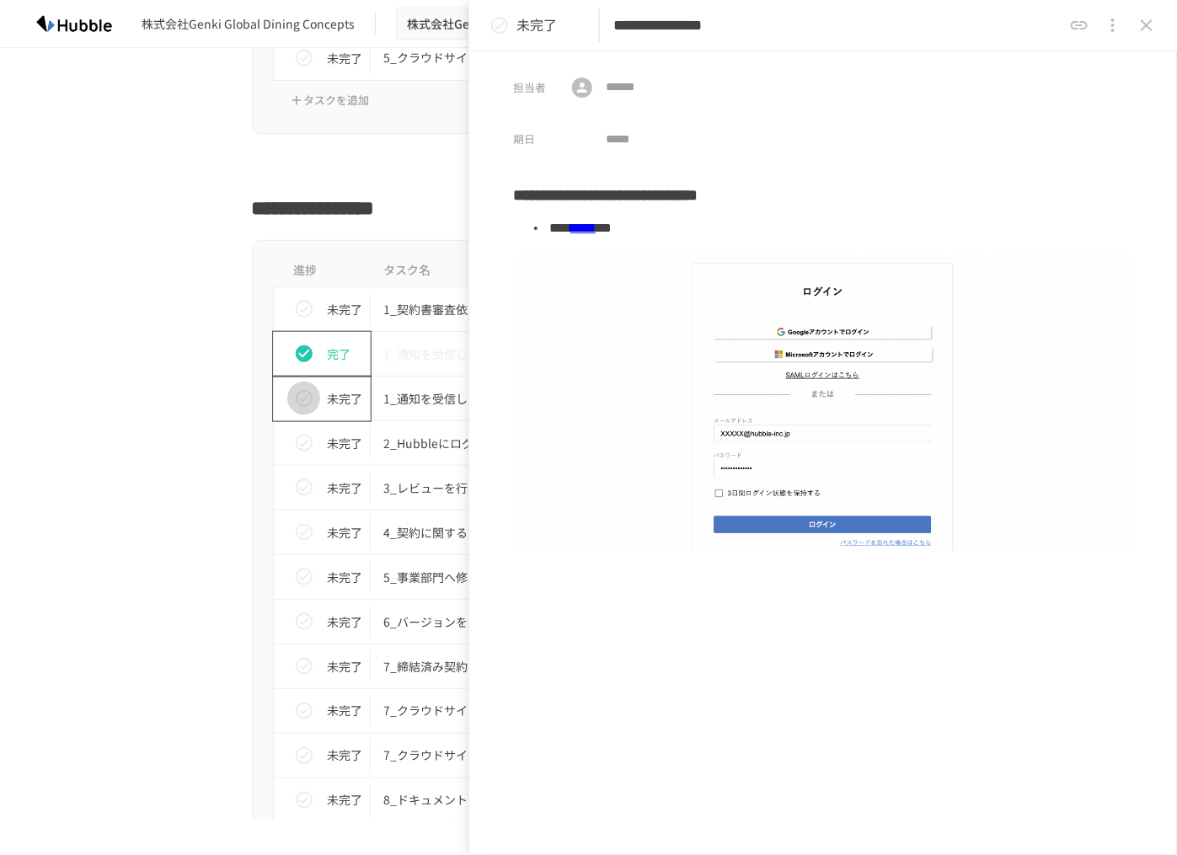
click at [294, 388] on icon "status" at bounding box center [304, 398] width 20 height 20
click at [1154, 32] on icon "close drawer" at bounding box center [1146, 25] width 20 height 20
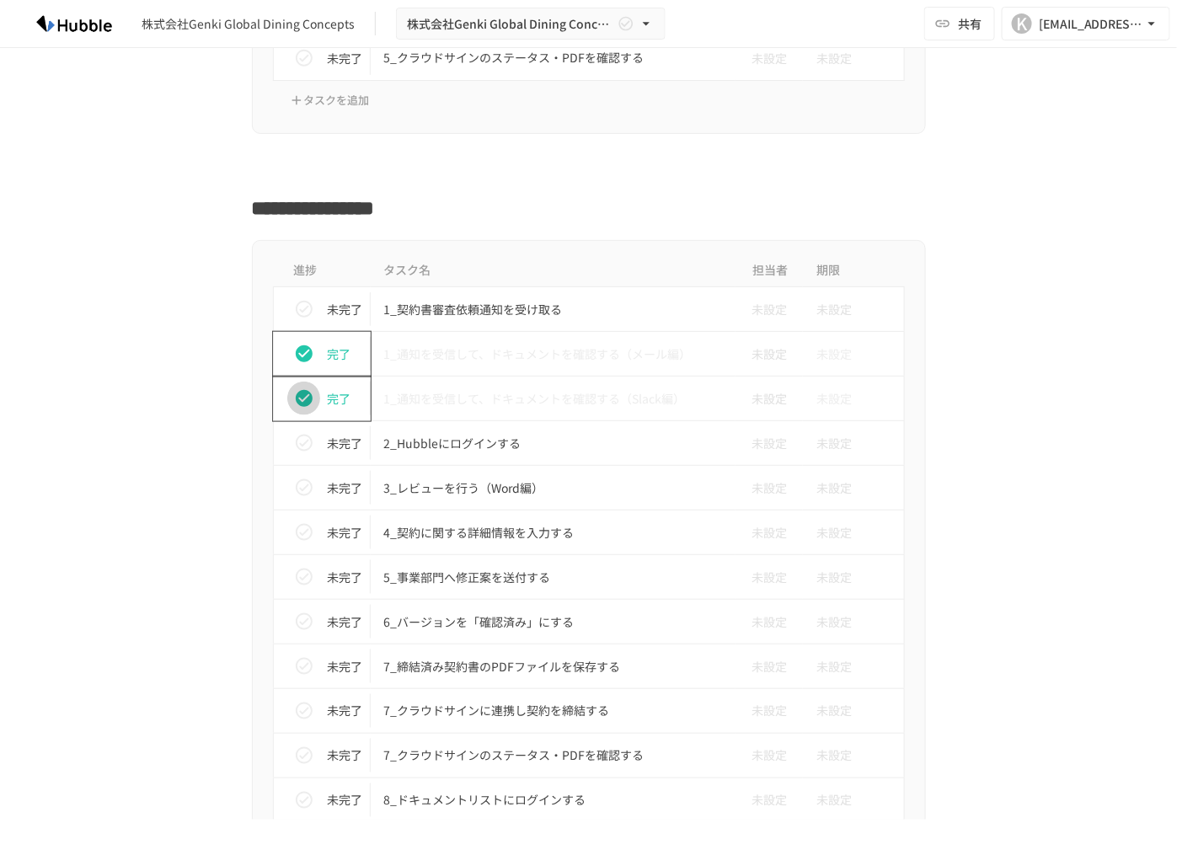
click at [296, 390] on icon "status" at bounding box center [304, 398] width 17 height 17
click at [299, 433] on icon "status" at bounding box center [304, 443] width 20 height 20
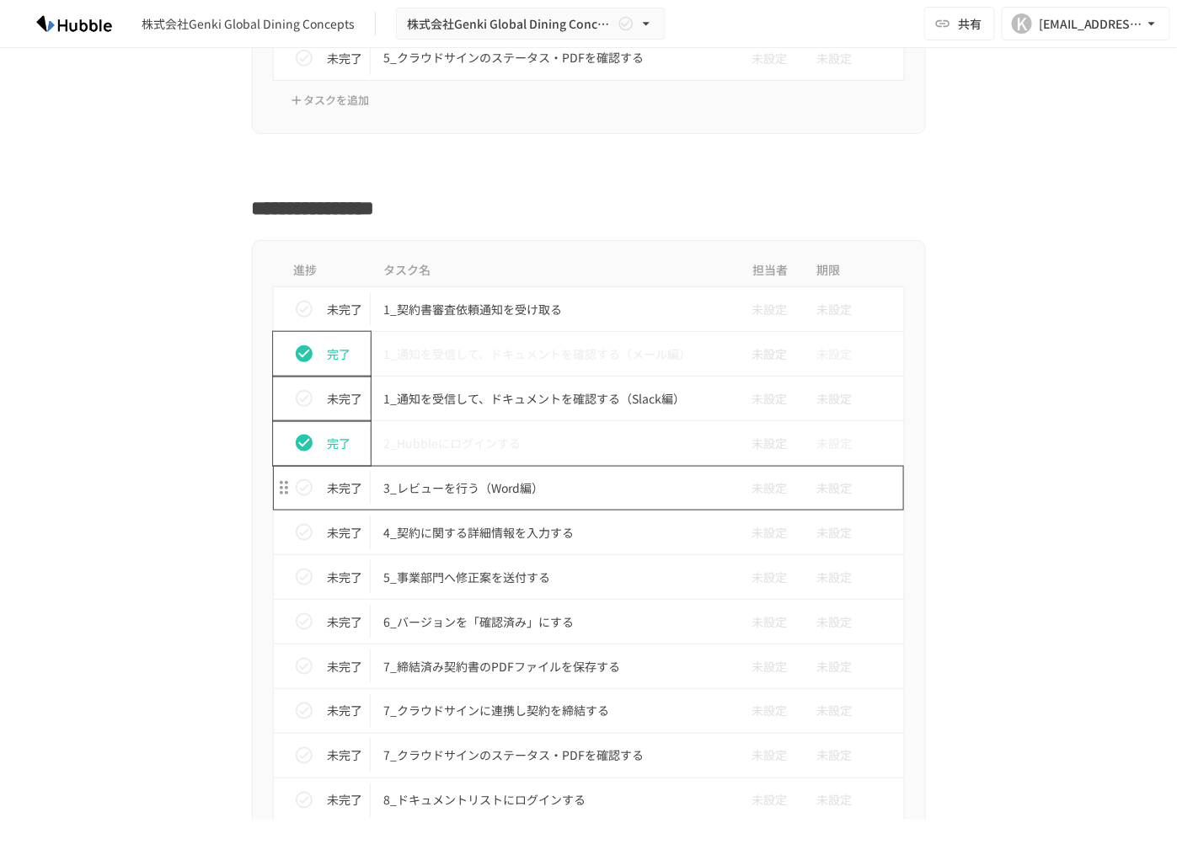
click at [468, 485] on p "3_レビューを行う（Word編）" at bounding box center [553, 488] width 339 height 21
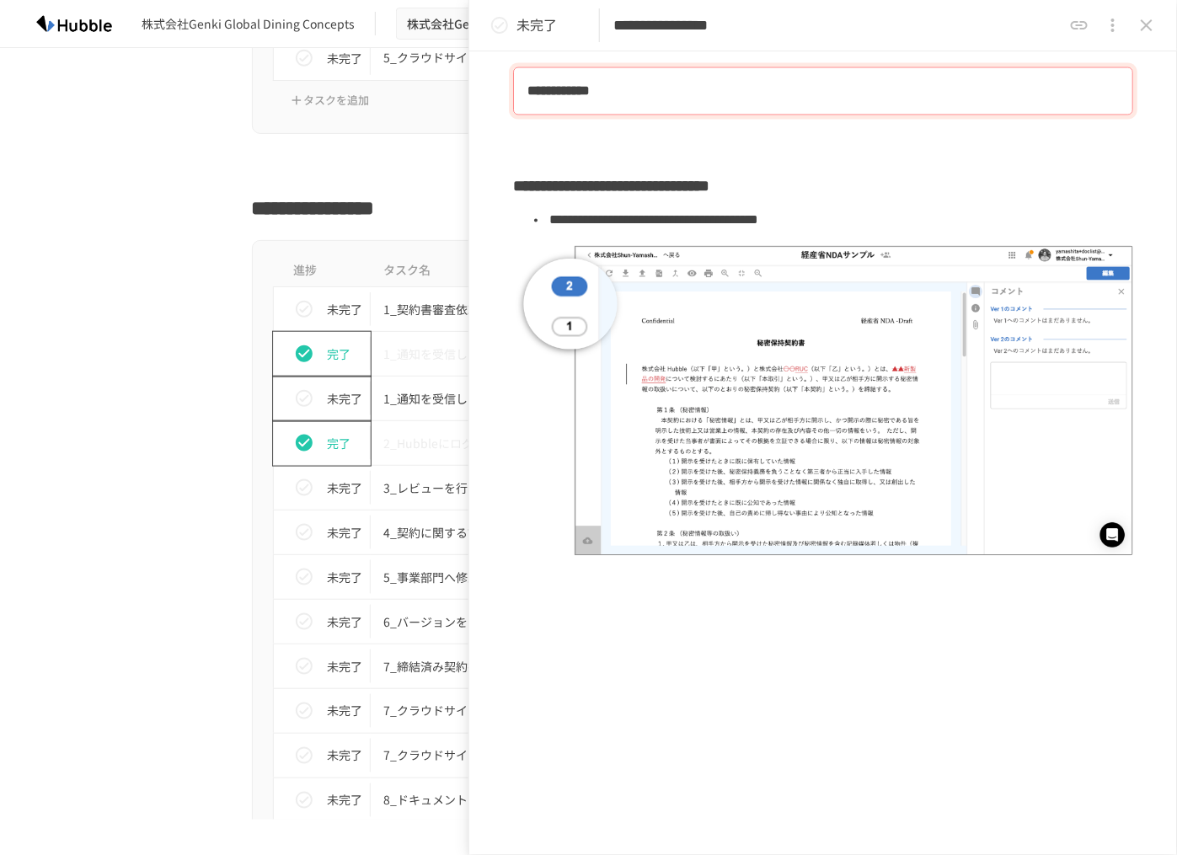
scroll to position [1097, 0]
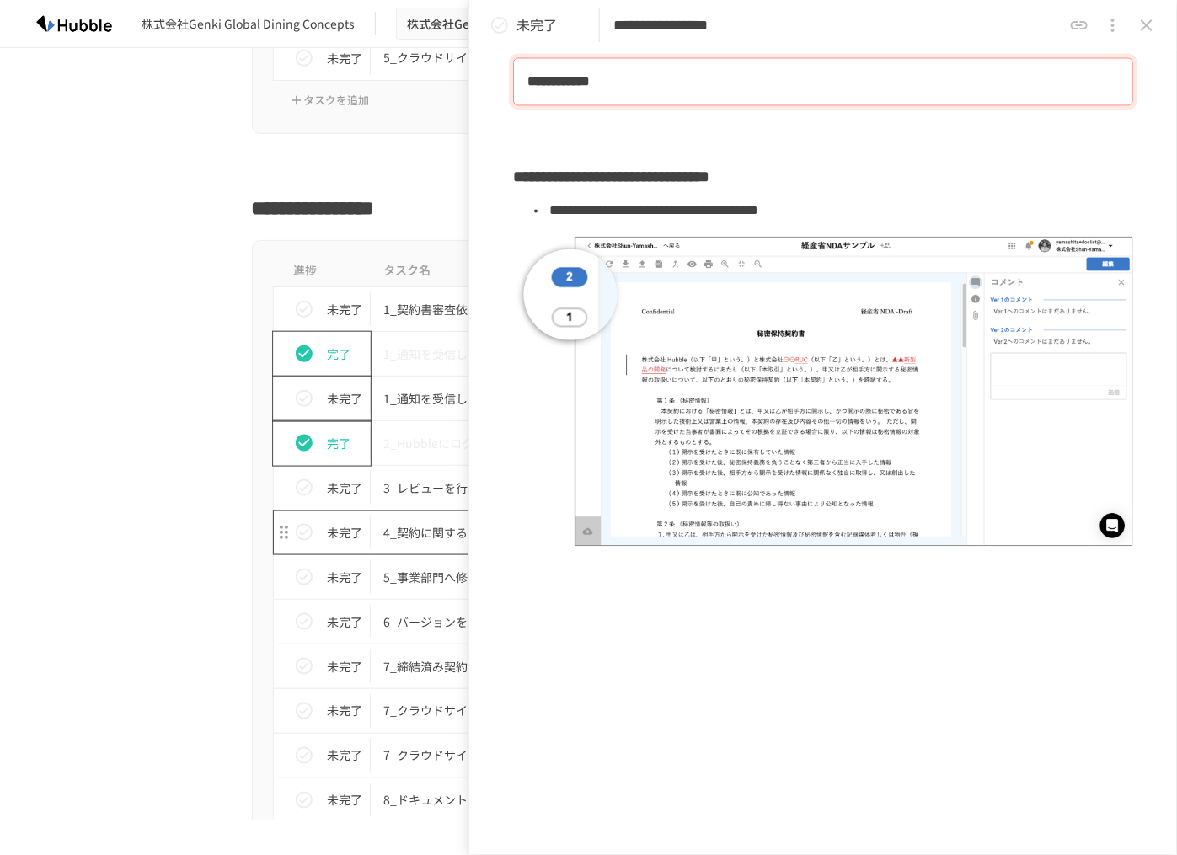
click at [435, 510] on td "4_契約に関する詳細情報を入力する" at bounding box center [554, 532] width 366 height 45
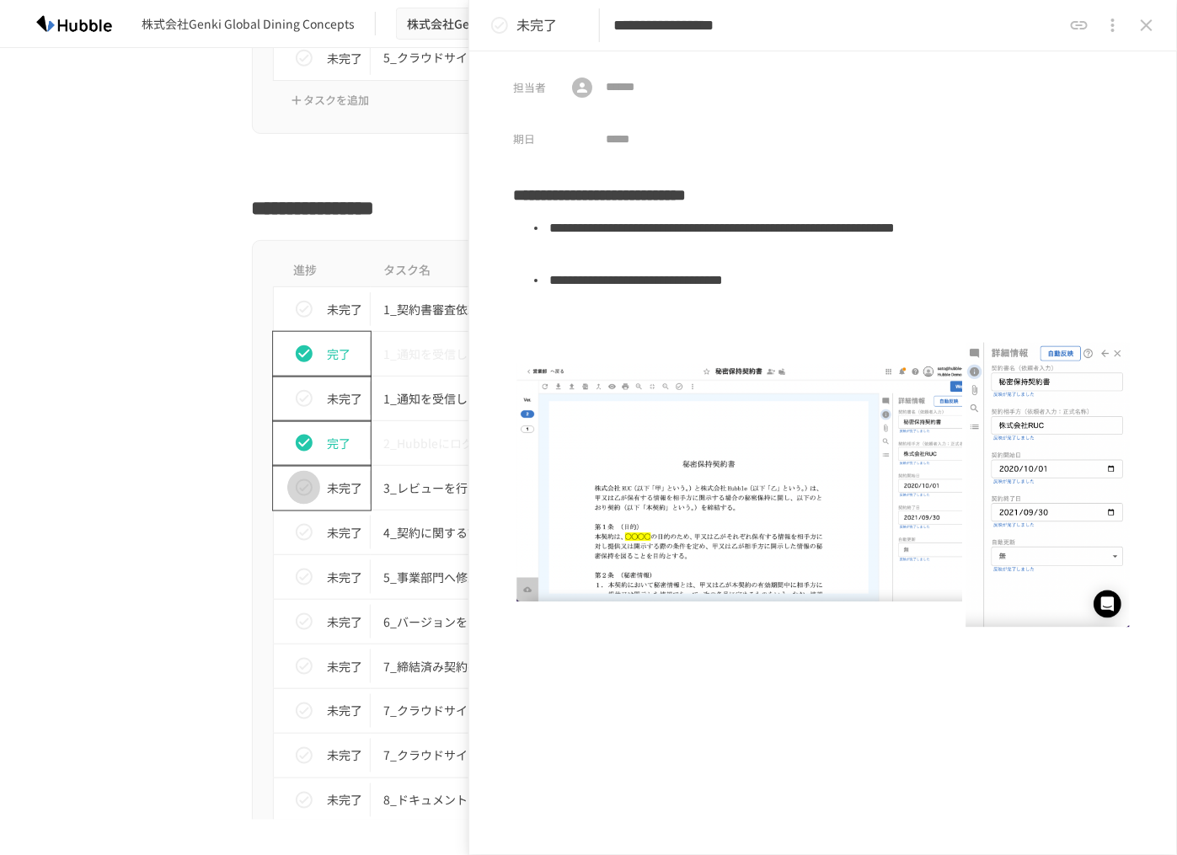
click at [298, 480] on icon "status" at bounding box center [304, 488] width 20 height 20
click at [297, 515] on button "status" at bounding box center [304, 532] width 34 height 34
click at [440, 570] on p "5_事業部門へ修正案を送付する" at bounding box center [553, 577] width 339 height 21
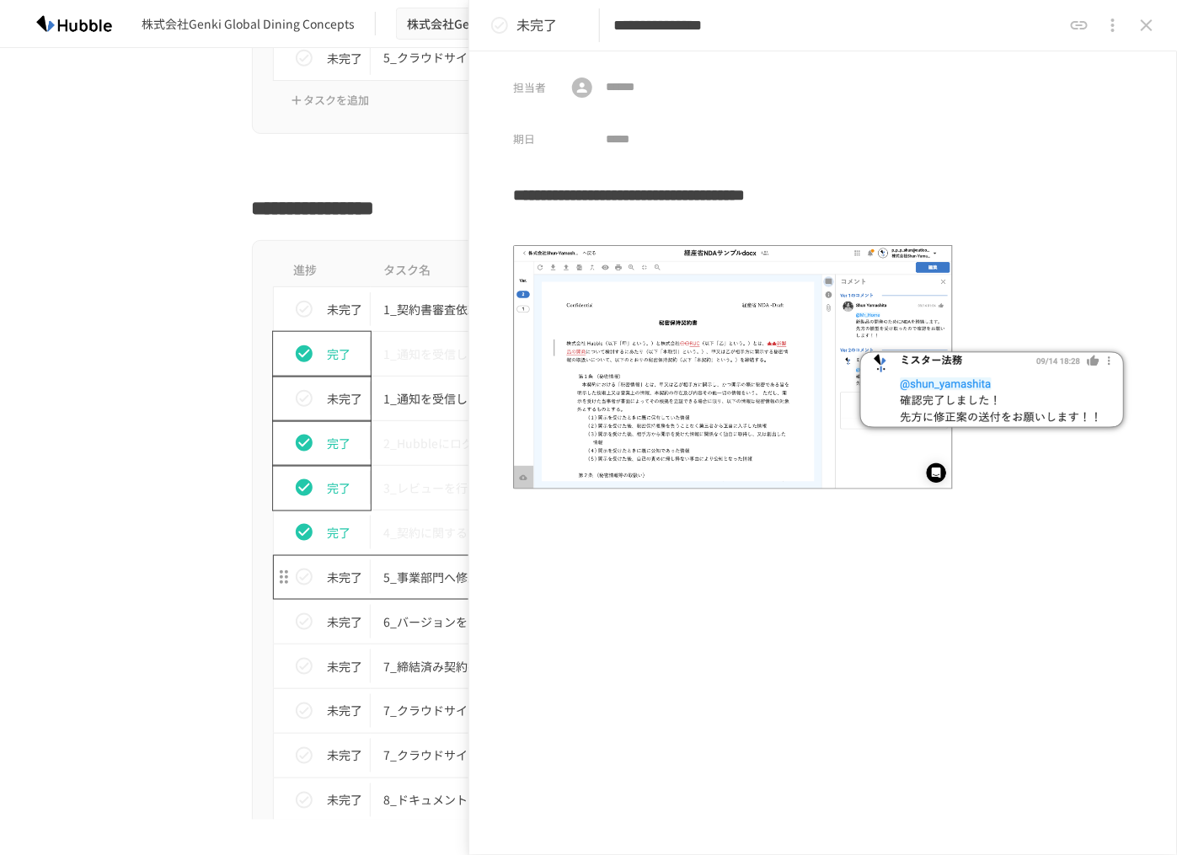
click at [398, 572] on p "5_事業部門へ修正案を送付する" at bounding box center [553, 577] width 339 height 21
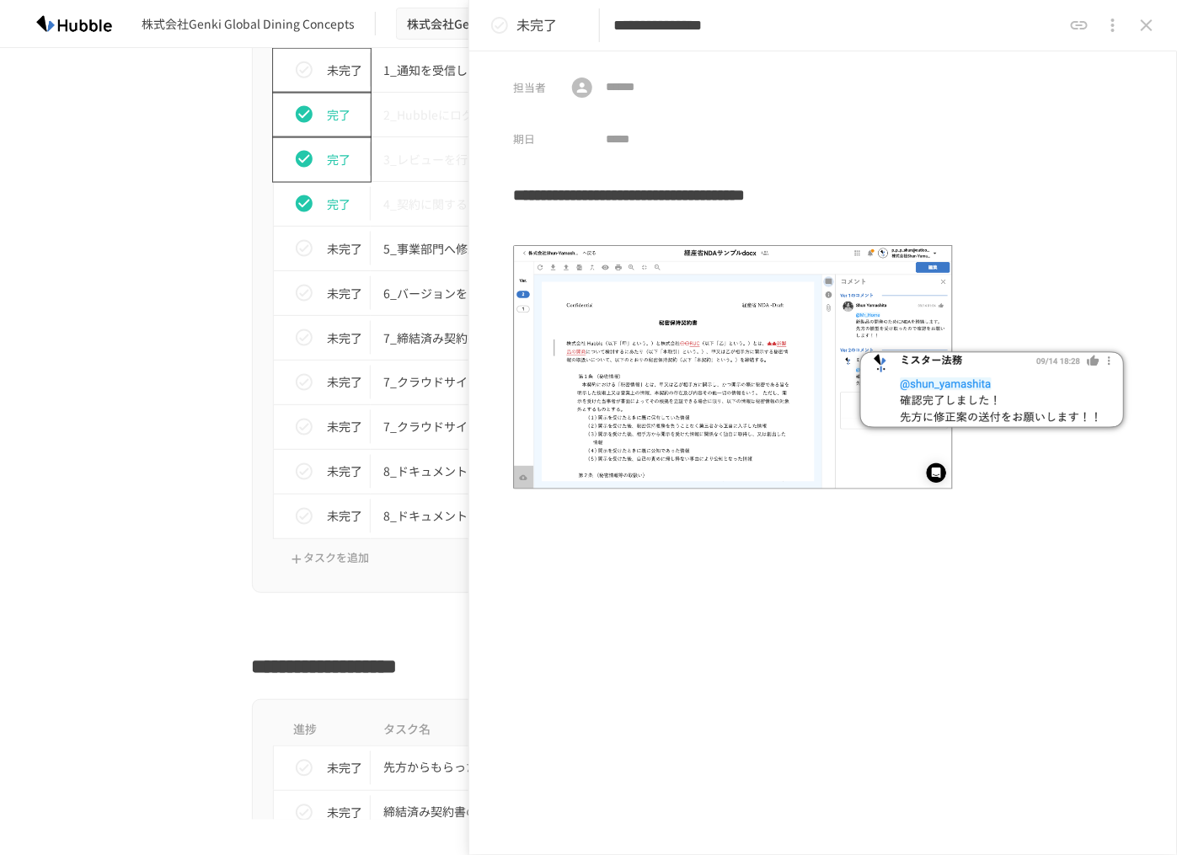
scroll to position [2710, 0]
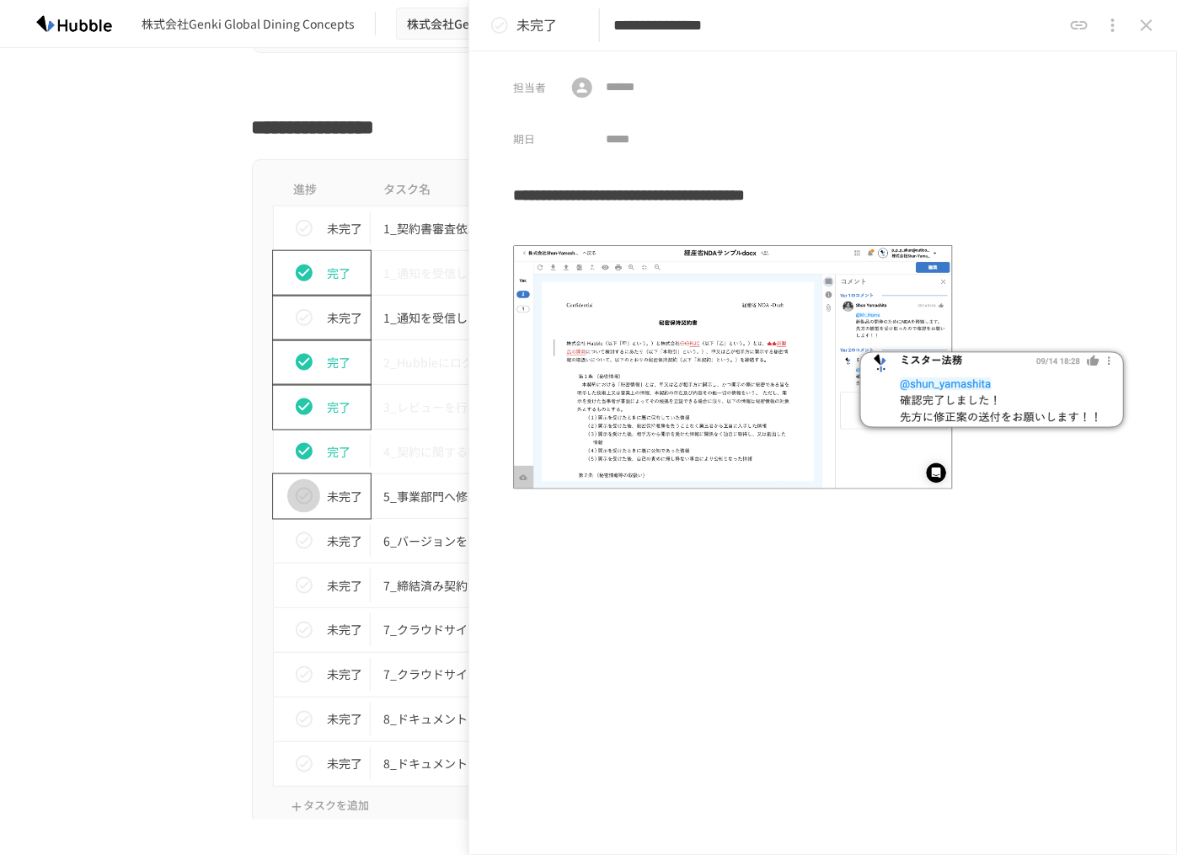
click at [301, 488] on icon "status" at bounding box center [304, 496] width 20 height 20
click at [432, 547] on td "6_バージョンを「確認済み」にする" at bounding box center [554, 541] width 366 height 45
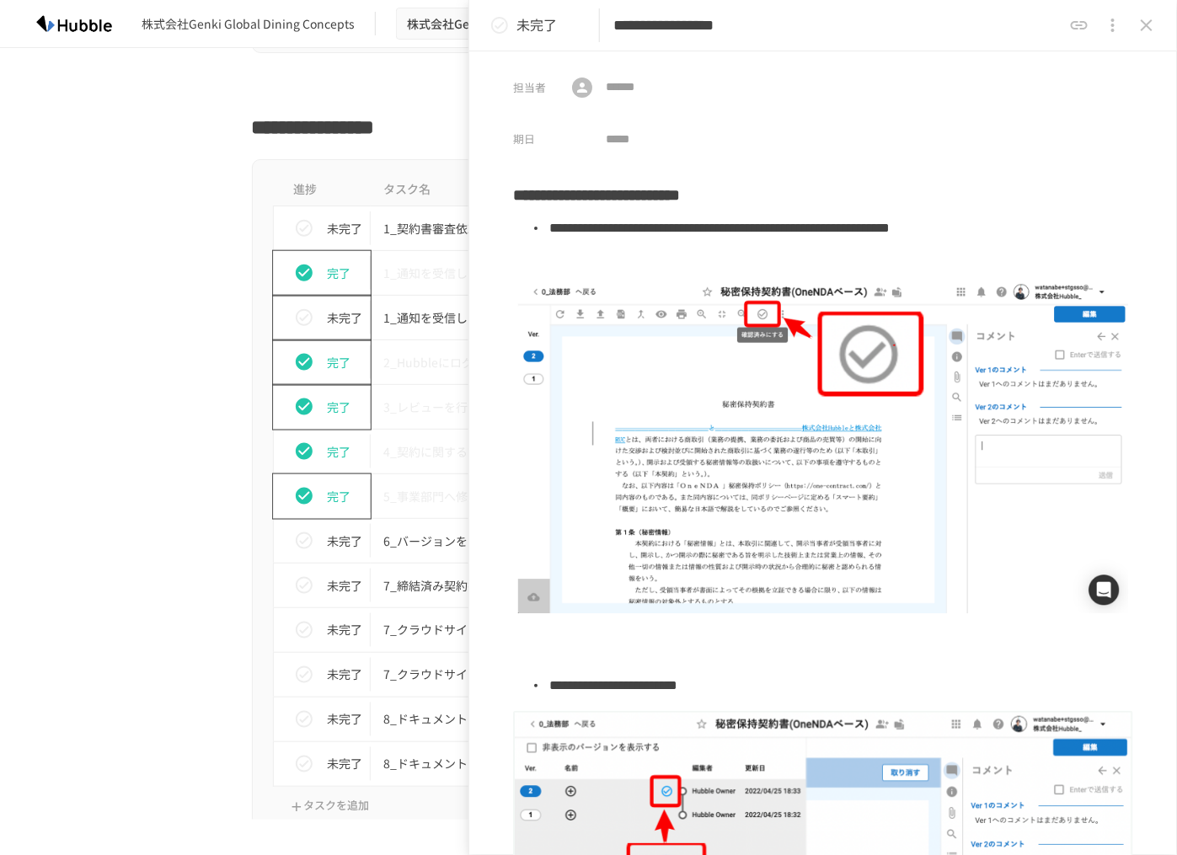
click at [172, 658] on div "進捗 タスク名 担当者 期限 未完了 1_契約書審査依頼通知を受け取る 未設定 未設定 完了 1_通知を受信して、ドキュメントを確認する（メール編） 未設定 …" at bounding box center [589, 499] width 1028 height 681
click at [1138, 25] on icon "close drawer" at bounding box center [1146, 25] width 20 height 20
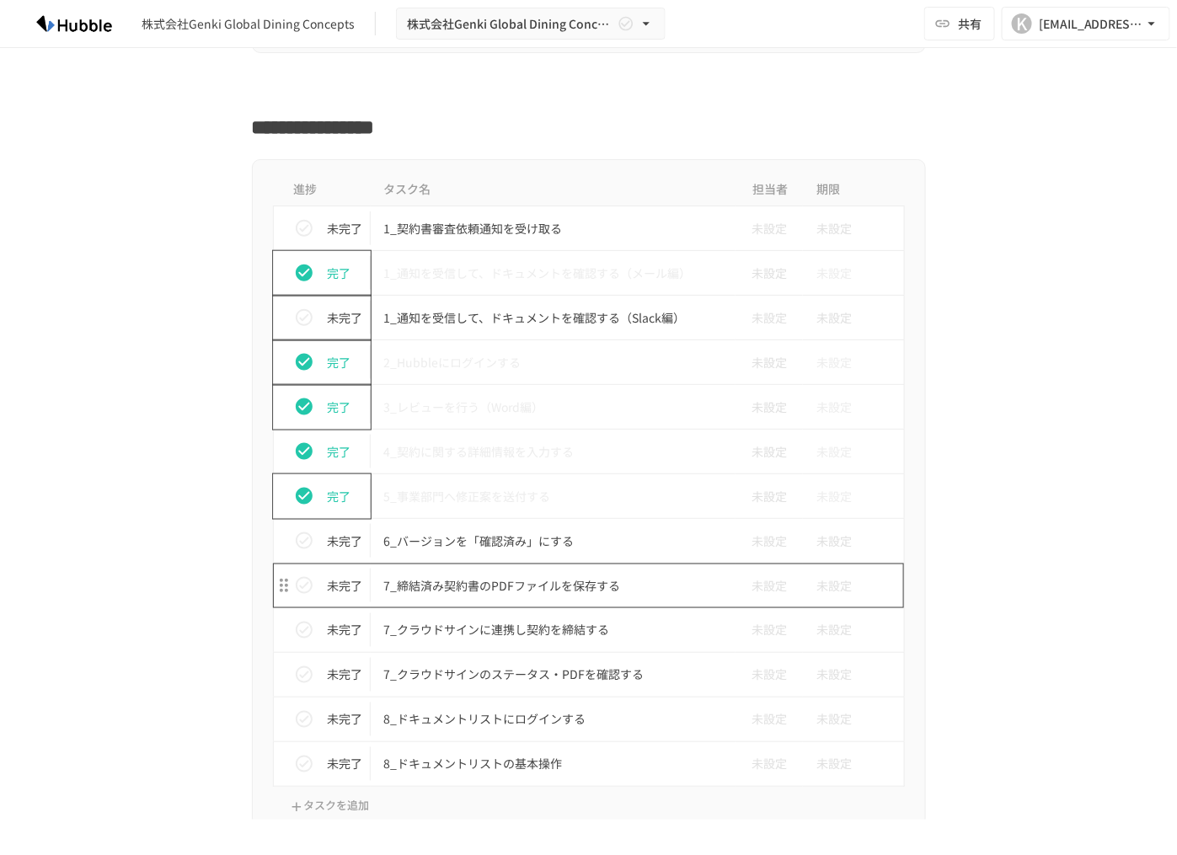
click at [536, 595] on td "7_締結済み契約書のPDFファイルを保存する" at bounding box center [554, 585] width 366 height 45
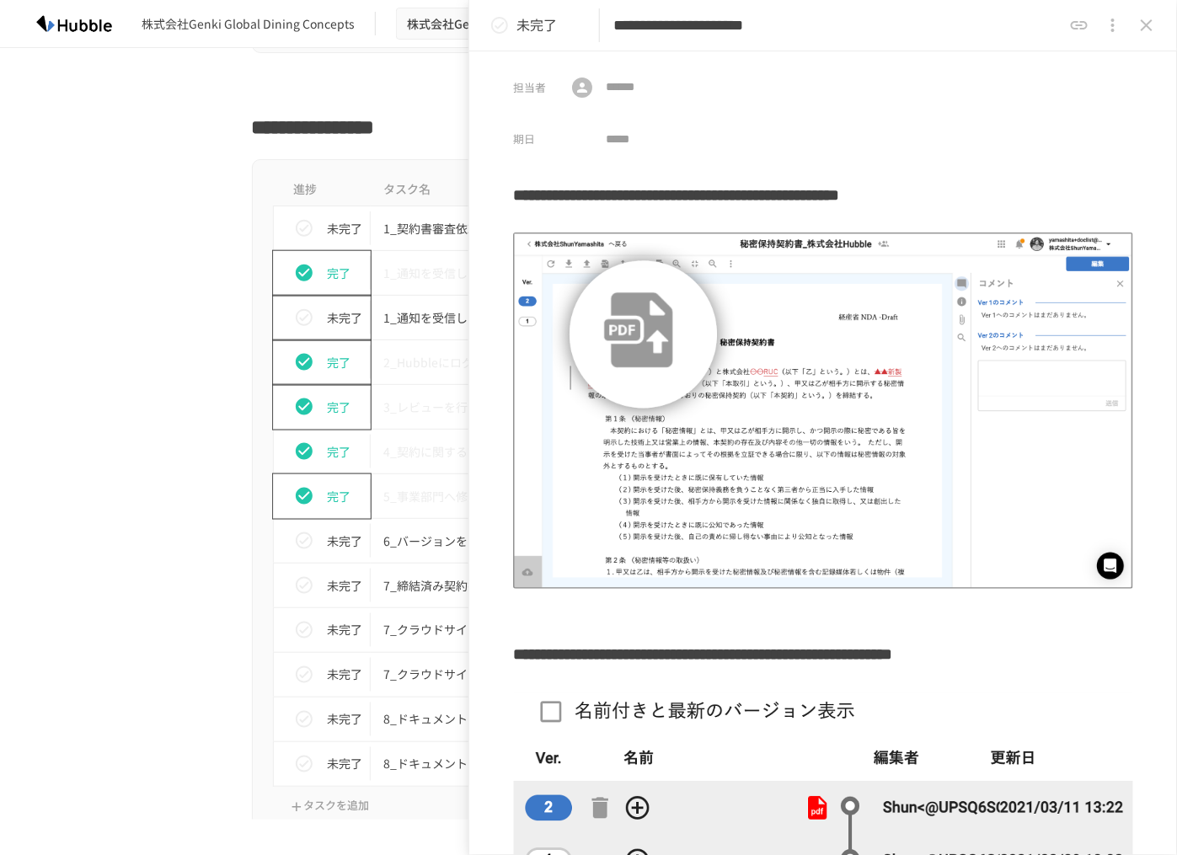
scroll to position [159, 0]
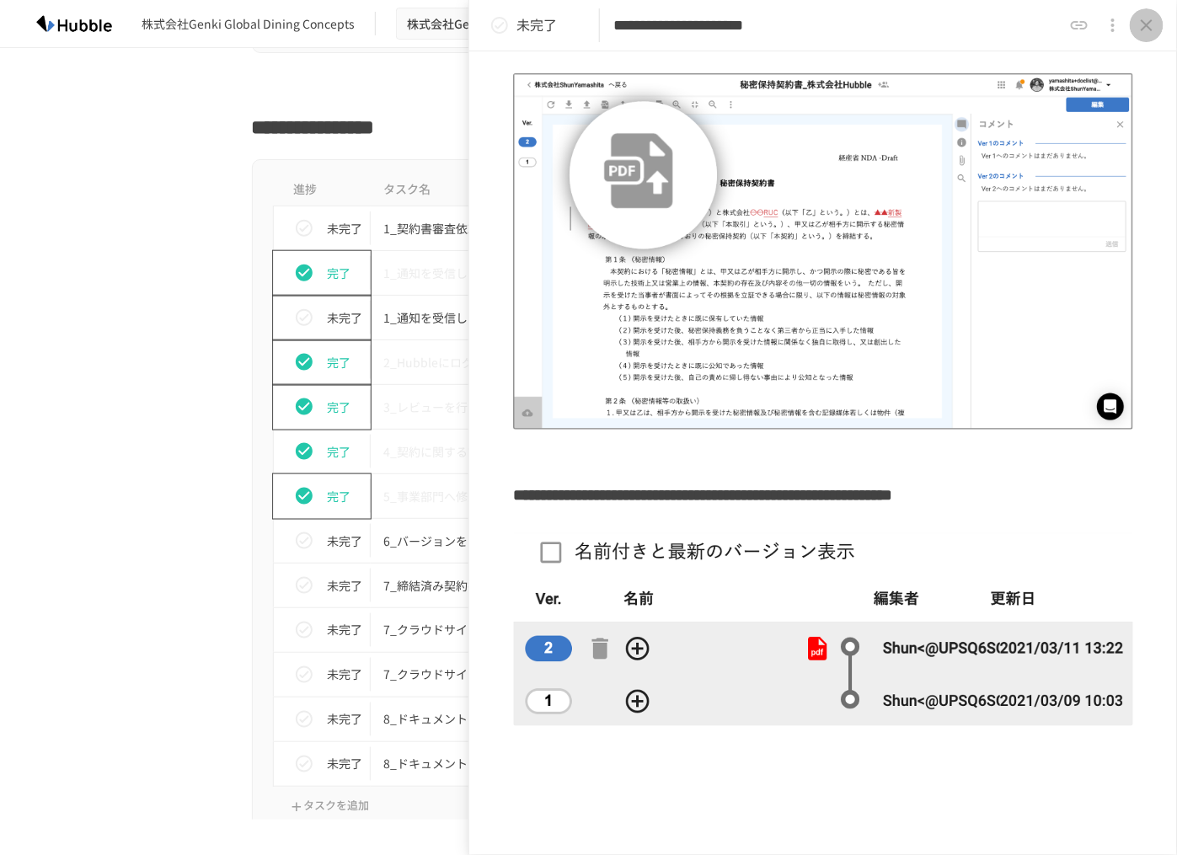
click at [1157, 32] on button "close drawer" at bounding box center [1146, 25] width 34 height 34
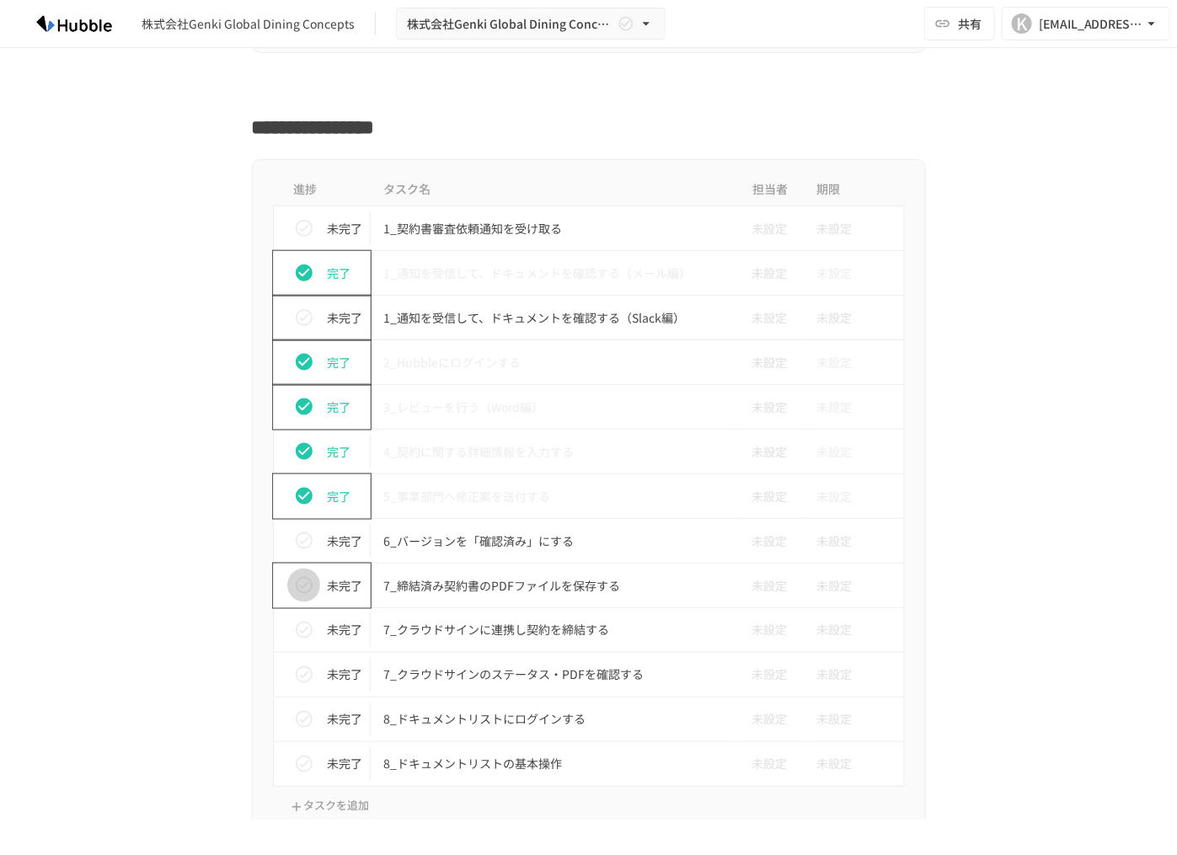
click at [297, 577] on icon "status" at bounding box center [304, 585] width 17 height 17
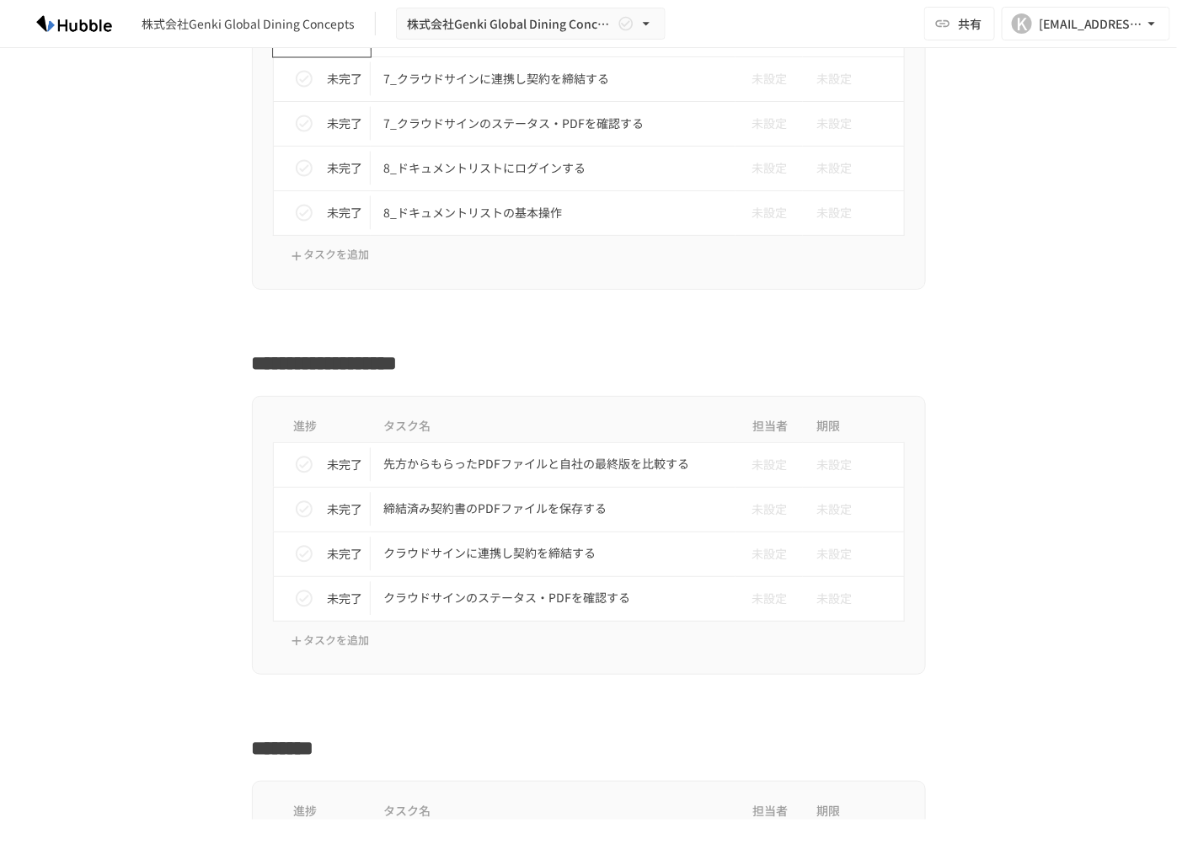
scroll to position [3261, 0]
click at [409, 462] on p "先方からもらったPDFファイルと自社の最終版を比較する" at bounding box center [553, 464] width 339 height 21
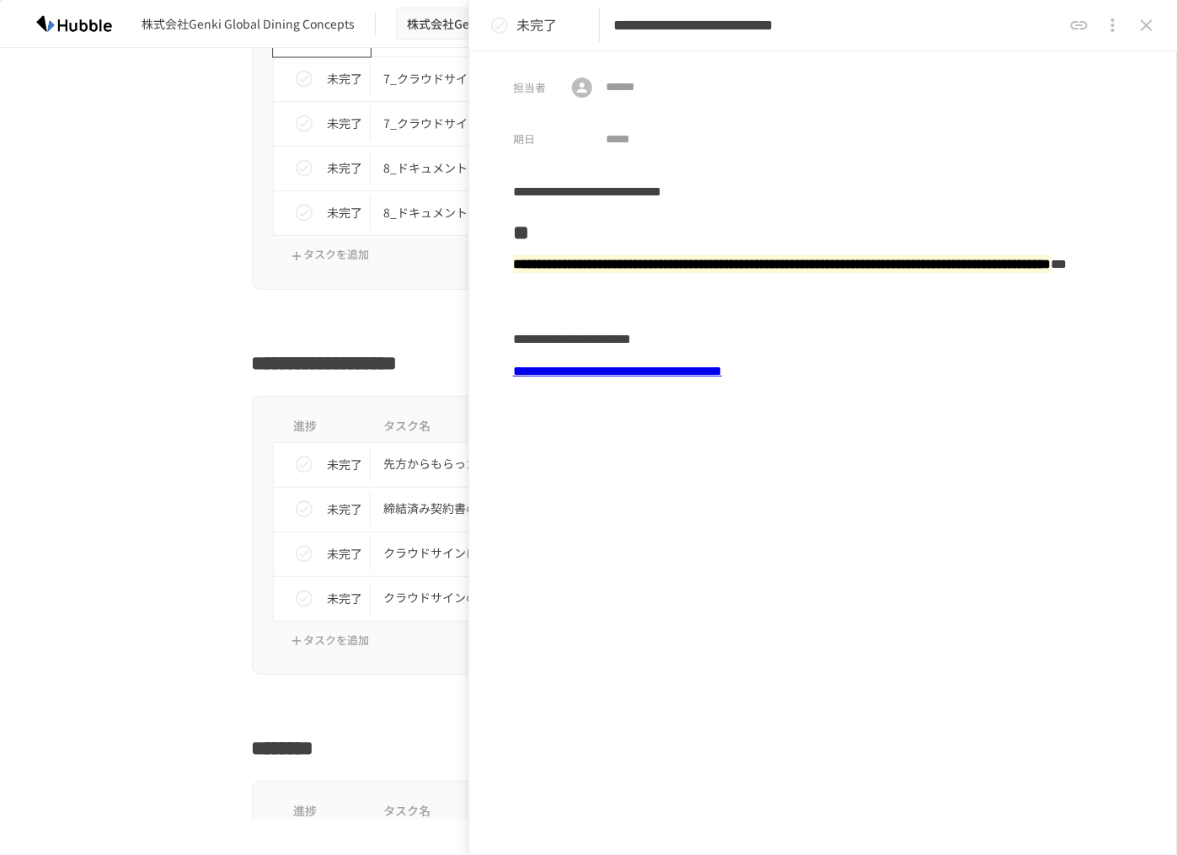
click at [205, 419] on div "進捗 タスク名 担当者 期限 未完了 先方からもらったPDFファイルと自社の最終版を比較する 未設定 未設定 未完了 締結済み契約書のPDFファイルを保存する…" at bounding box center [589, 536] width 1028 height 280
click at [417, 499] on p "締結済み契約書のPDFファイルを保存する" at bounding box center [553, 509] width 339 height 21
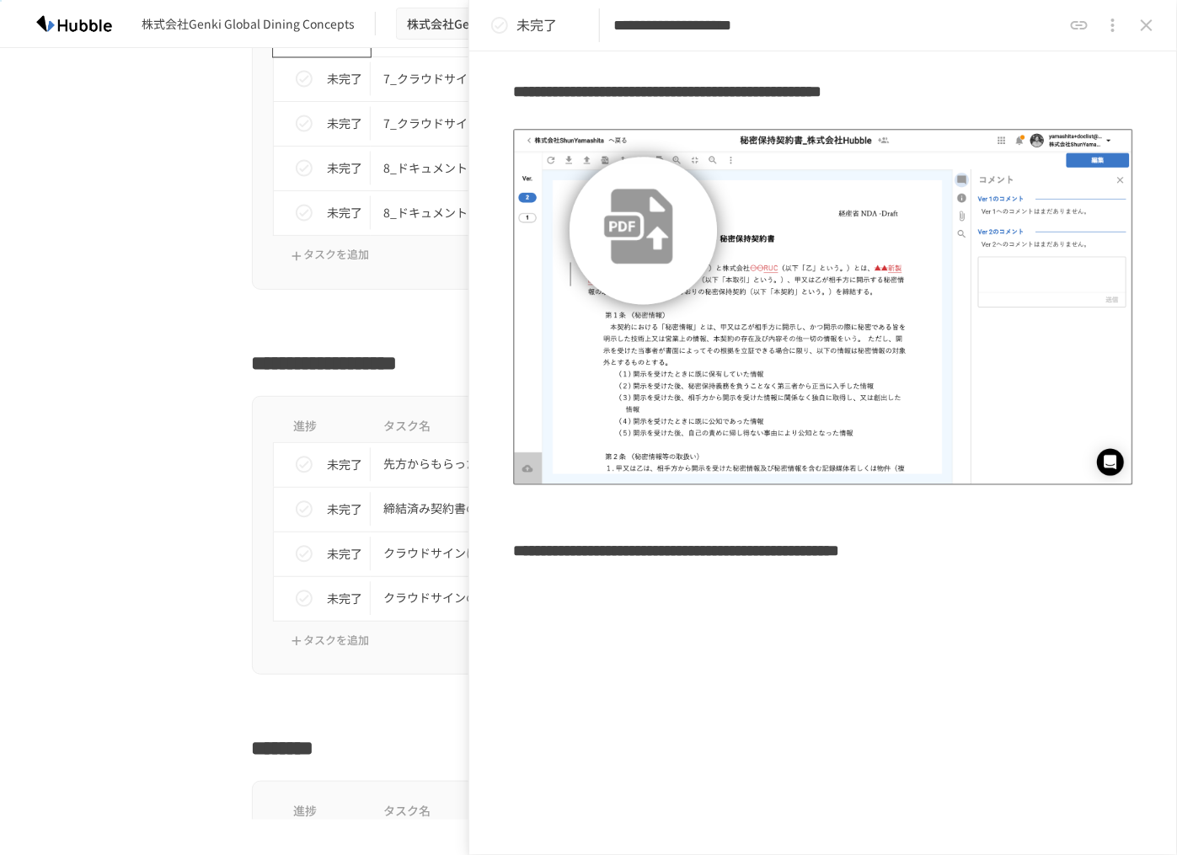
scroll to position [302, 0]
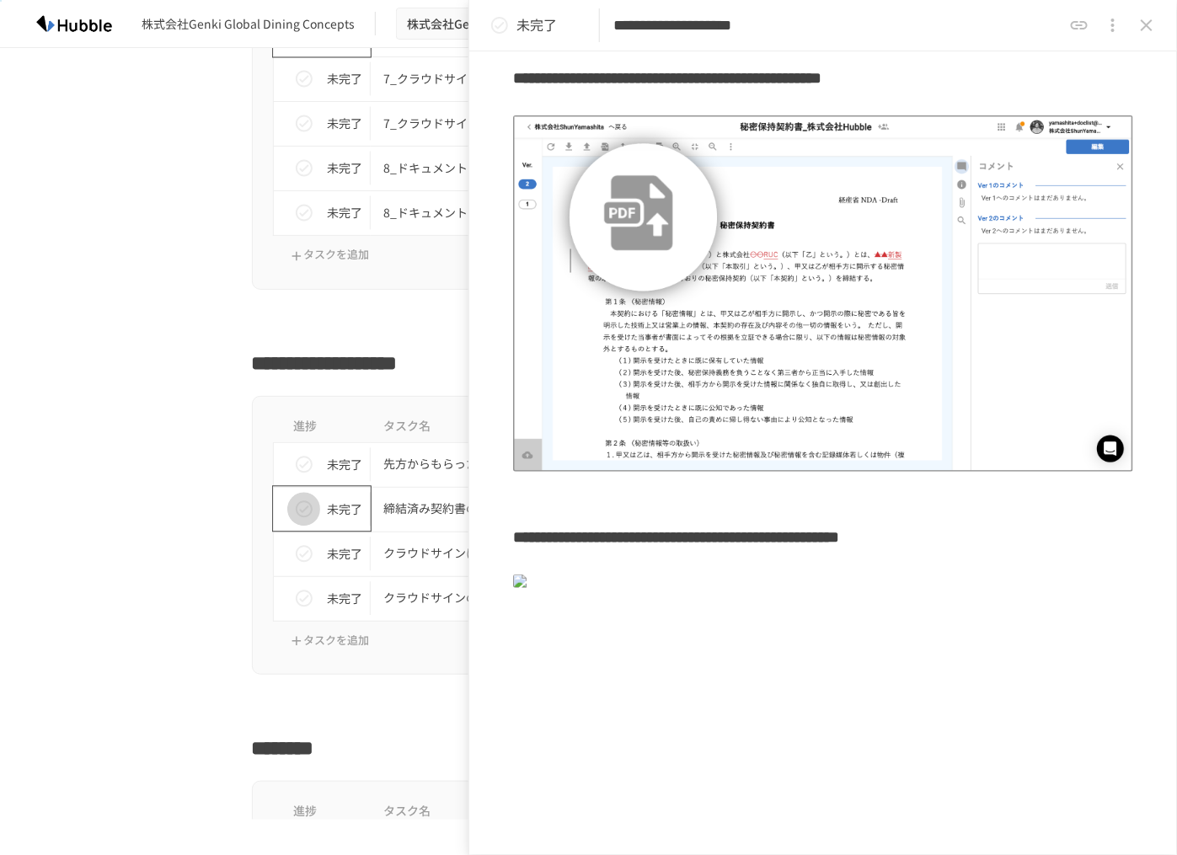
click at [298, 501] on icon "status" at bounding box center [304, 509] width 17 height 17
click at [416, 455] on p "先方からもらったPDFファイルと自社の最終版を比較する" at bounding box center [553, 464] width 339 height 21
type input "**********"
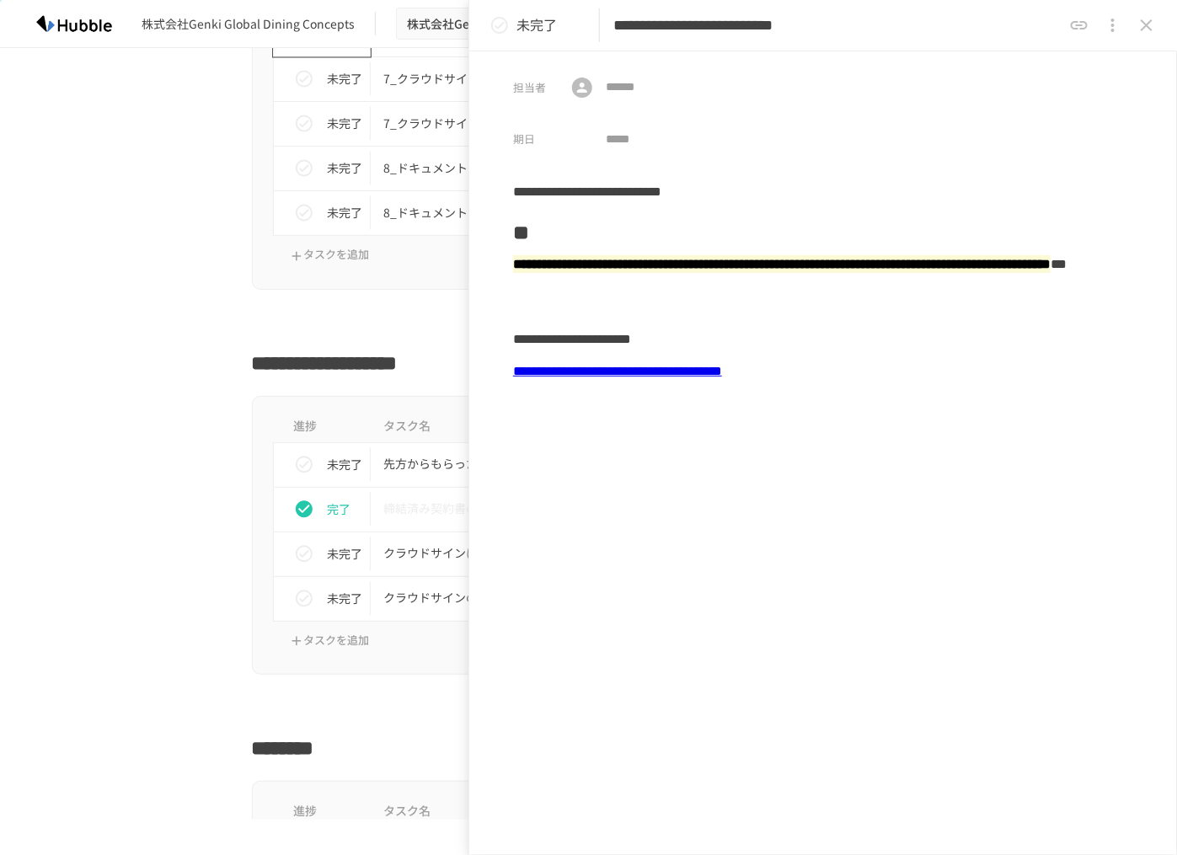
click at [693, 375] on link "**********" at bounding box center [617, 371] width 209 height 13
click at [1145, 29] on icon "close drawer" at bounding box center [1146, 25] width 20 height 20
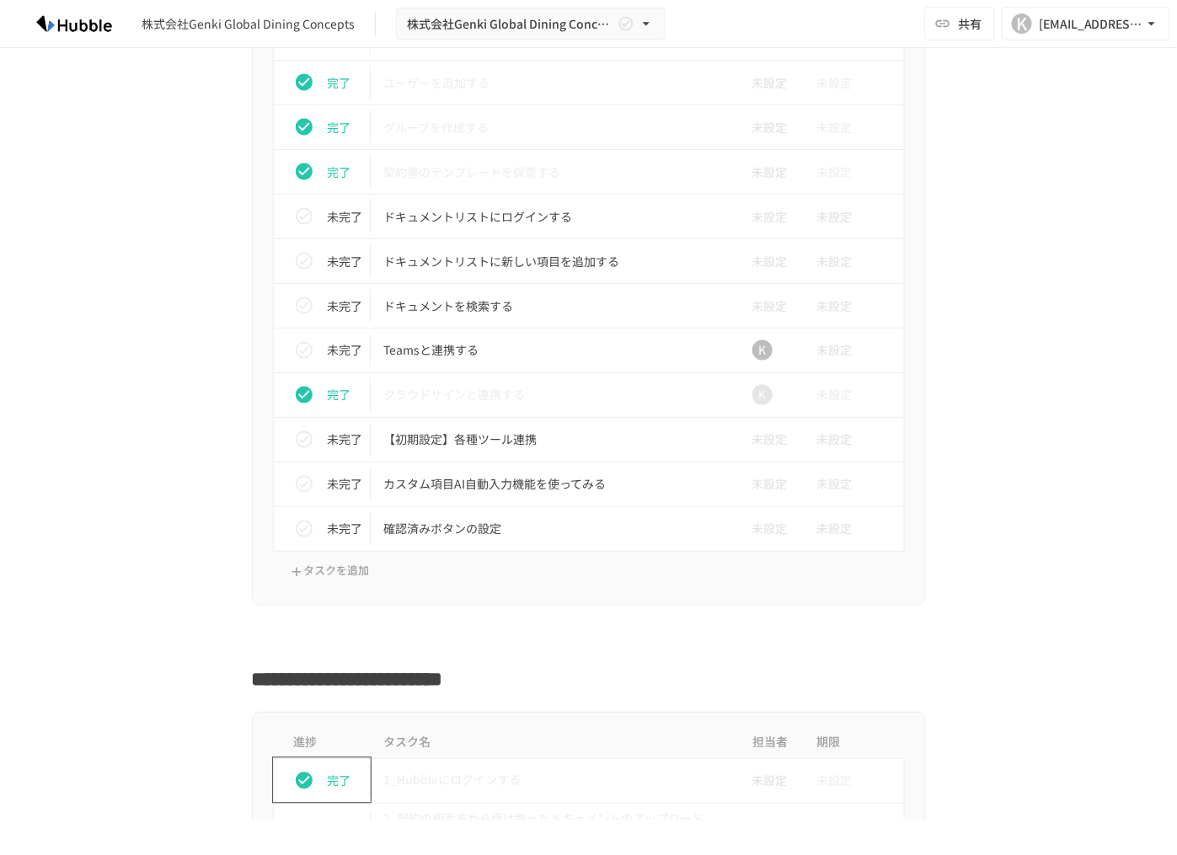
scroll to position [796, 0]
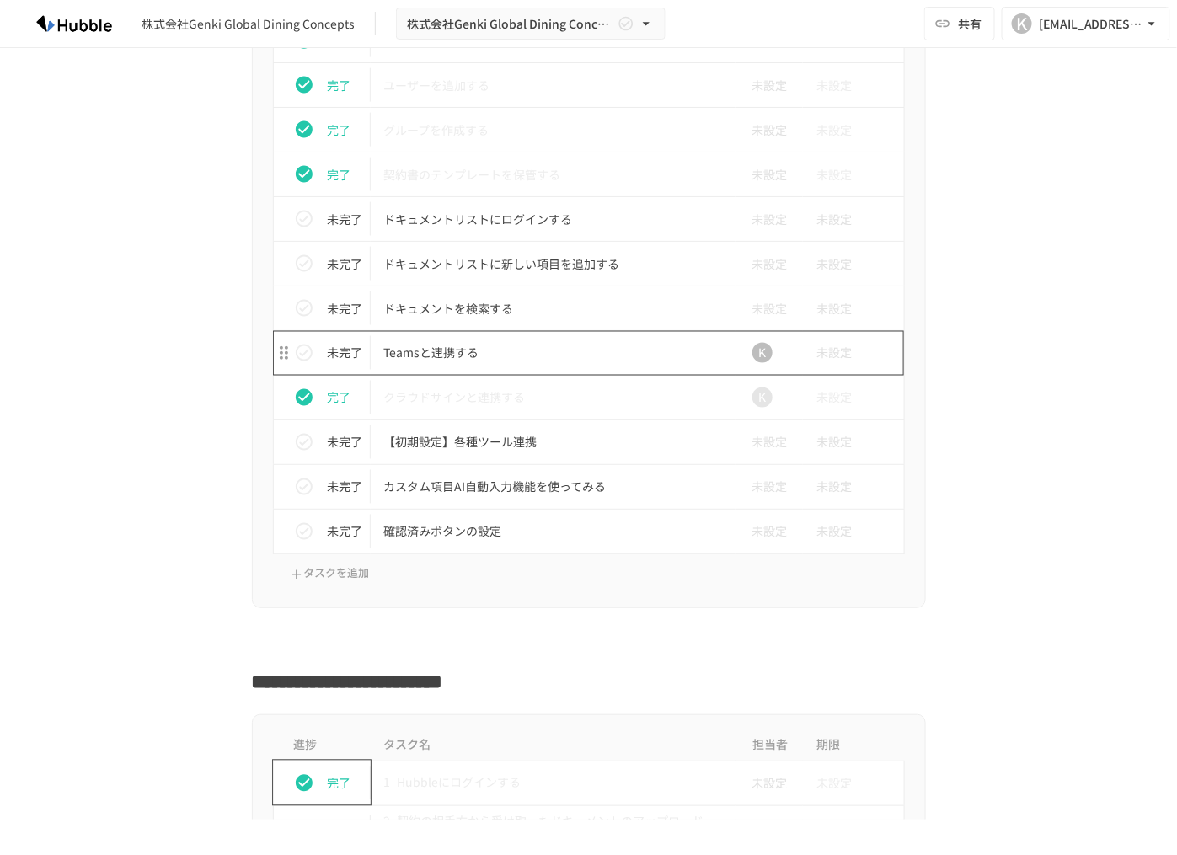
click at [421, 343] on p "Teamsと連携する" at bounding box center [553, 353] width 339 height 21
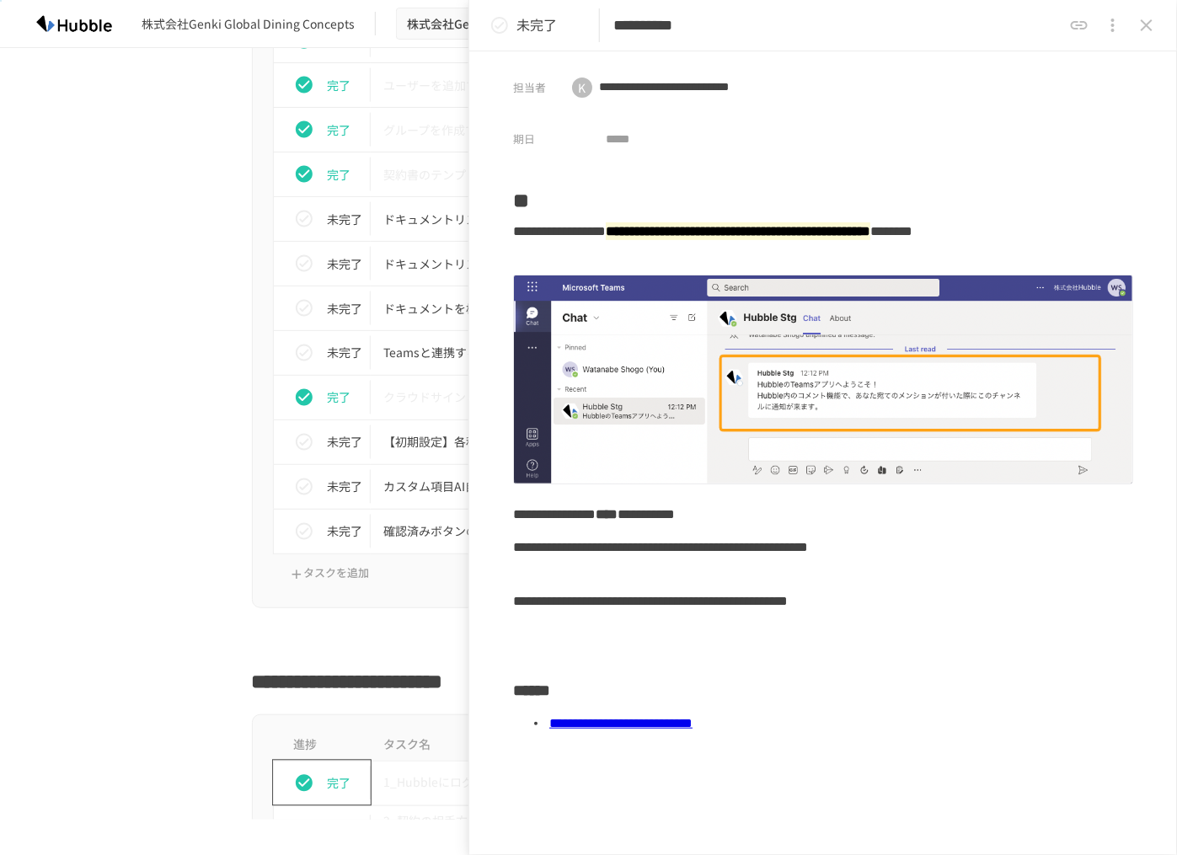
click at [692, 727] on link "**********" at bounding box center [620, 723] width 143 height 13
